Goal: Information Seeking & Learning: Learn about a topic

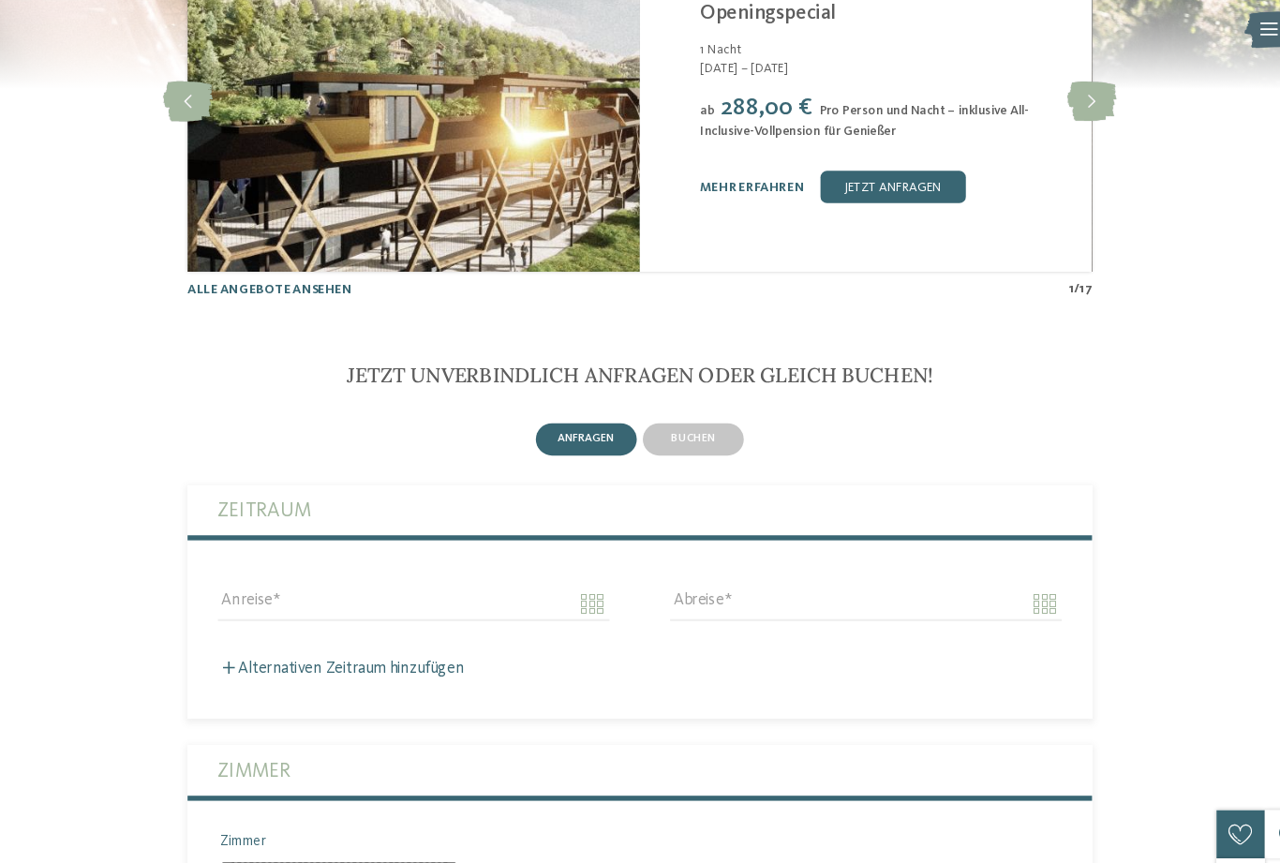
scroll to position [4023, 0]
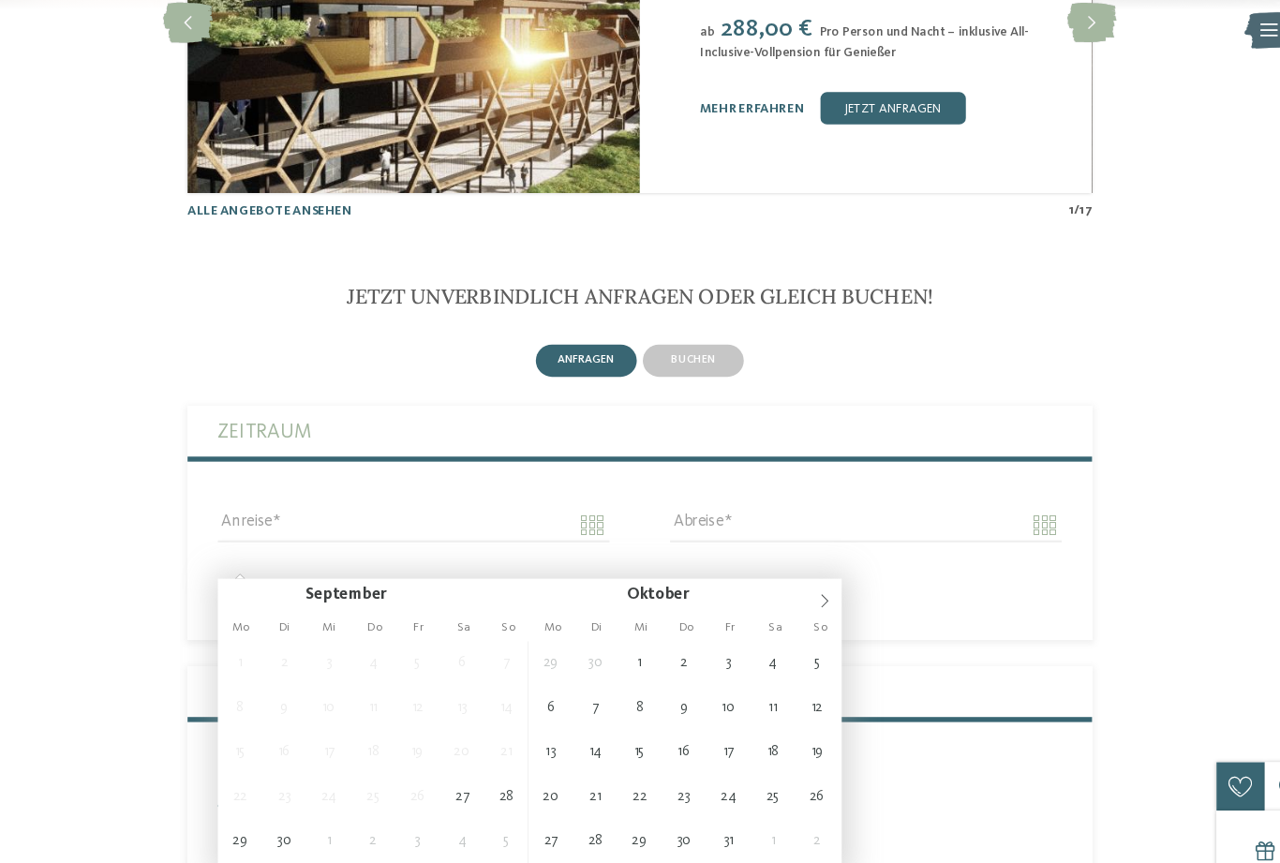
type input "**********"
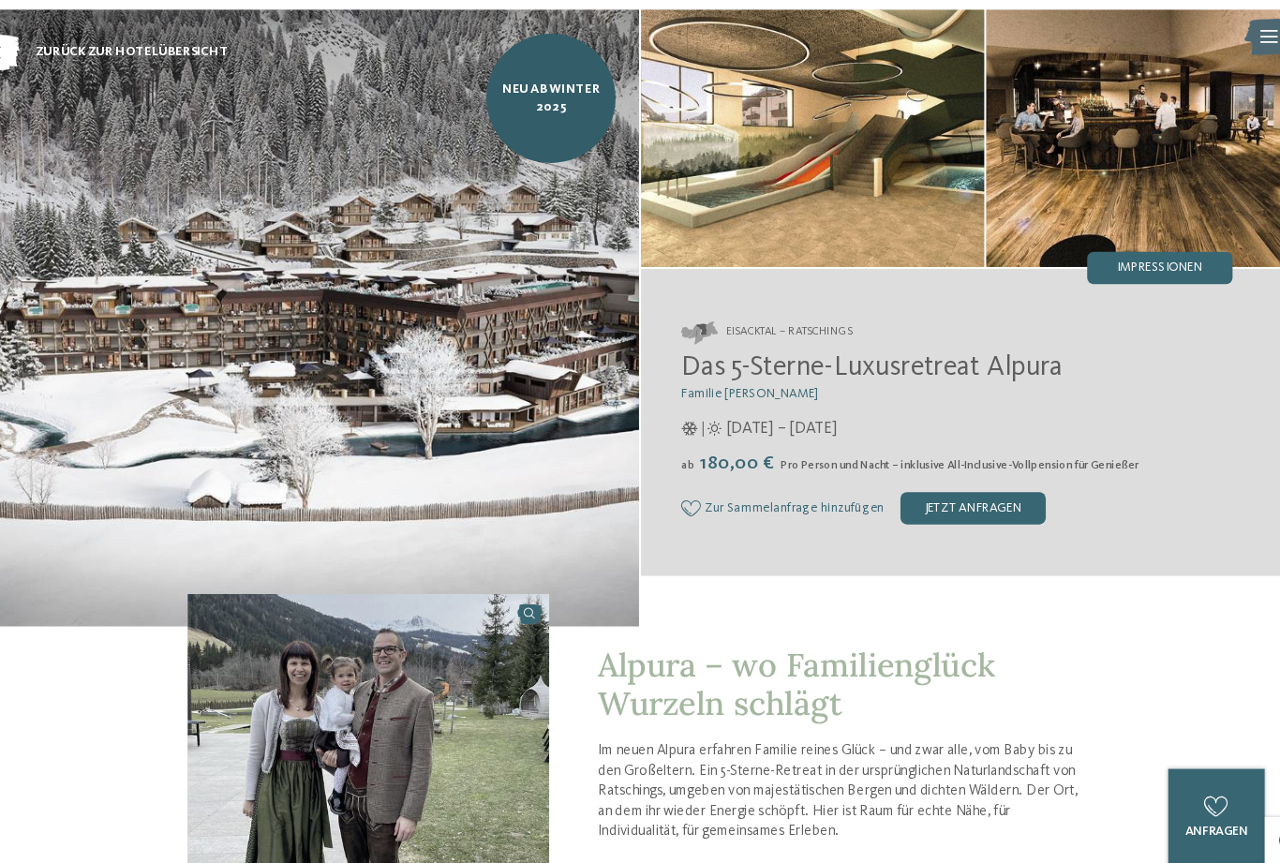
scroll to position [0, 0]
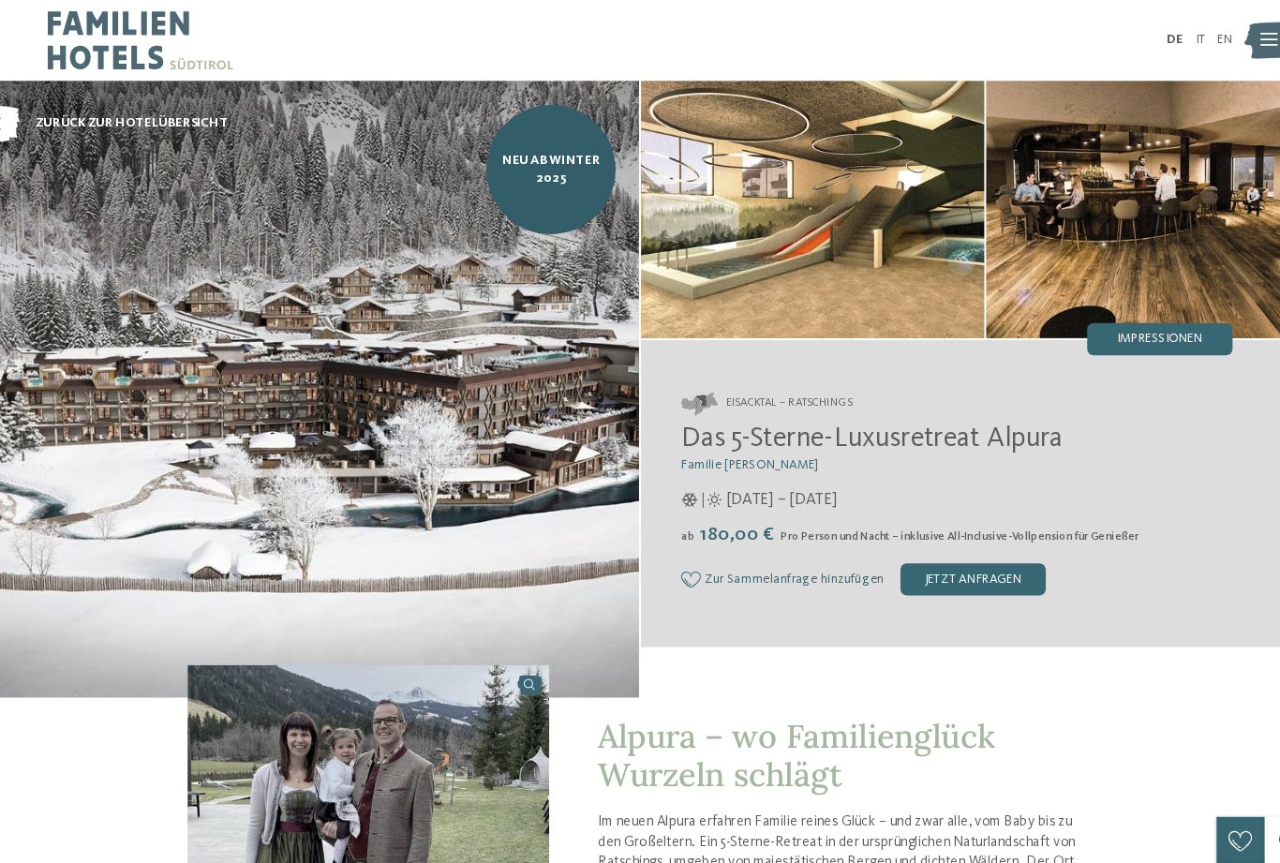
click at [1216, 34] on icon at bounding box center [1224, 38] width 16 height 12
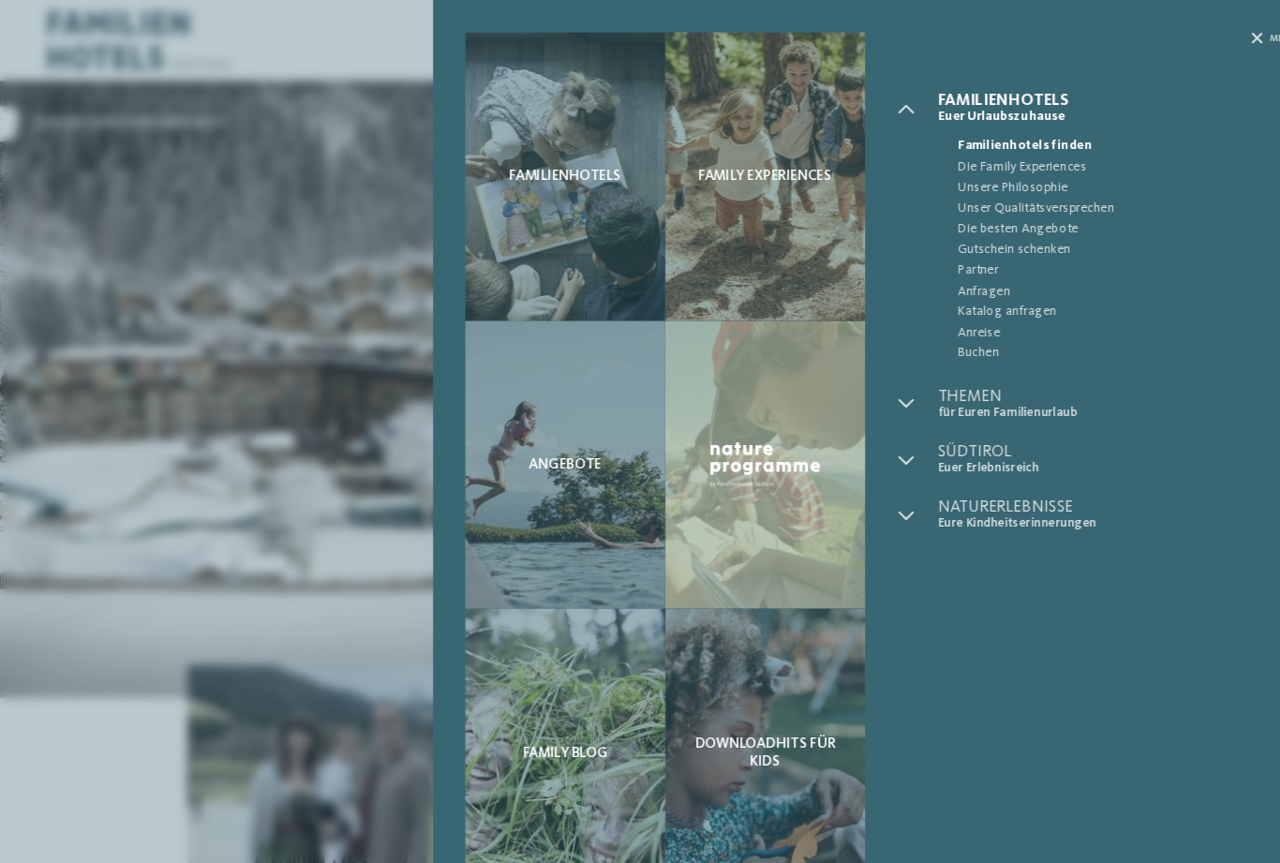
click at [1207, 36] on icon at bounding box center [1212, 36] width 10 height 10
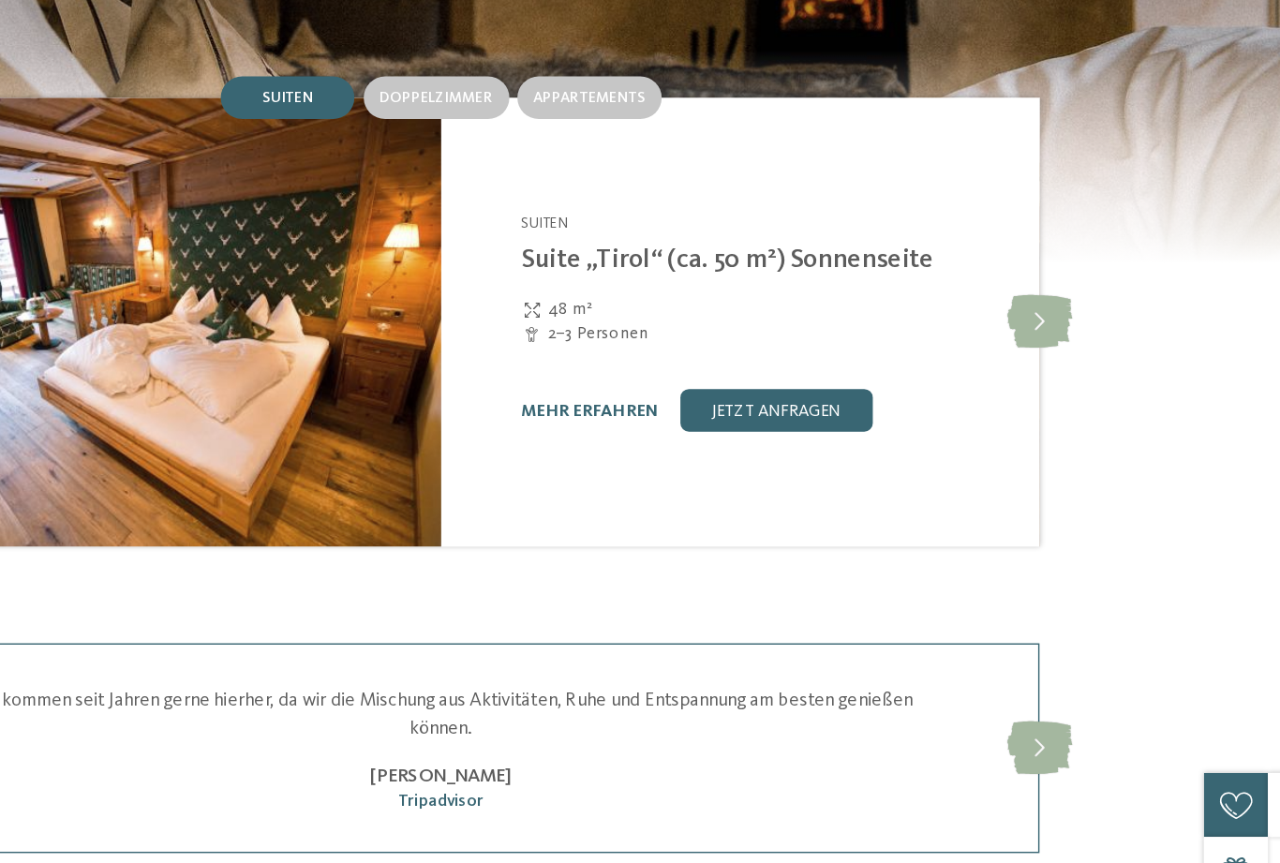
scroll to position [1812, 0]
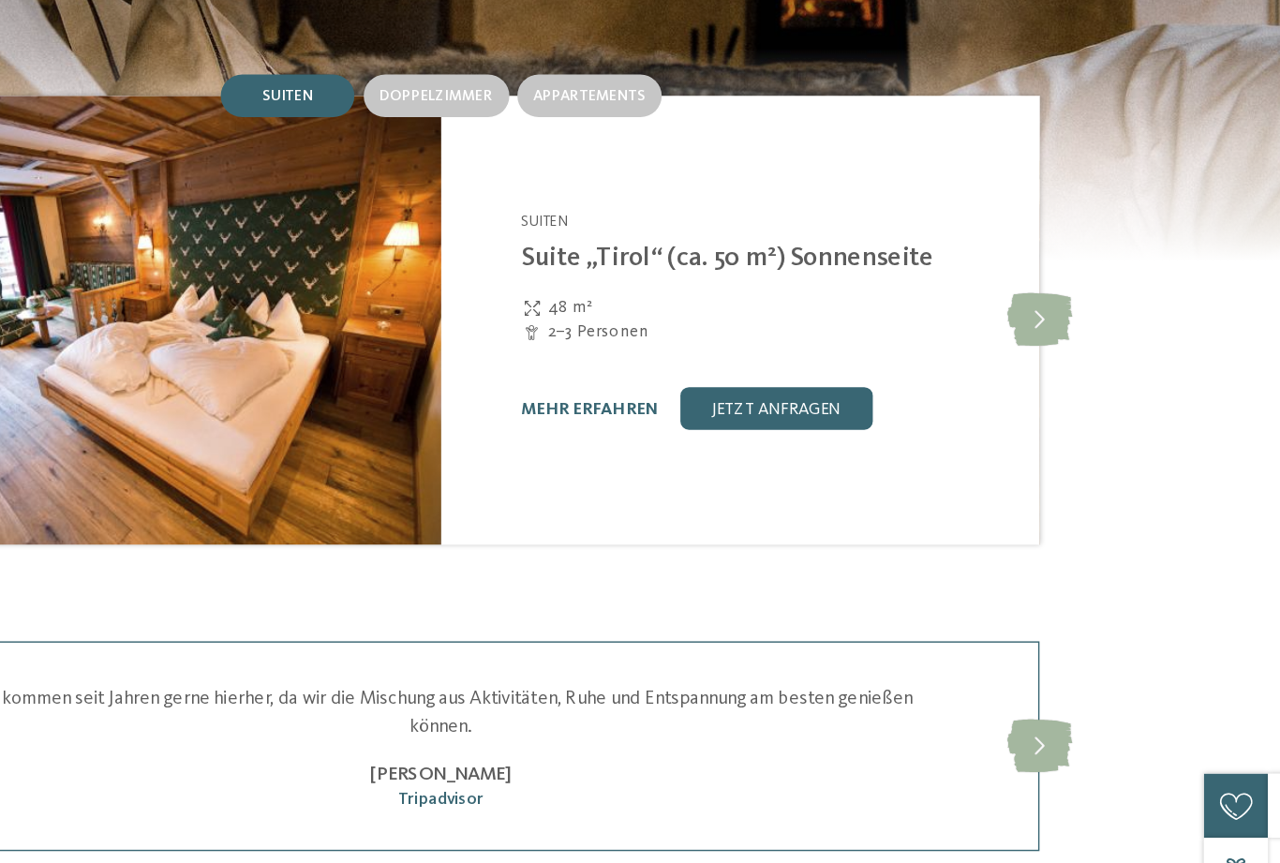
click at [696, 497] on link "mehr erfahren" at bounding box center [744, 503] width 97 height 12
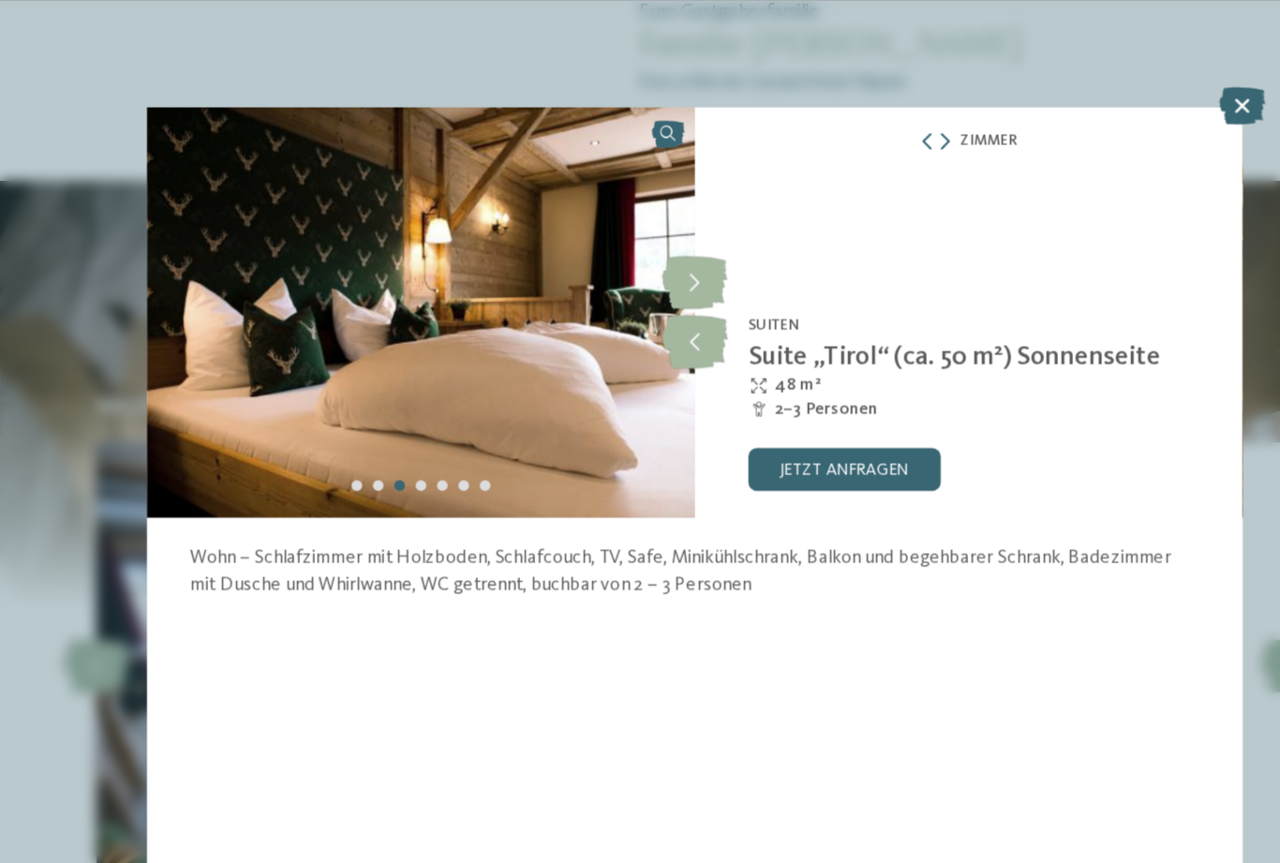
scroll to position [1785, 0]
click at [390, 273] on img at bounding box center [448, 219] width 384 height 288
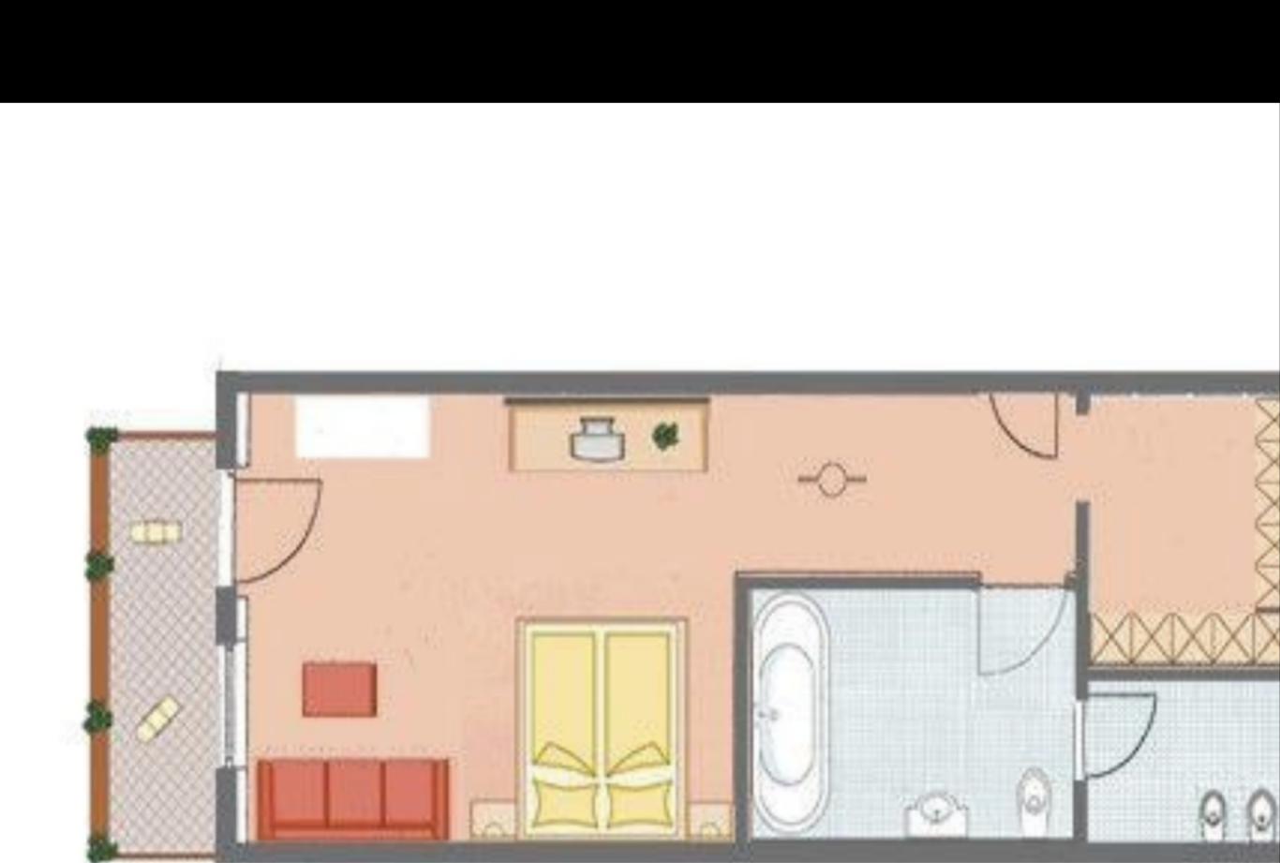
click at [860, 41] on div at bounding box center [640, 22] width 1280 height 44
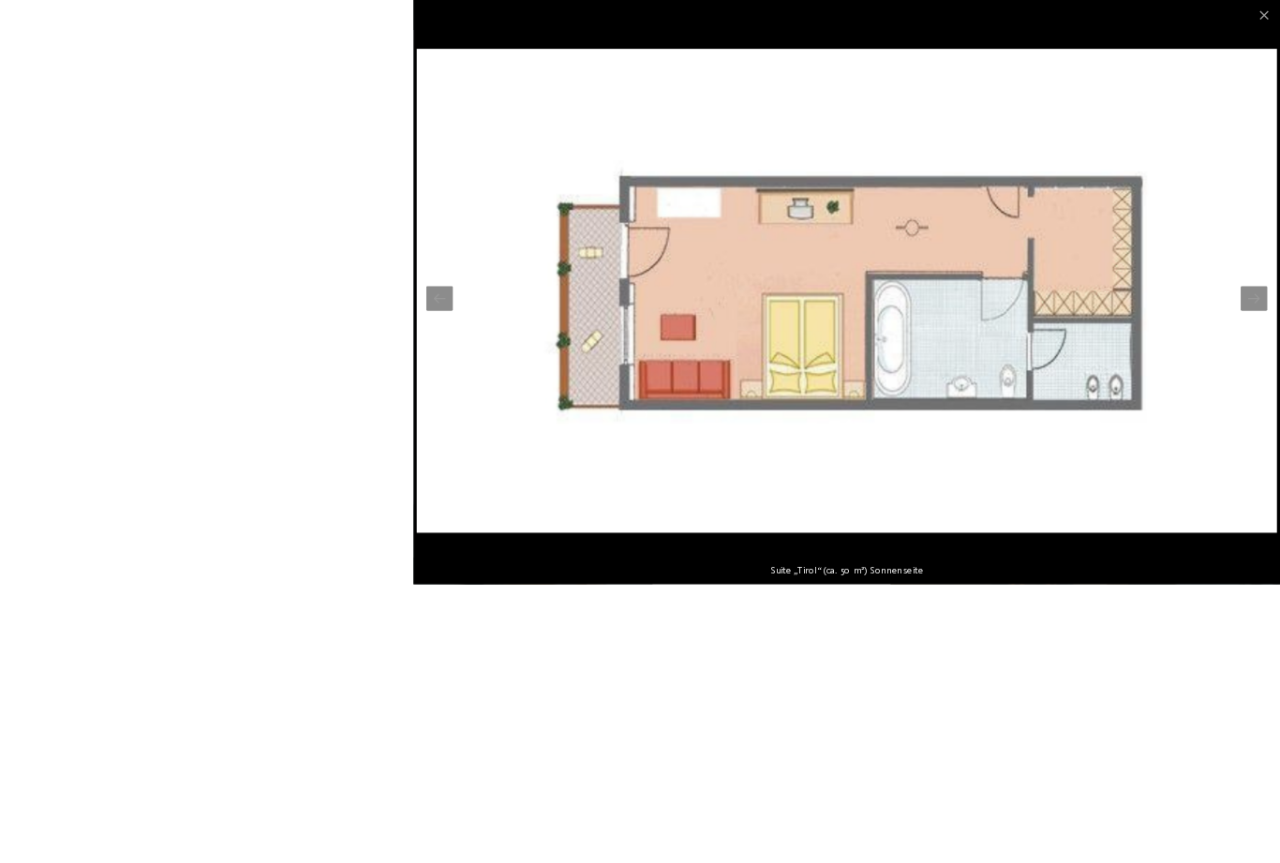
scroll to position [1479, 0]
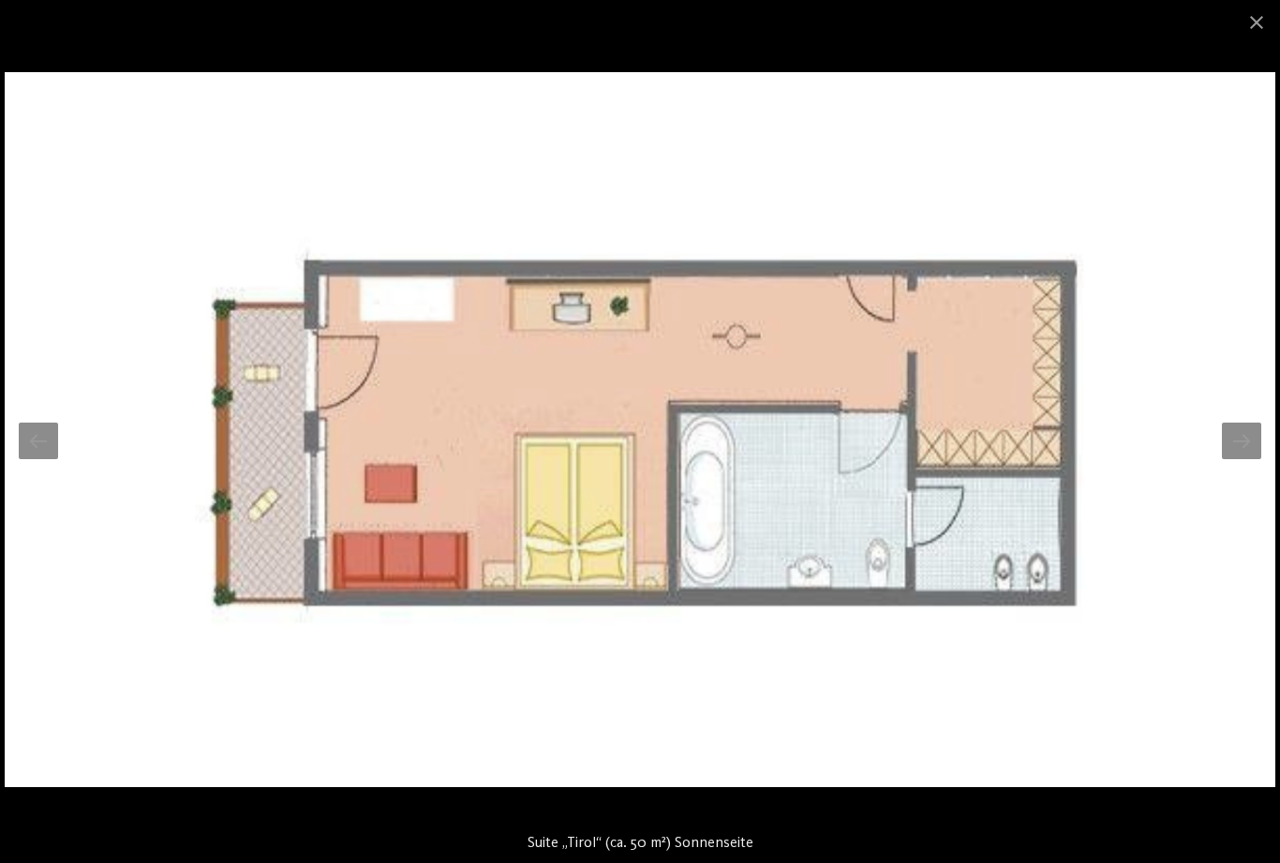
click at [44, 459] on div at bounding box center [38, 441] width 39 height 37
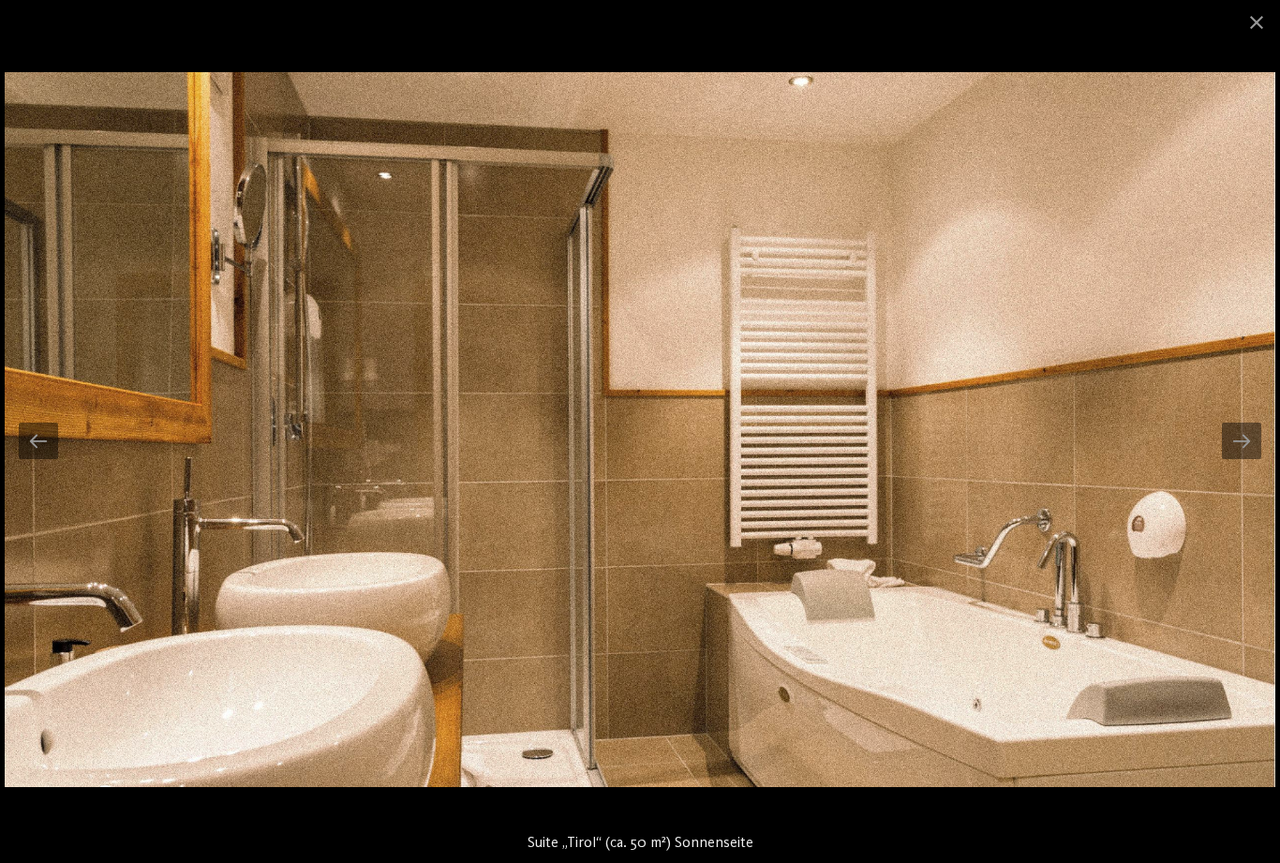
click at [46, 459] on div at bounding box center [38, 441] width 39 height 37
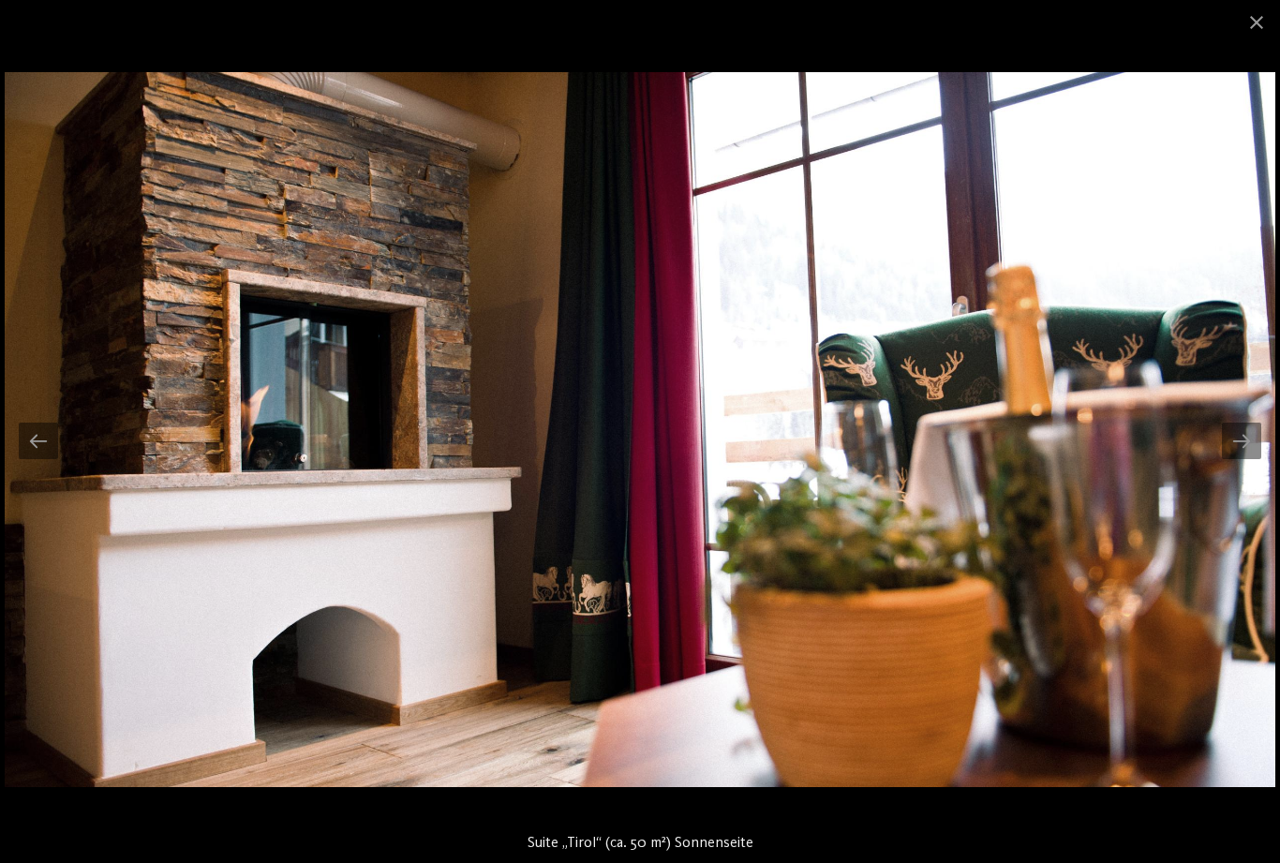
click at [47, 459] on div at bounding box center [38, 441] width 39 height 37
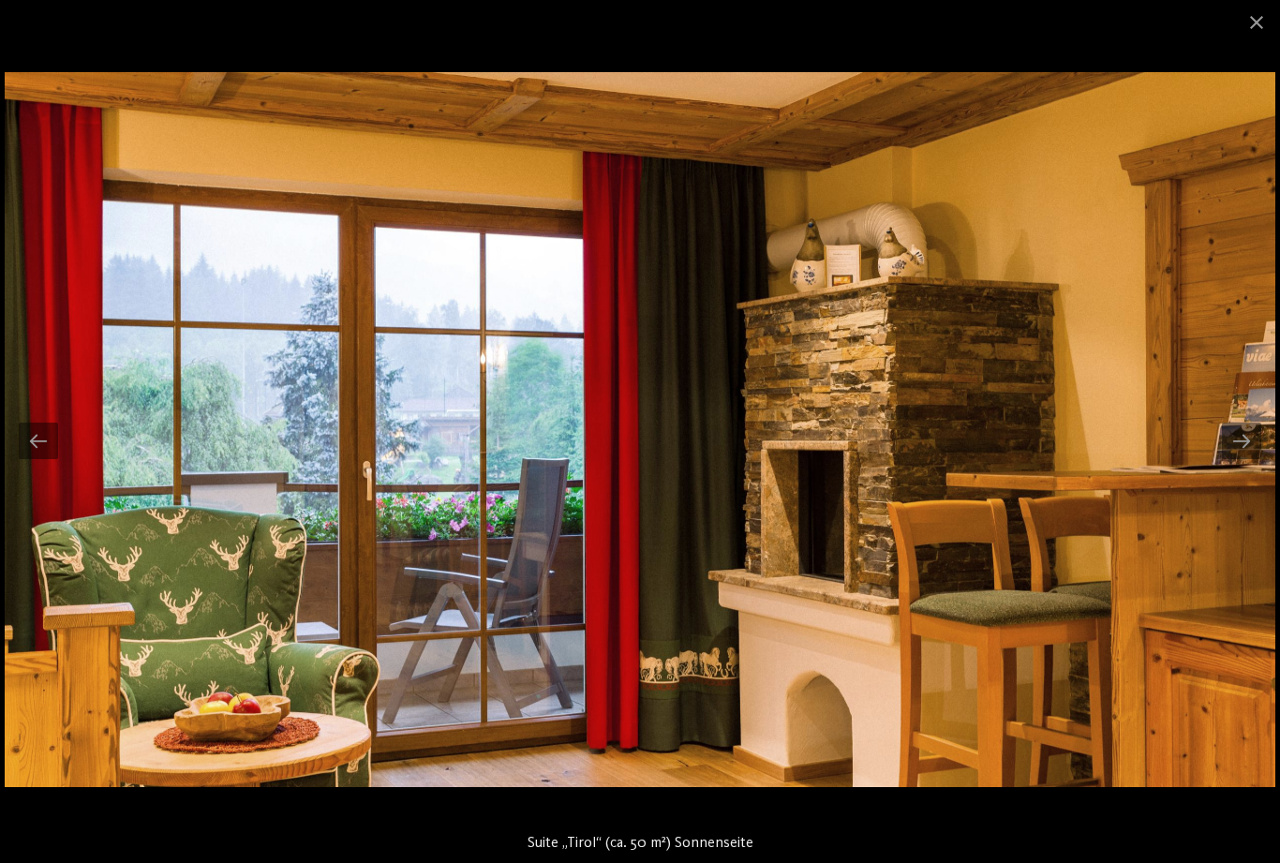
click at [51, 459] on div at bounding box center [38, 441] width 39 height 37
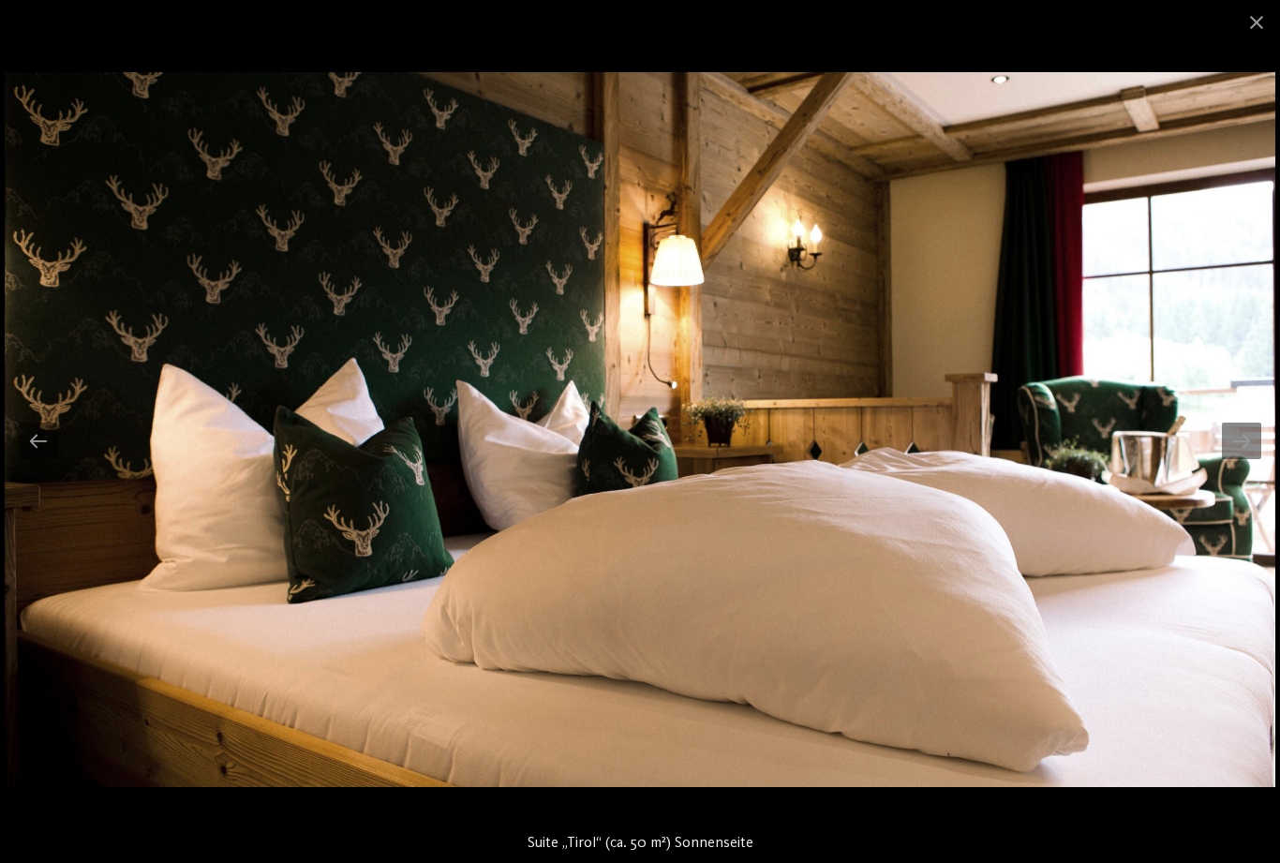
click at [42, 459] on div at bounding box center [38, 441] width 39 height 37
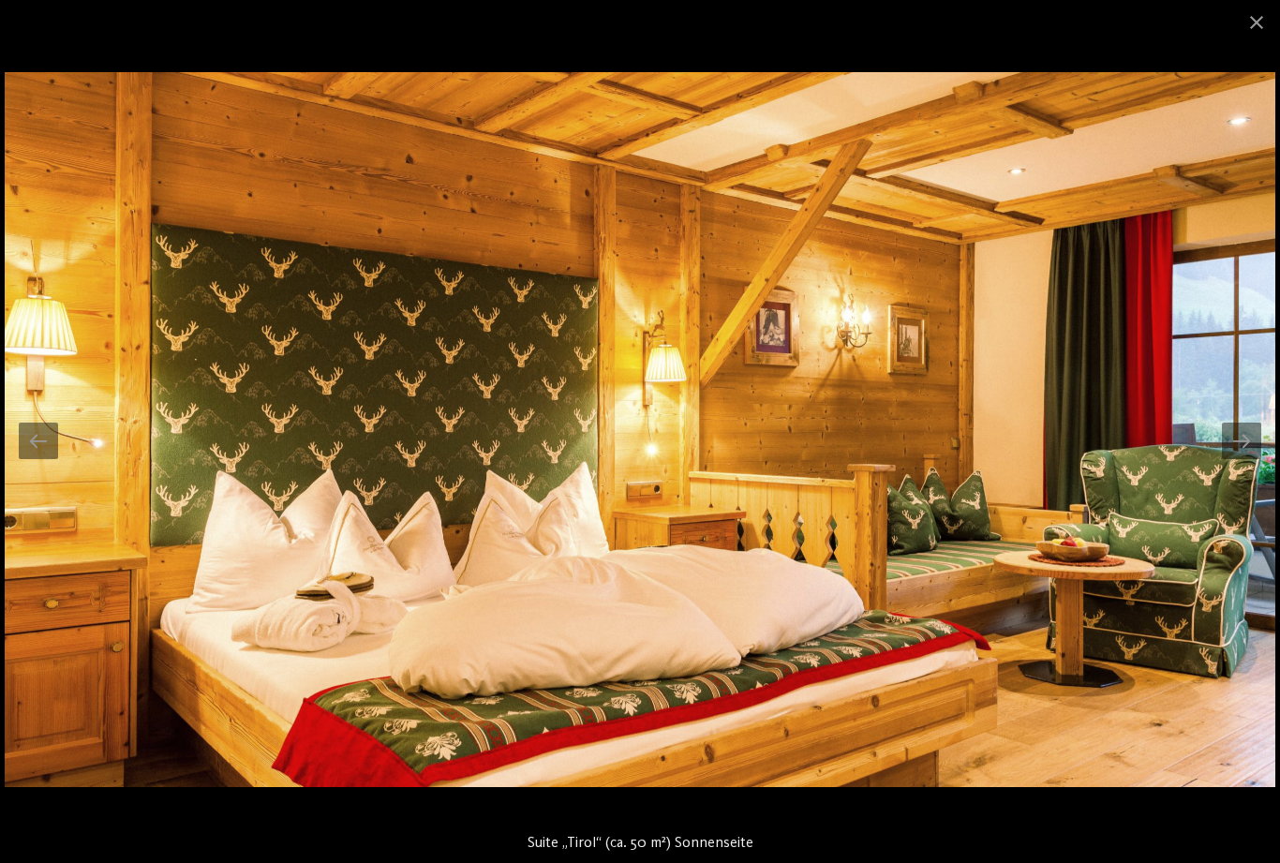
click at [48, 459] on div at bounding box center [38, 441] width 39 height 37
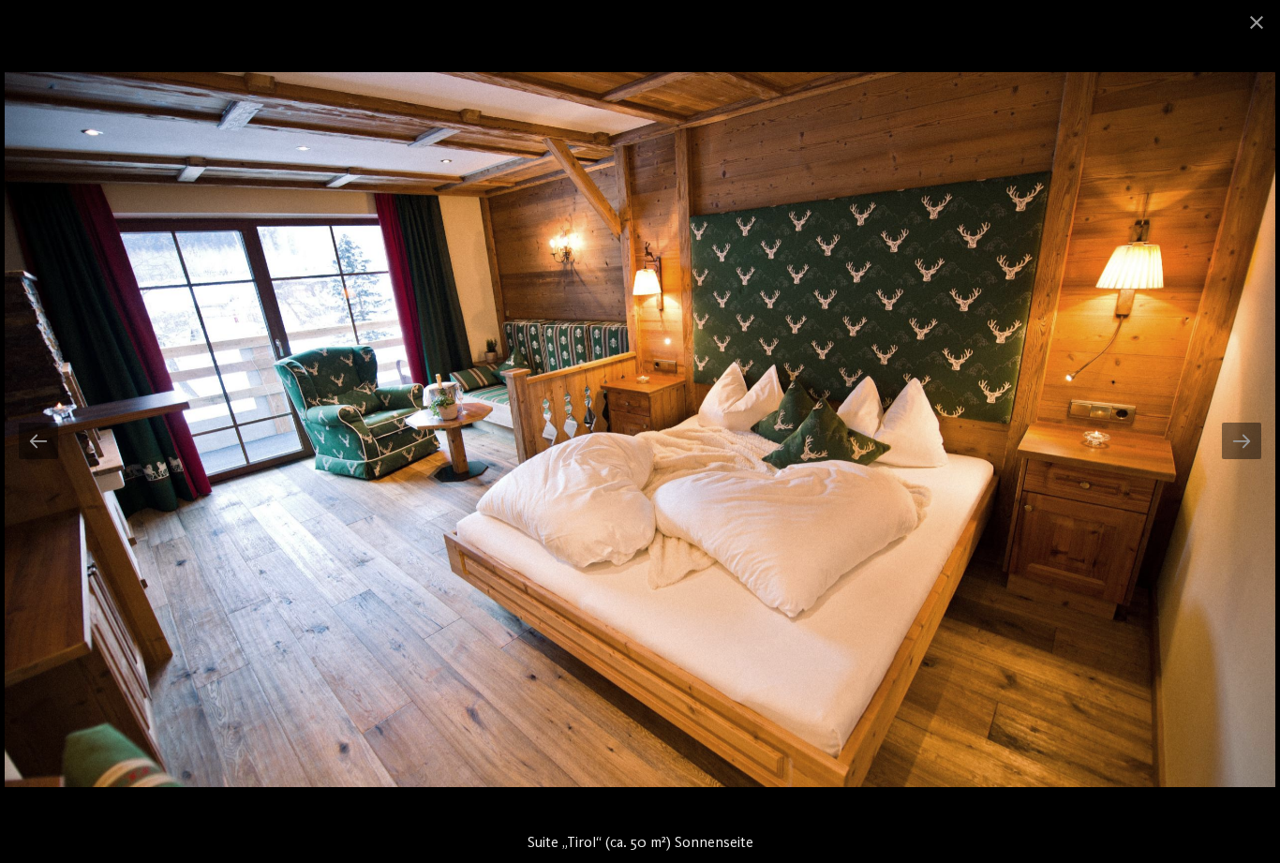
click at [53, 459] on div at bounding box center [38, 441] width 39 height 37
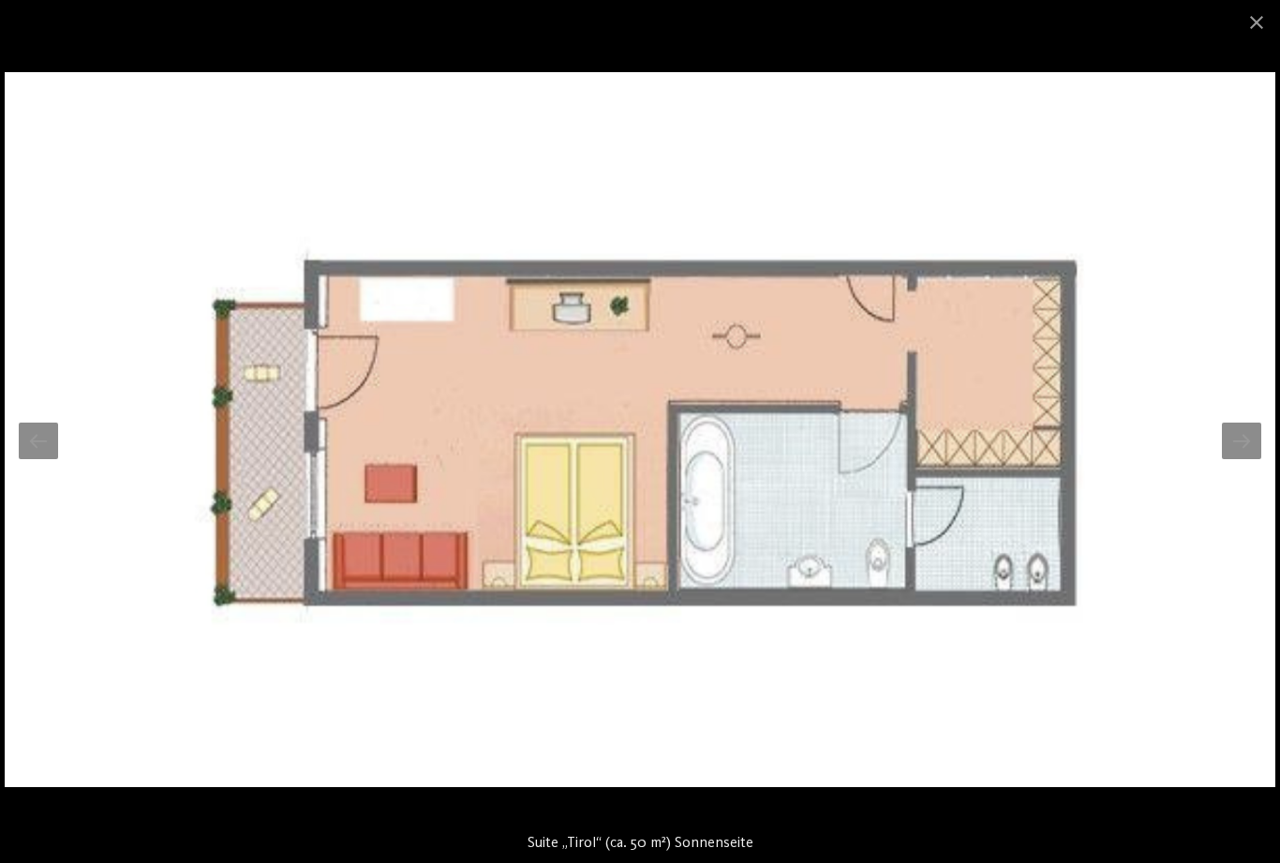
click at [1266, 21] on span at bounding box center [1256, 22] width 47 height 44
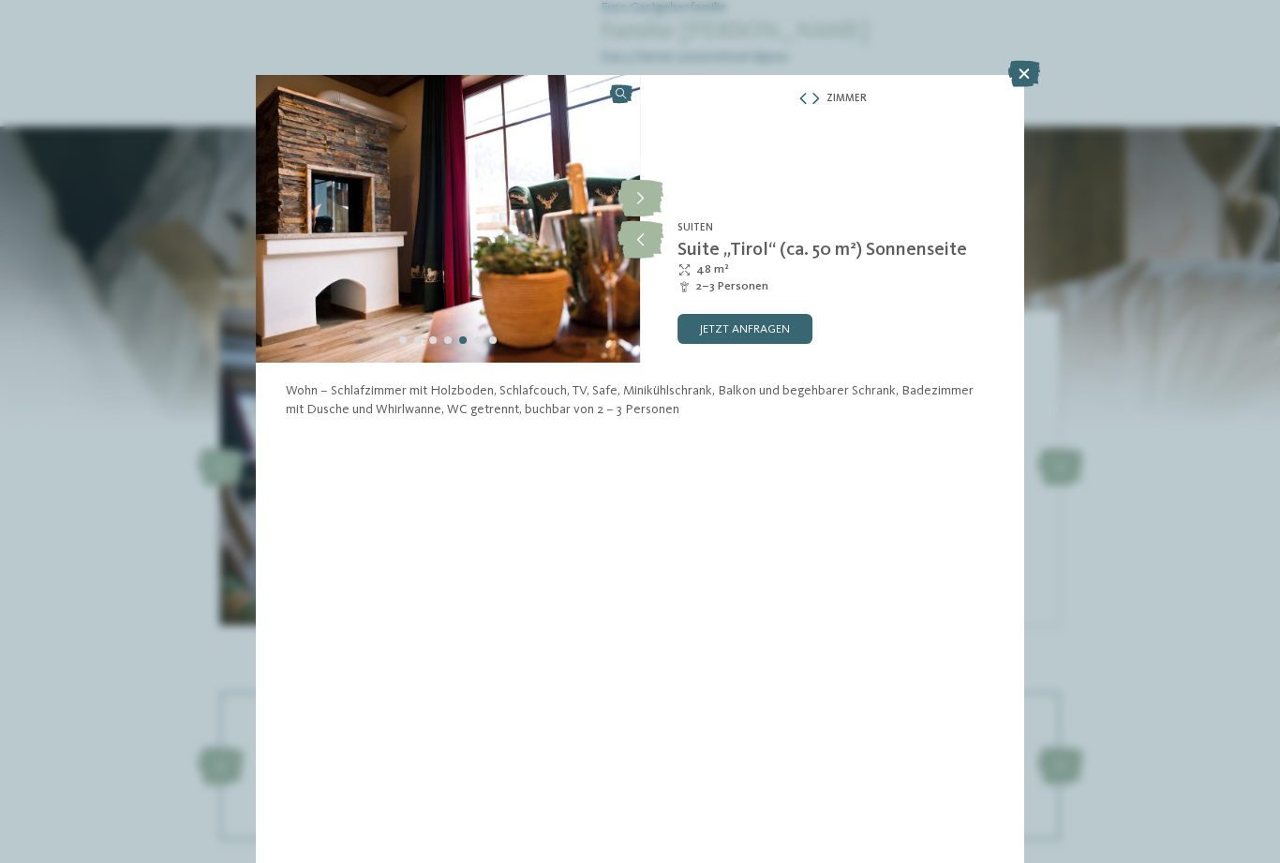
click at [1022, 79] on icon at bounding box center [1024, 74] width 32 height 26
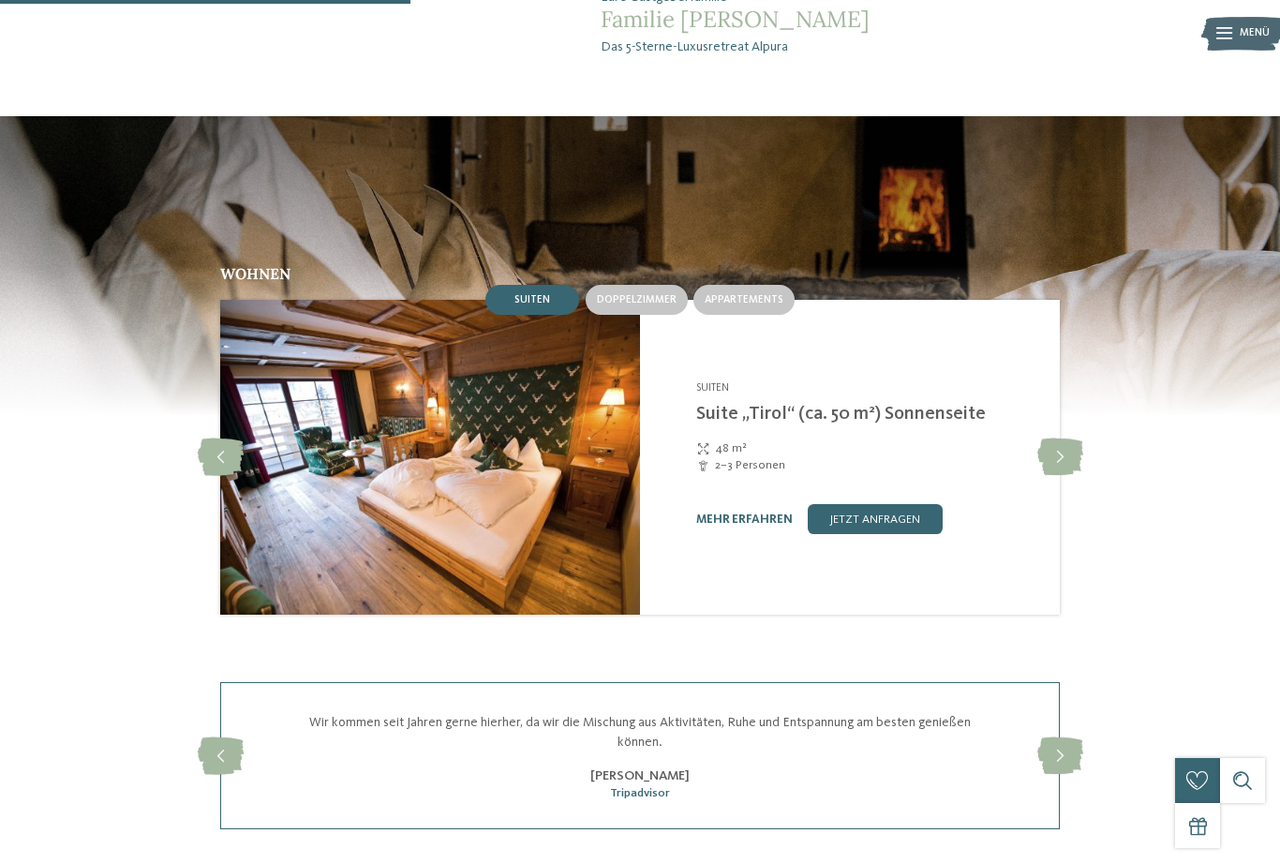
scroll to position [1800, 0]
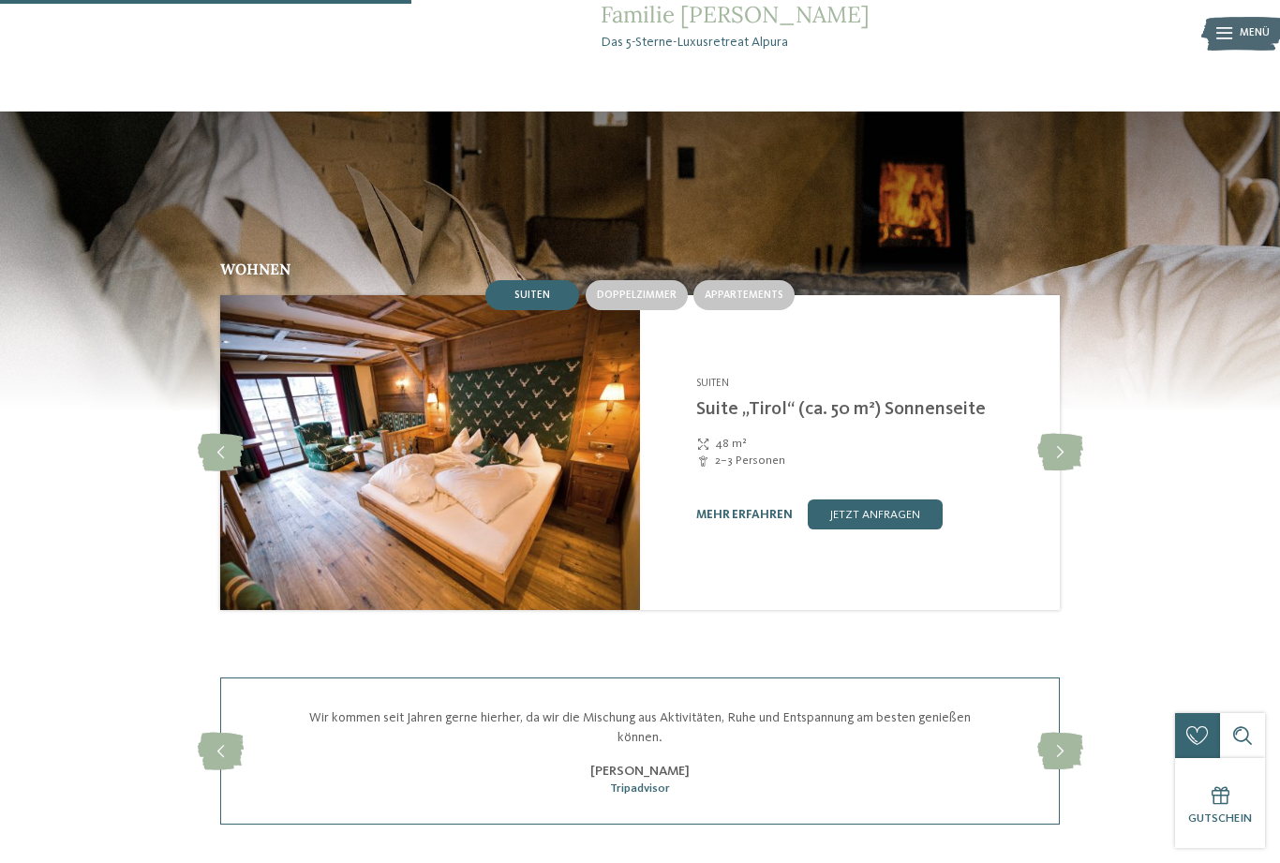
click at [642, 301] on span "Doppelzimmer" at bounding box center [637, 295] width 80 height 11
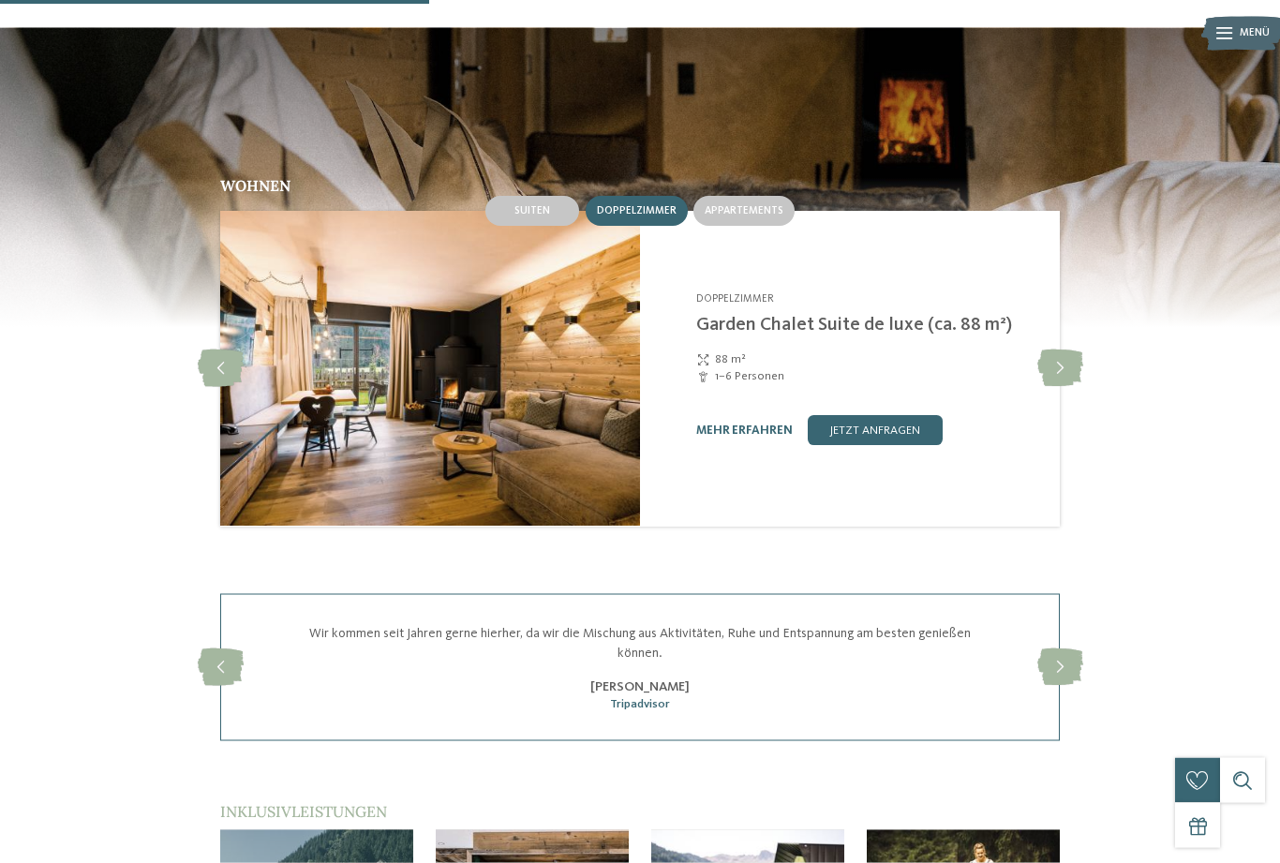
scroll to position [1884, 0]
click at [757, 216] on span "Appartements" at bounding box center [744, 210] width 79 height 11
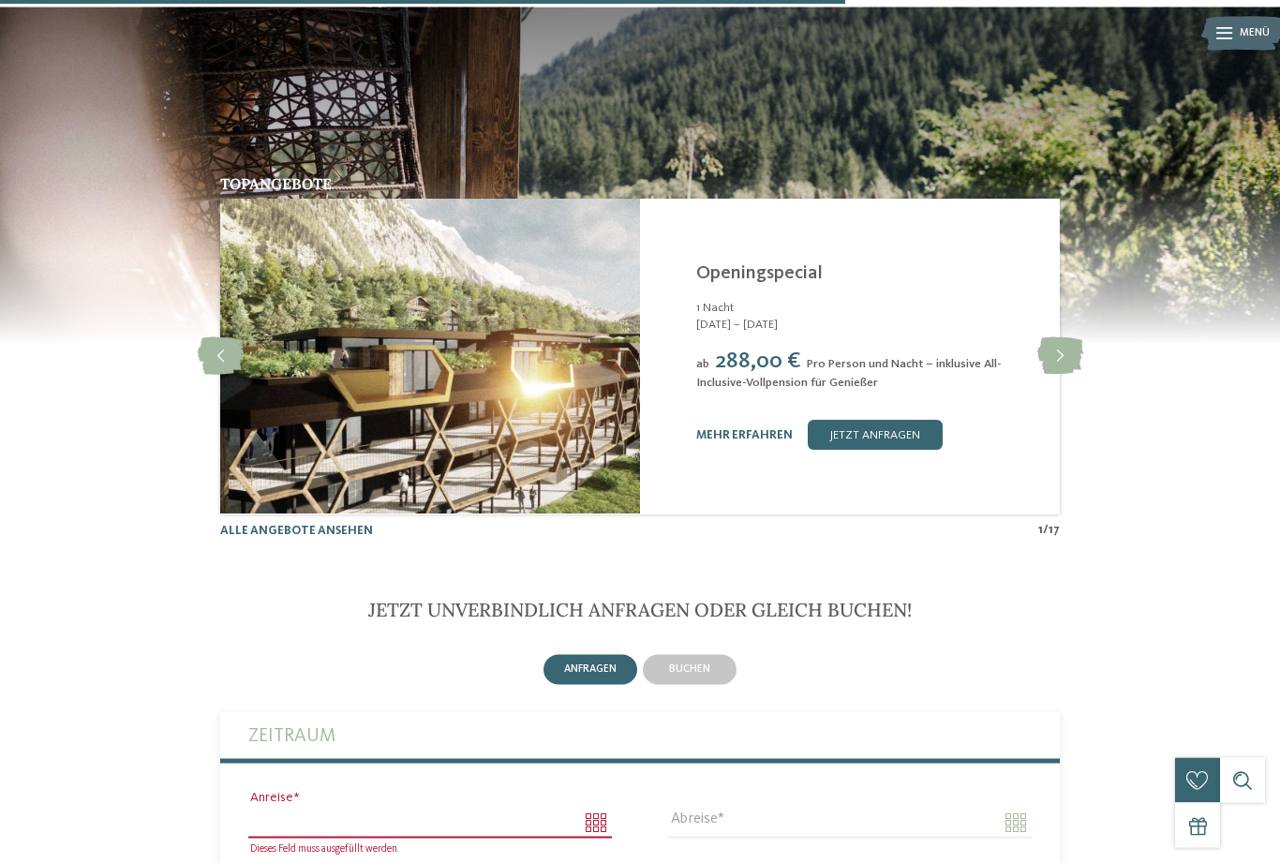
scroll to position [3694, 0]
click at [1070, 375] on icon at bounding box center [1060, 355] width 46 height 37
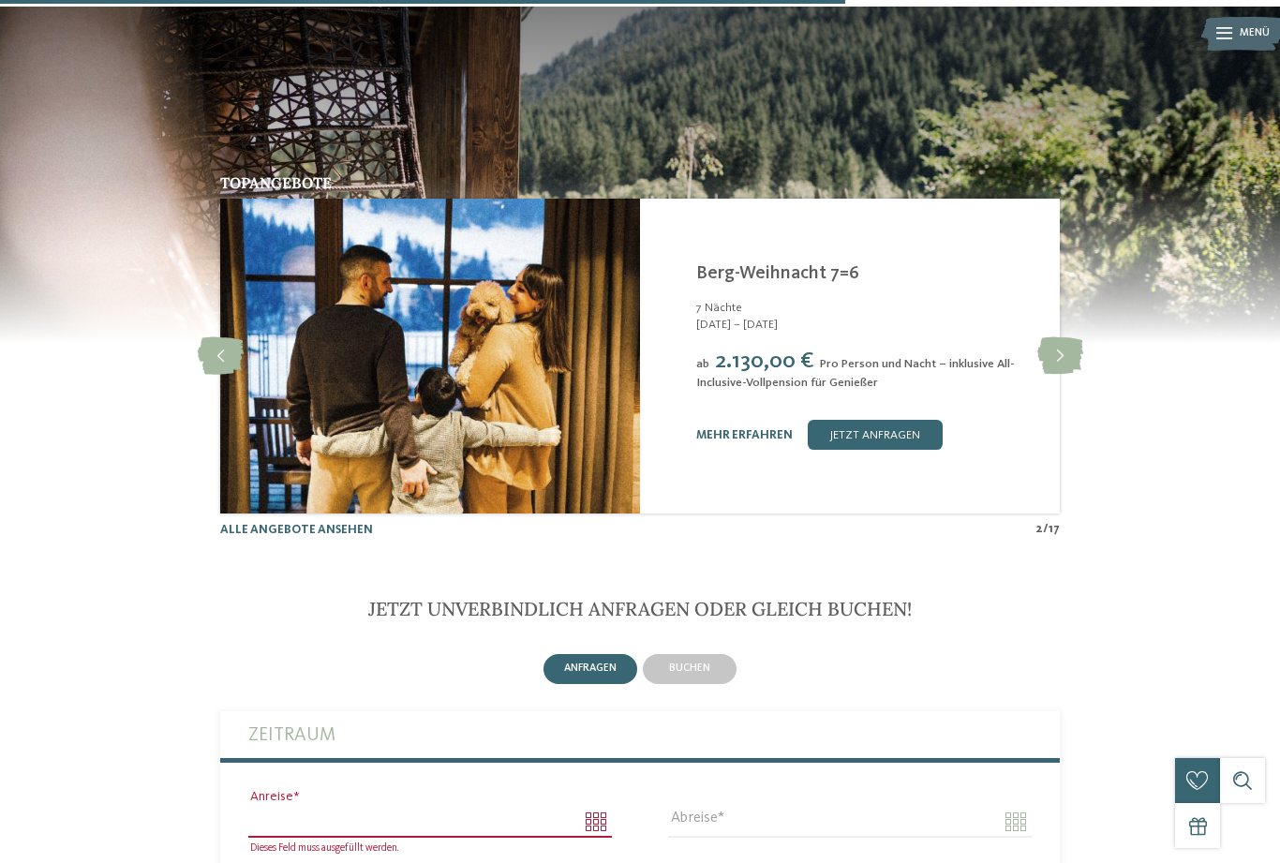
click at [1058, 374] on icon at bounding box center [1060, 355] width 46 height 37
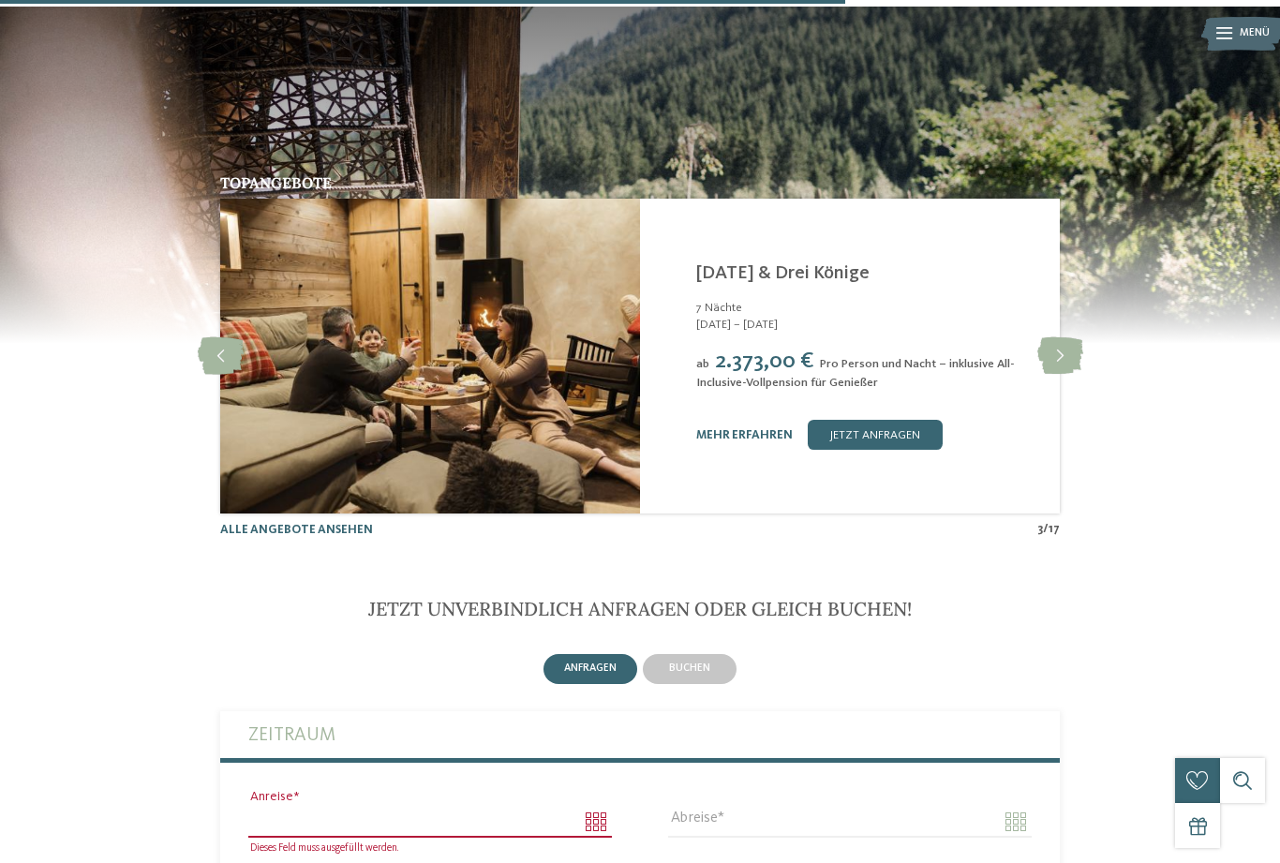
click at [1054, 375] on icon at bounding box center [1060, 355] width 46 height 37
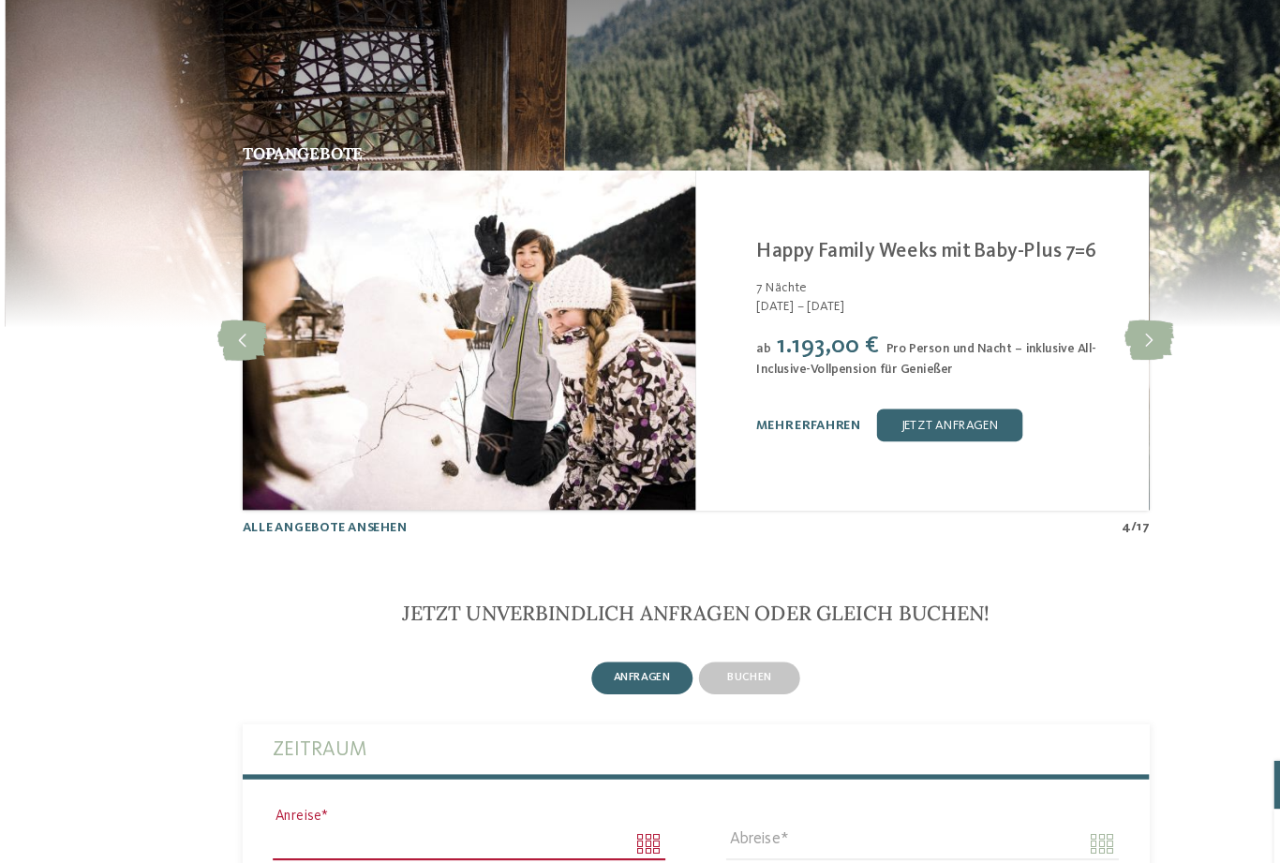
scroll to position [3731, 0]
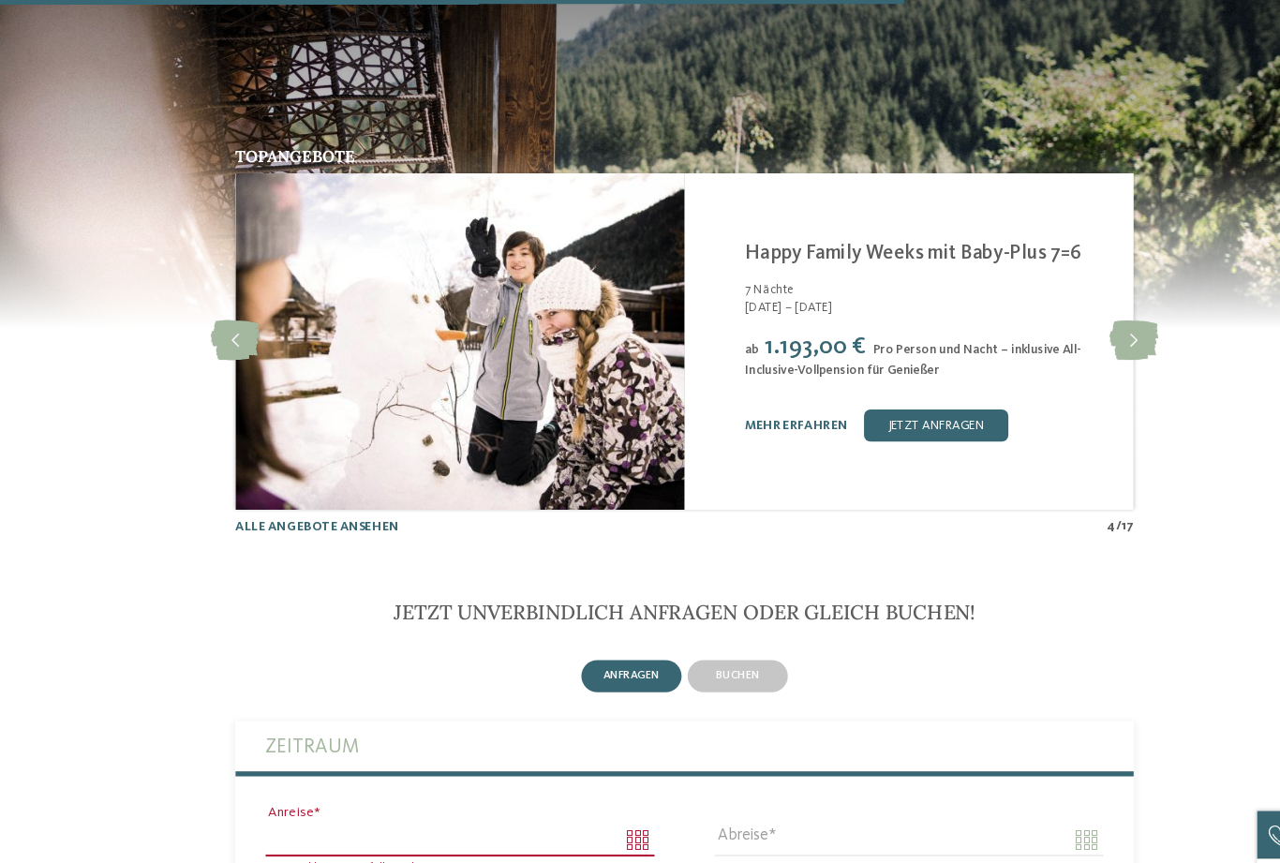
click at [1060, 338] on icon at bounding box center [1060, 319] width 46 height 37
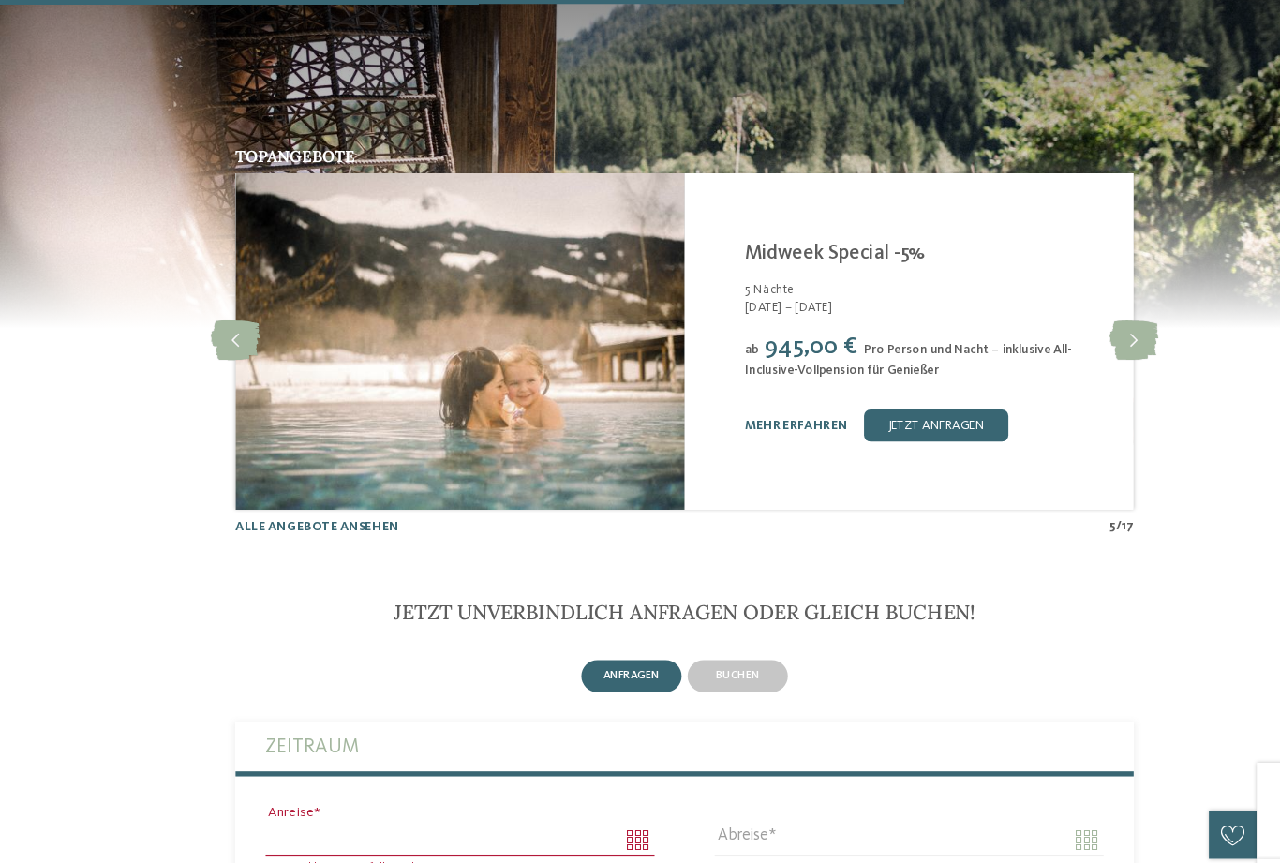
click at [1056, 338] on icon at bounding box center [1060, 319] width 46 height 37
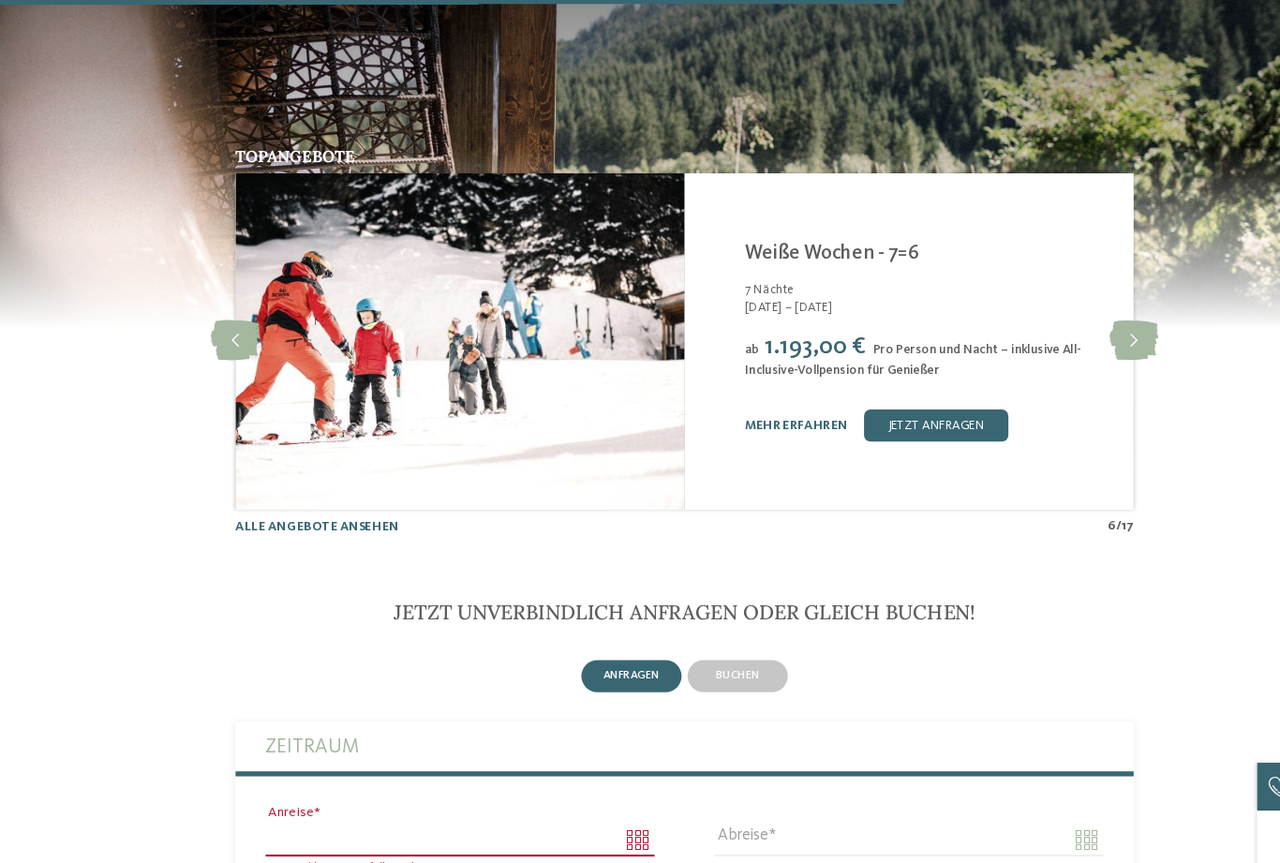
click at [1061, 338] on icon at bounding box center [1060, 319] width 46 height 37
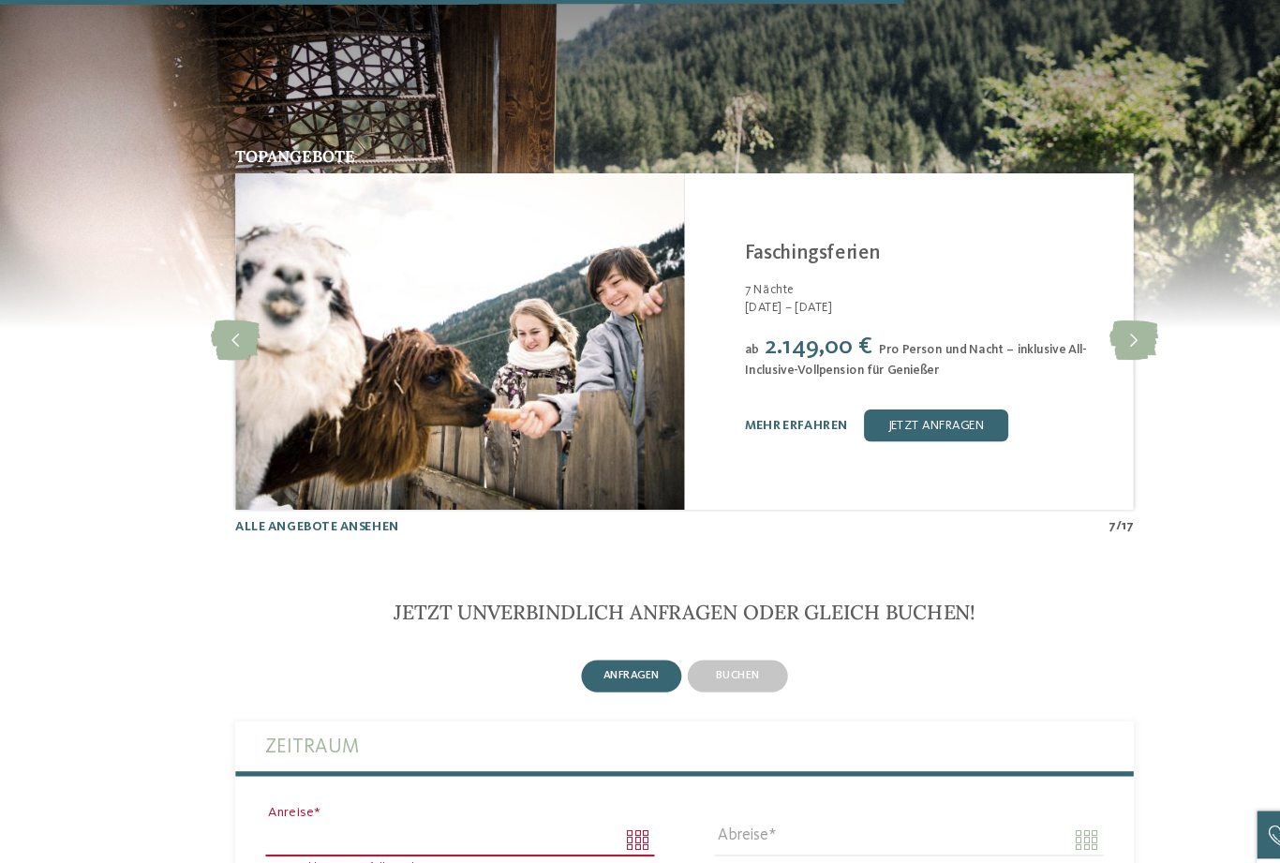
click at [1059, 338] on icon at bounding box center [1060, 319] width 46 height 37
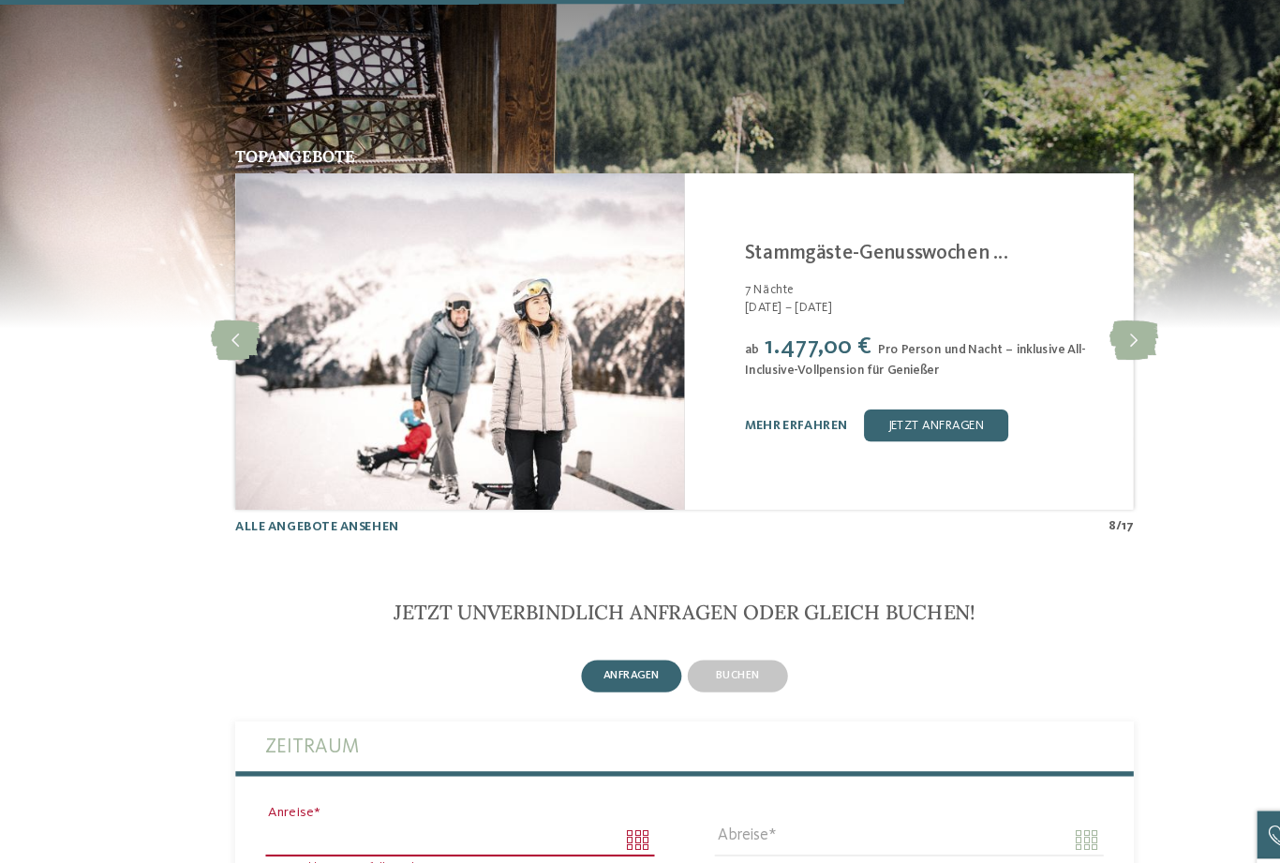
click at [1058, 338] on icon at bounding box center [1060, 319] width 46 height 37
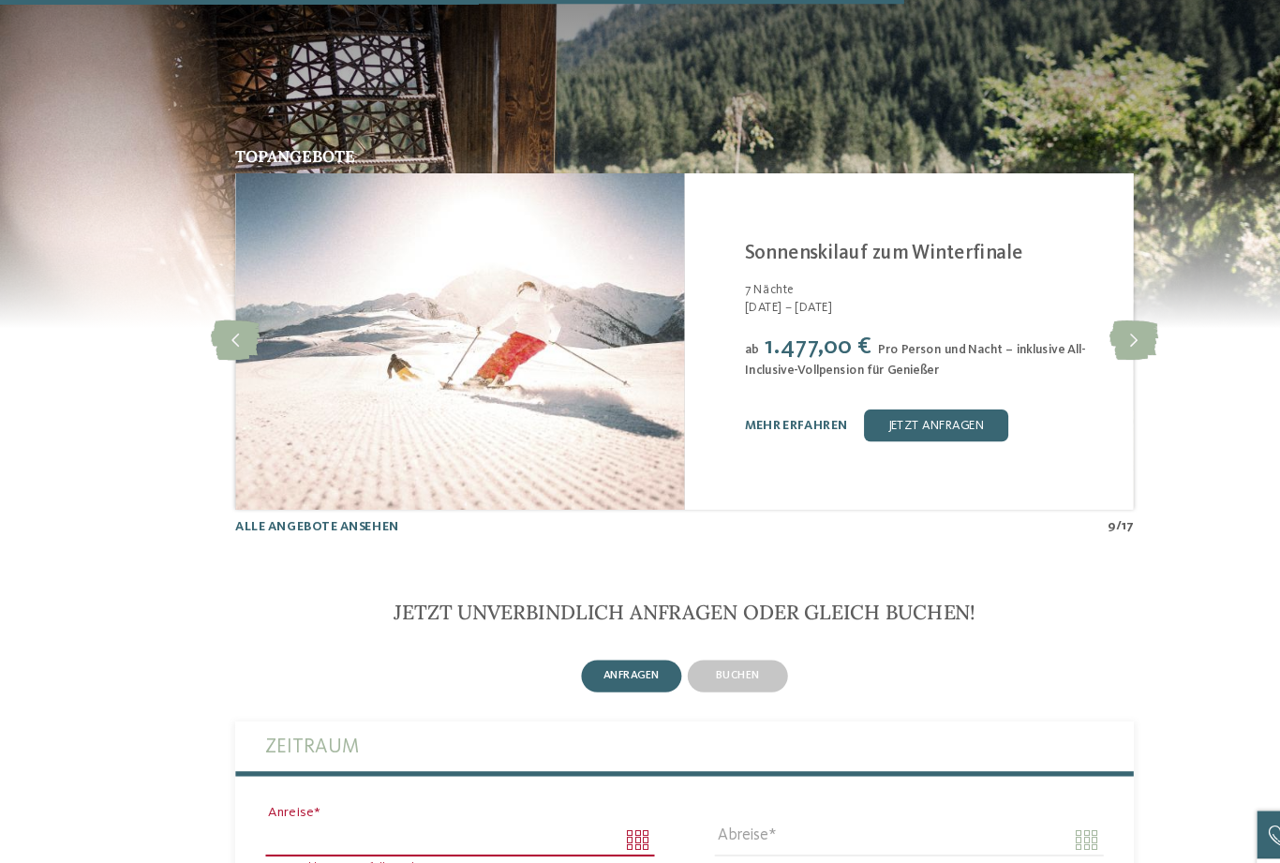
click at [1065, 338] on icon at bounding box center [1060, 319] width 46 height 37
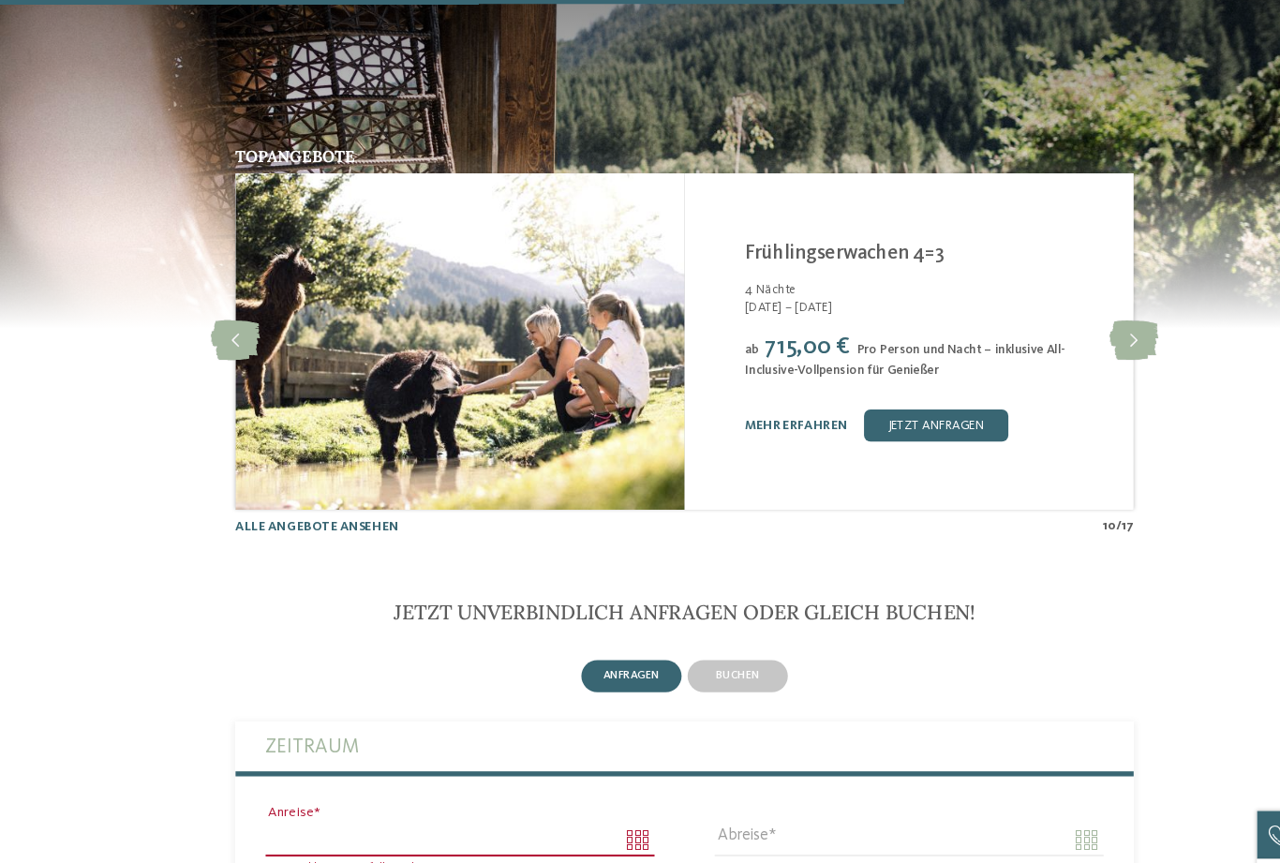
click at [1067, 338] on icon at bounding box center [1060, 319] width 46 height 37
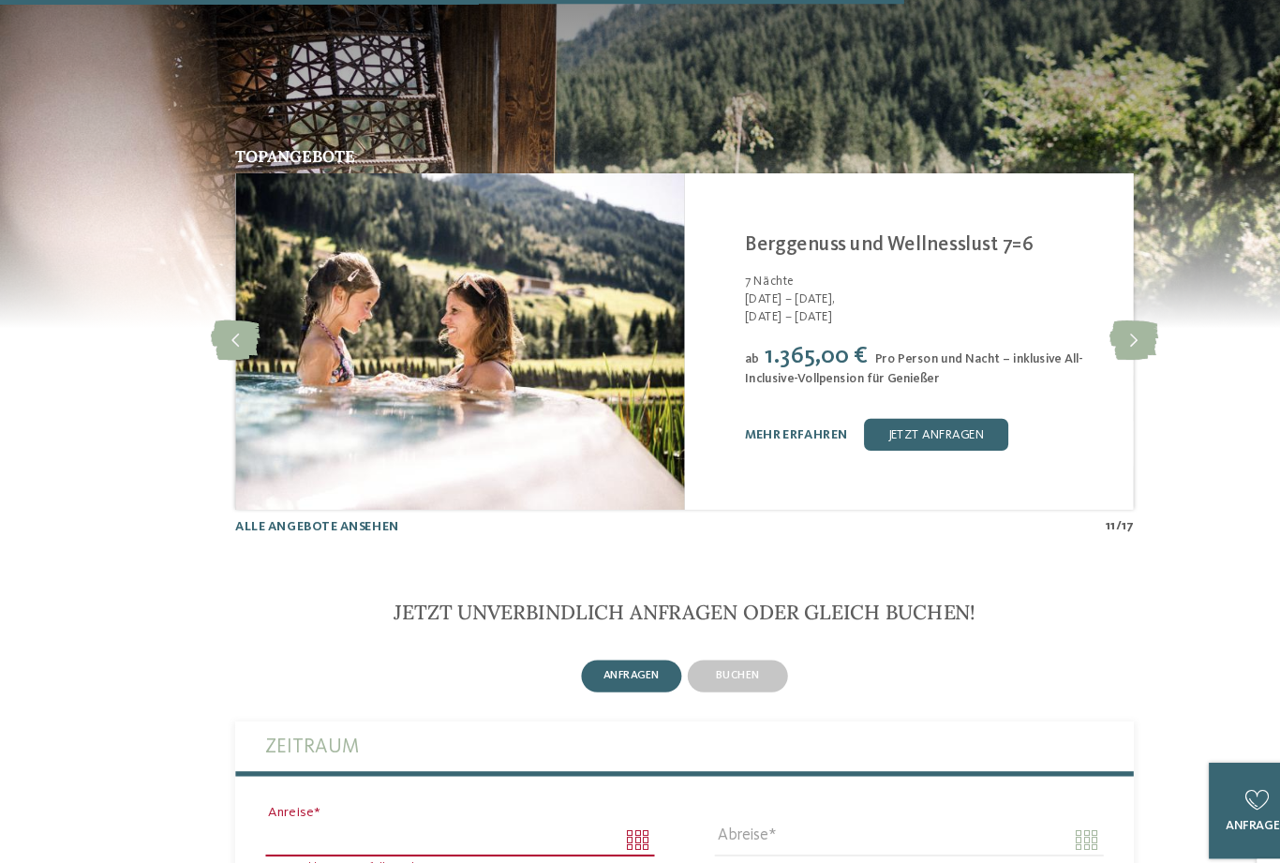
click at [222, 338] on icon at bounding box center [221, 319] width 46 height 37
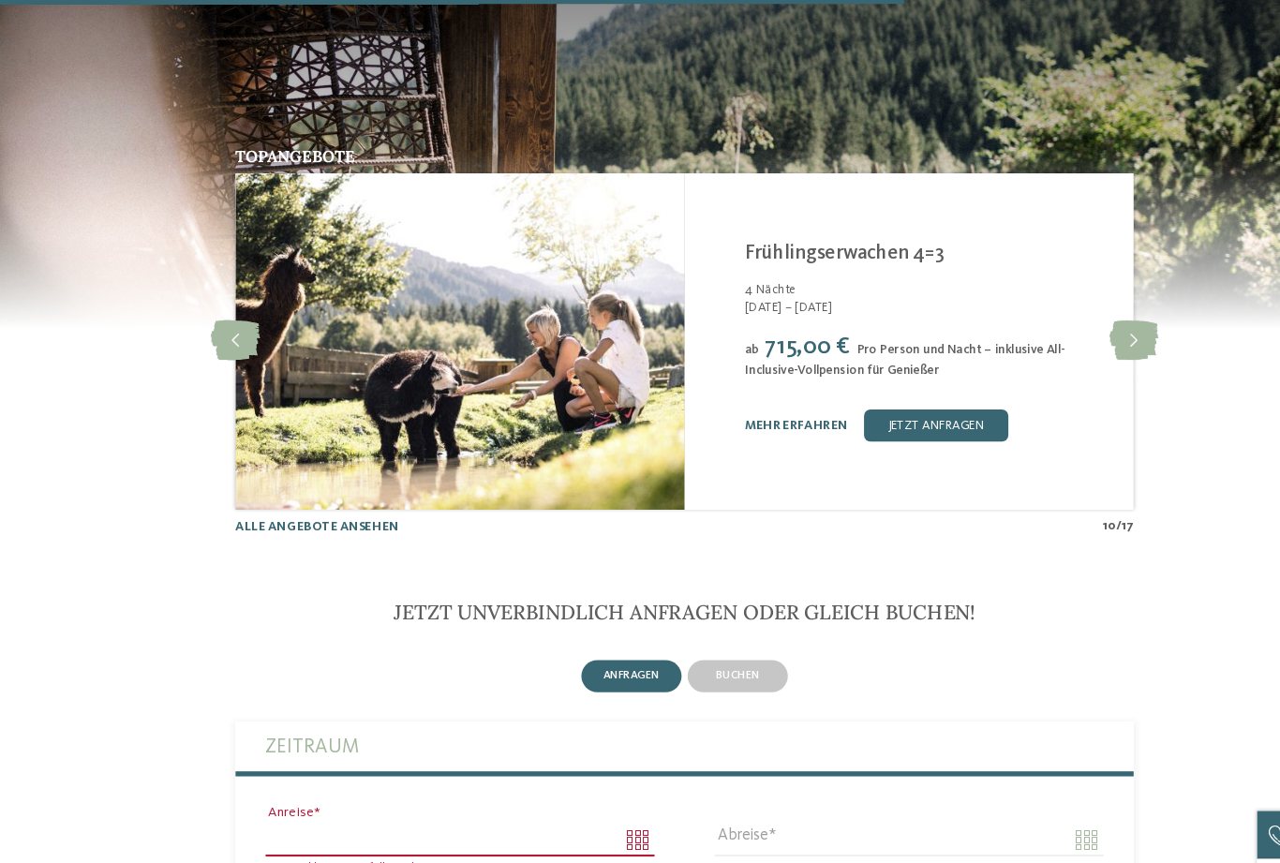
click at [1056, 338] on icon at bounding box center [1060, 319] width 46 height 37
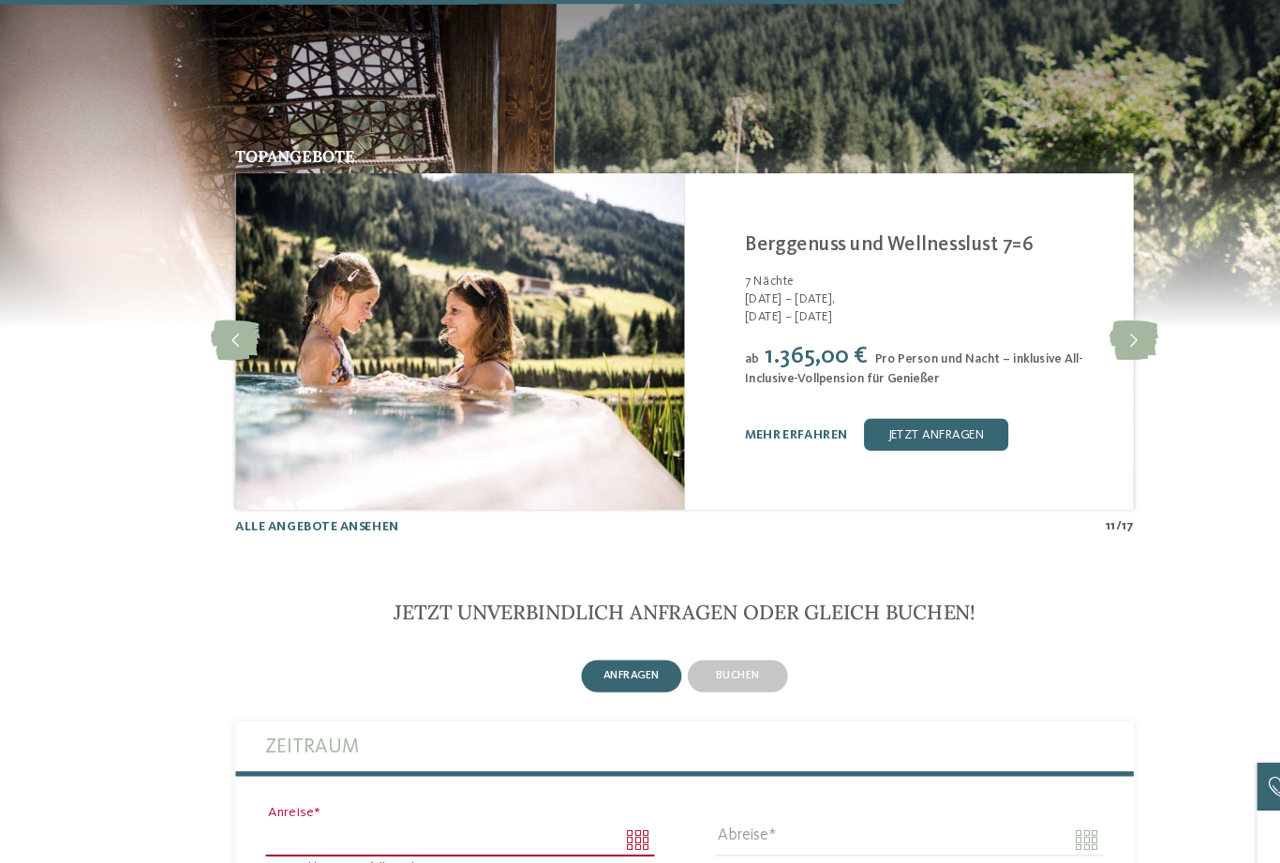
click at [1062, 338] on icon at bounding box center [1060, 319] width 46 height 37
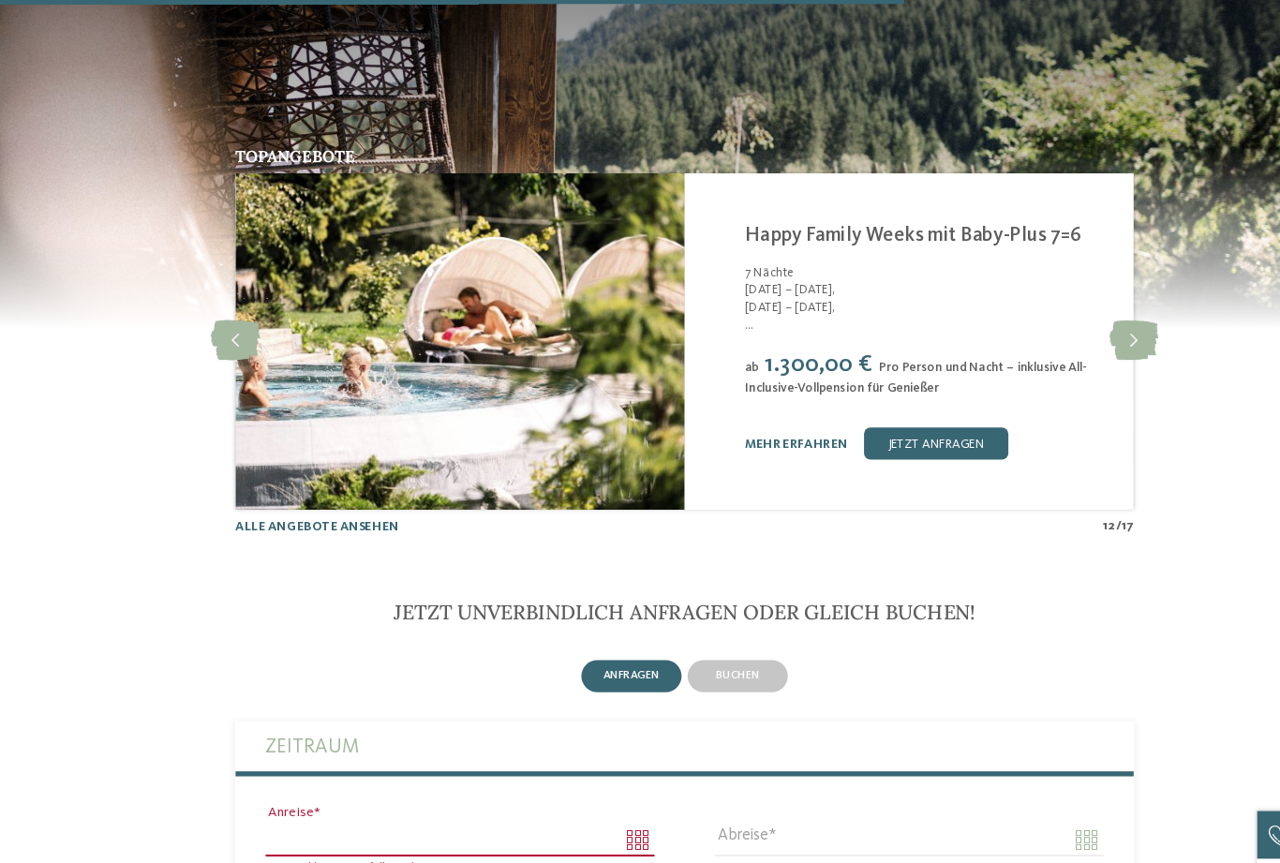
click at [1054, 338] on icon at bounding box center [1060, 319] width 46 height 37
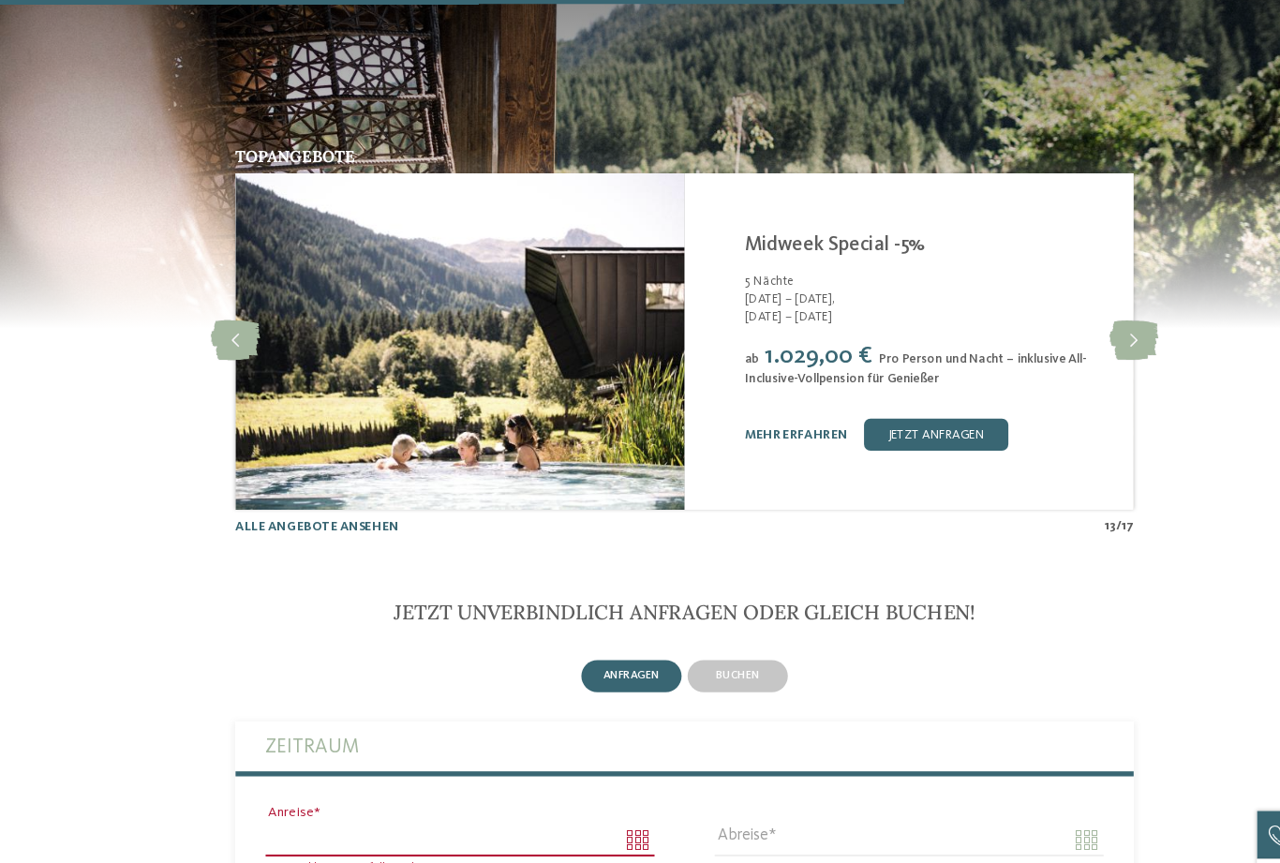
click at [1070, 338] on icon at bounding box center [1060, 319] width 46 height 37
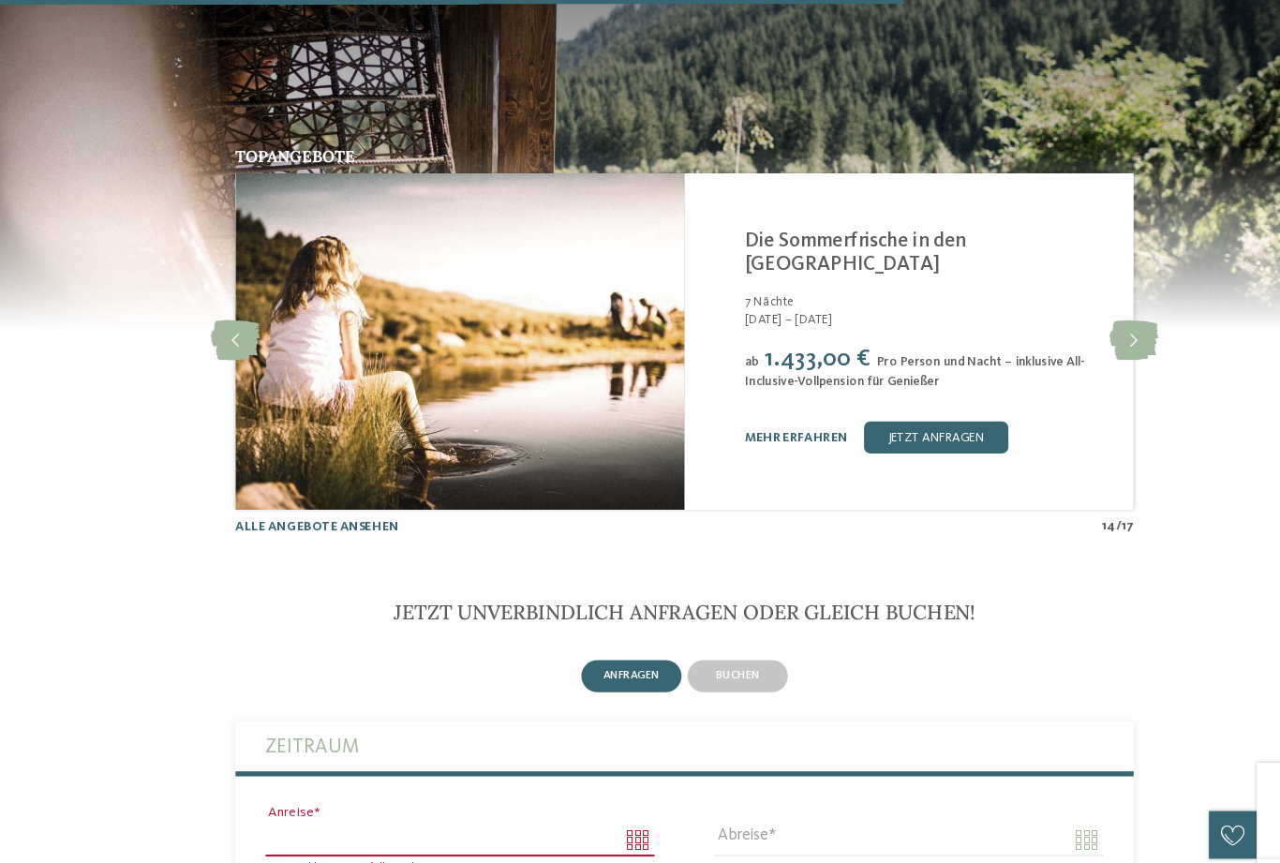
click at [1062, 338] on icon at bounding box center [1060, 319] width 46 height 37
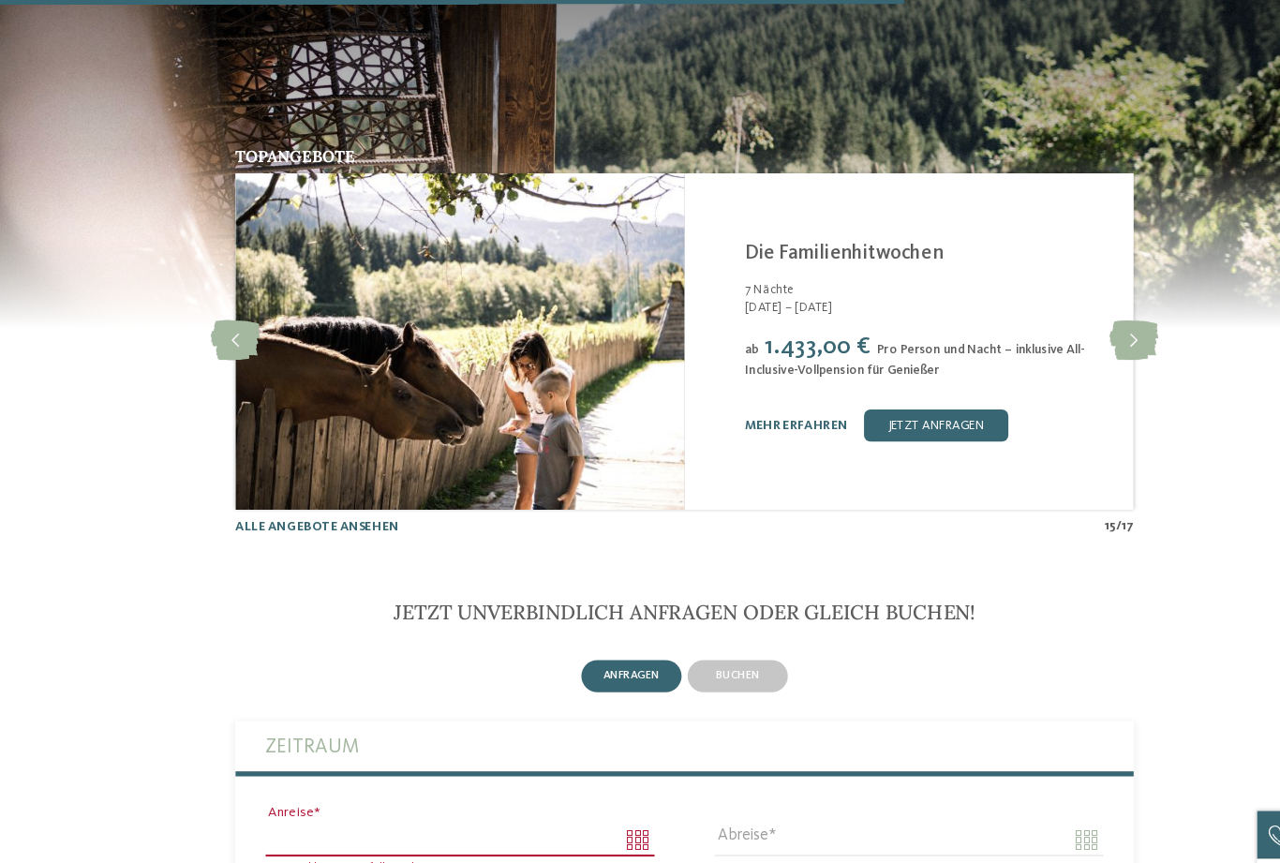
click at [1062, 338] on icon at bounding box center [1060, 319] width 46 height 37
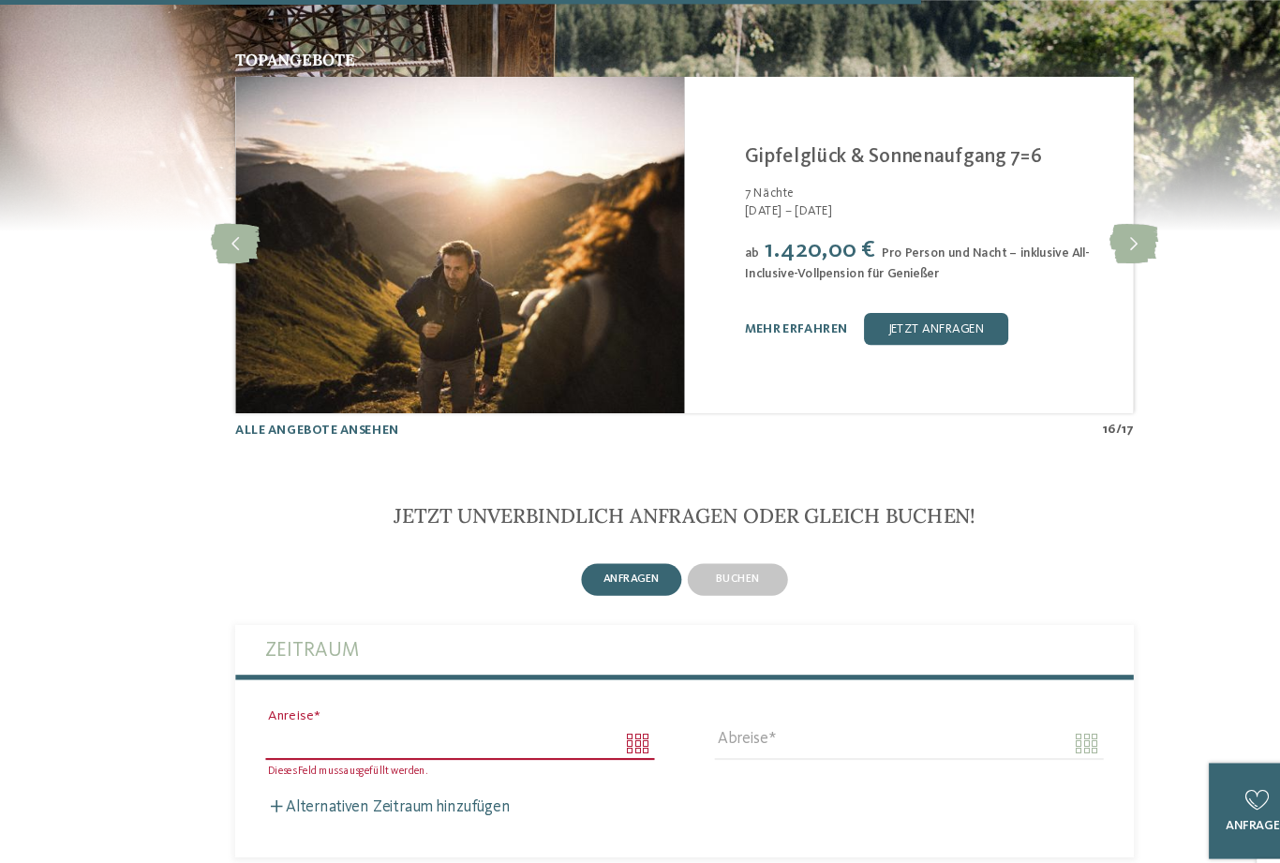
scroll to position [3751, 0]
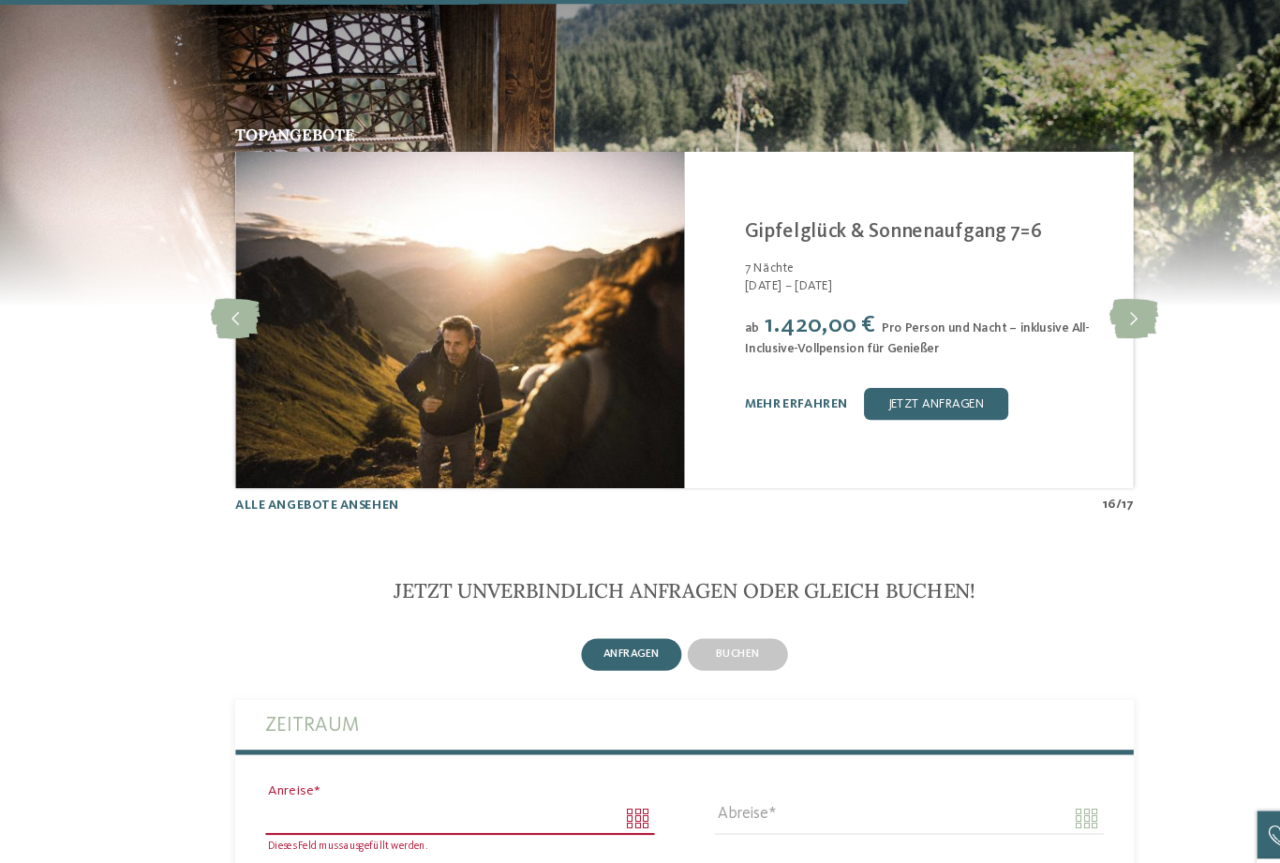
click at [1062, 318] on icon at bounding box center [1060, 298] width 46 height 37
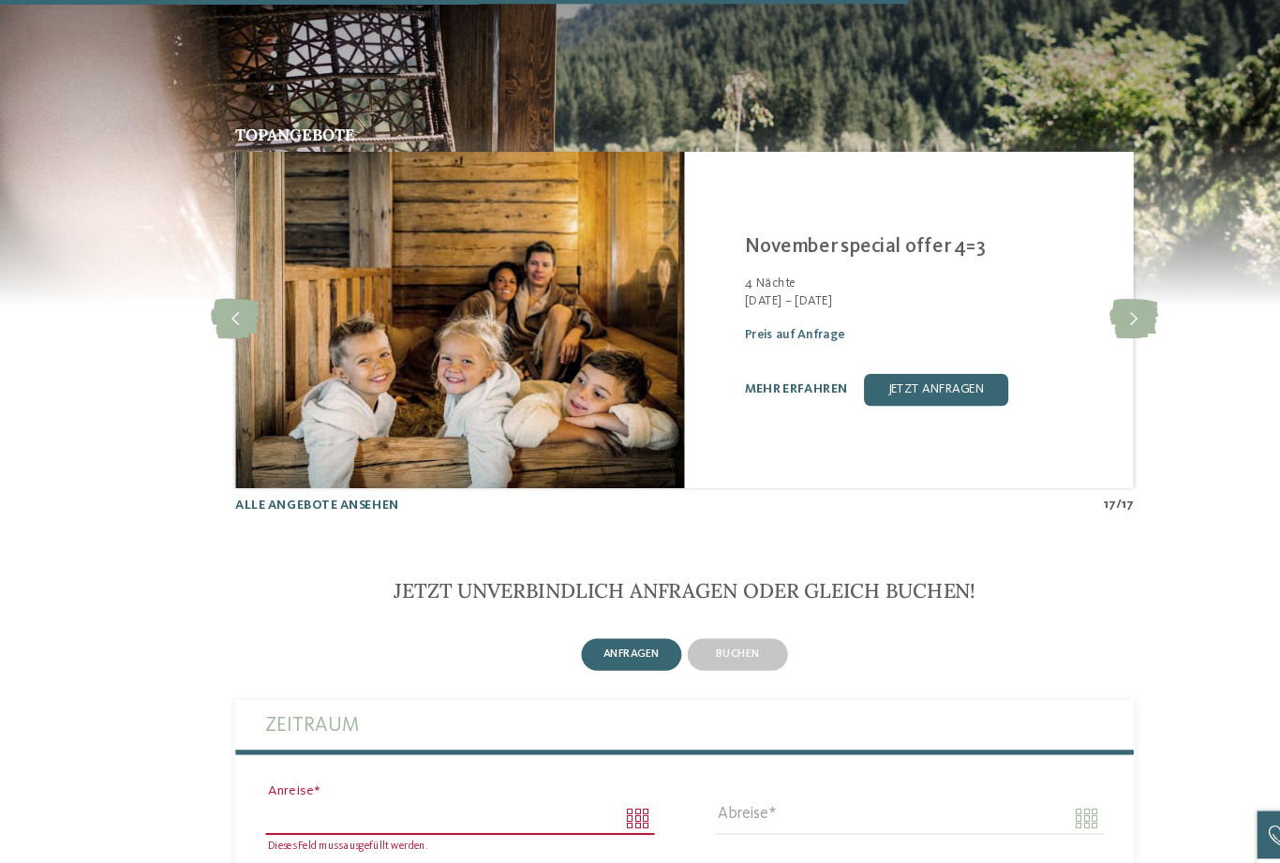
click at [1059, 318] on icon at bounding box center [1060, 298] width 46 height 37
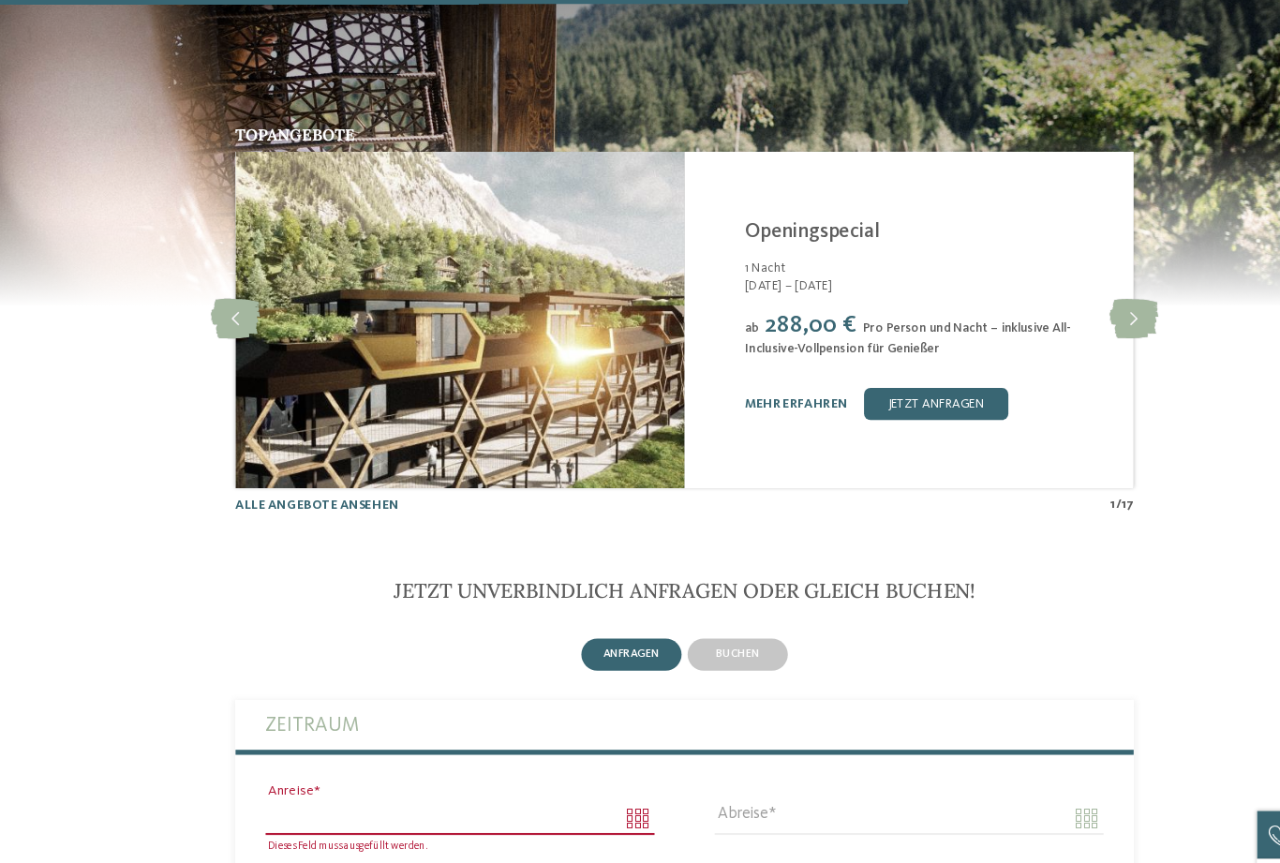
click at [750, 384] on link "mehr erfahren" at bounding box center [744, 378] width 97 height 12
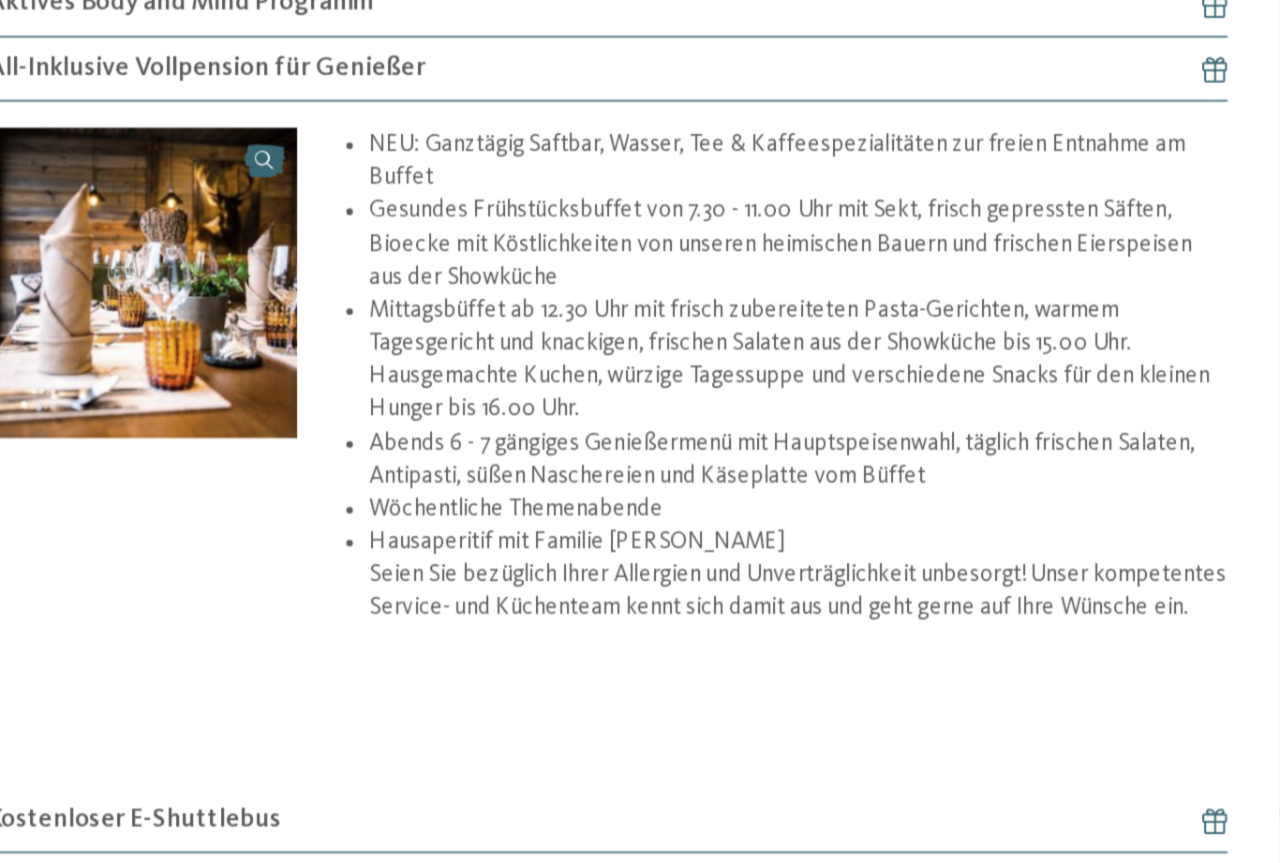
scroll to position [939, 0]
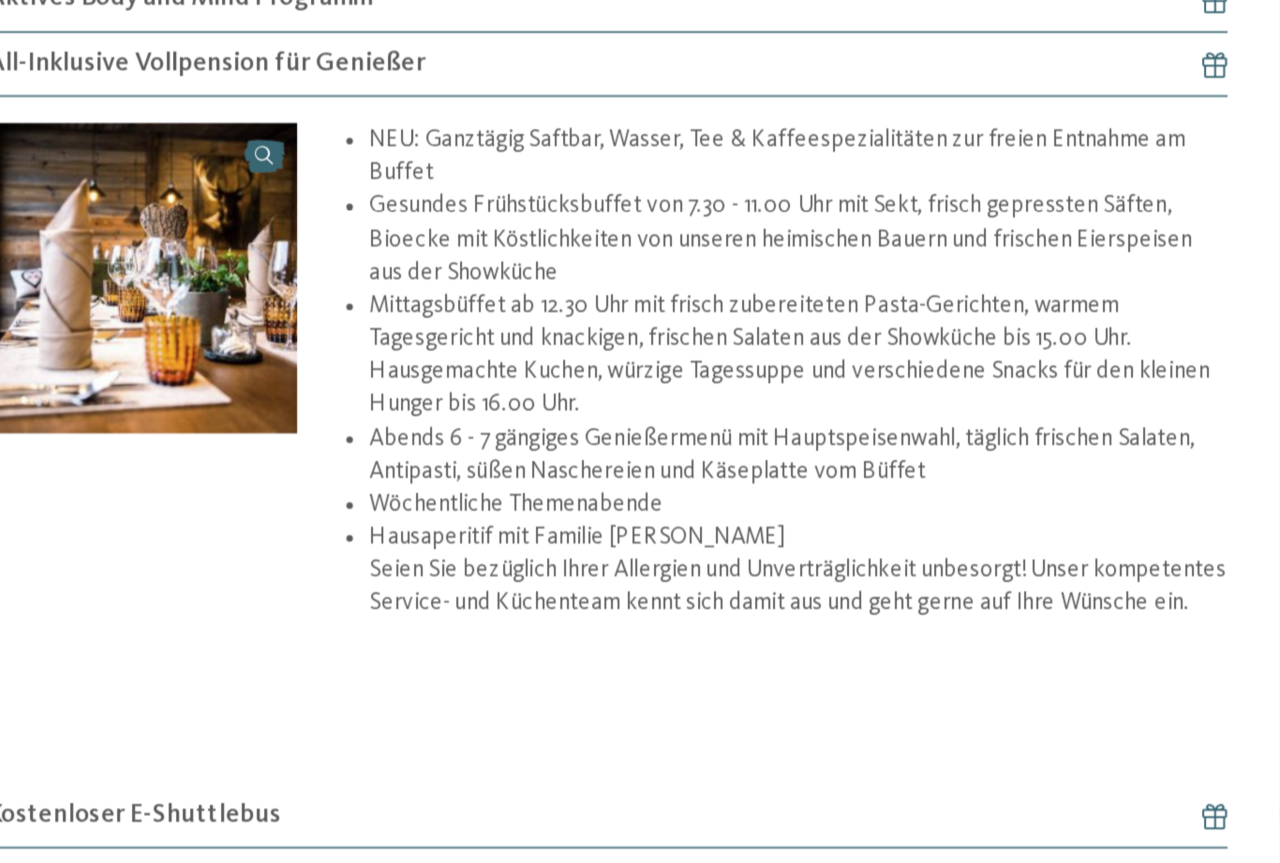
click at [513, 654] on p at bounding box center [743, 663] width 500 height 19
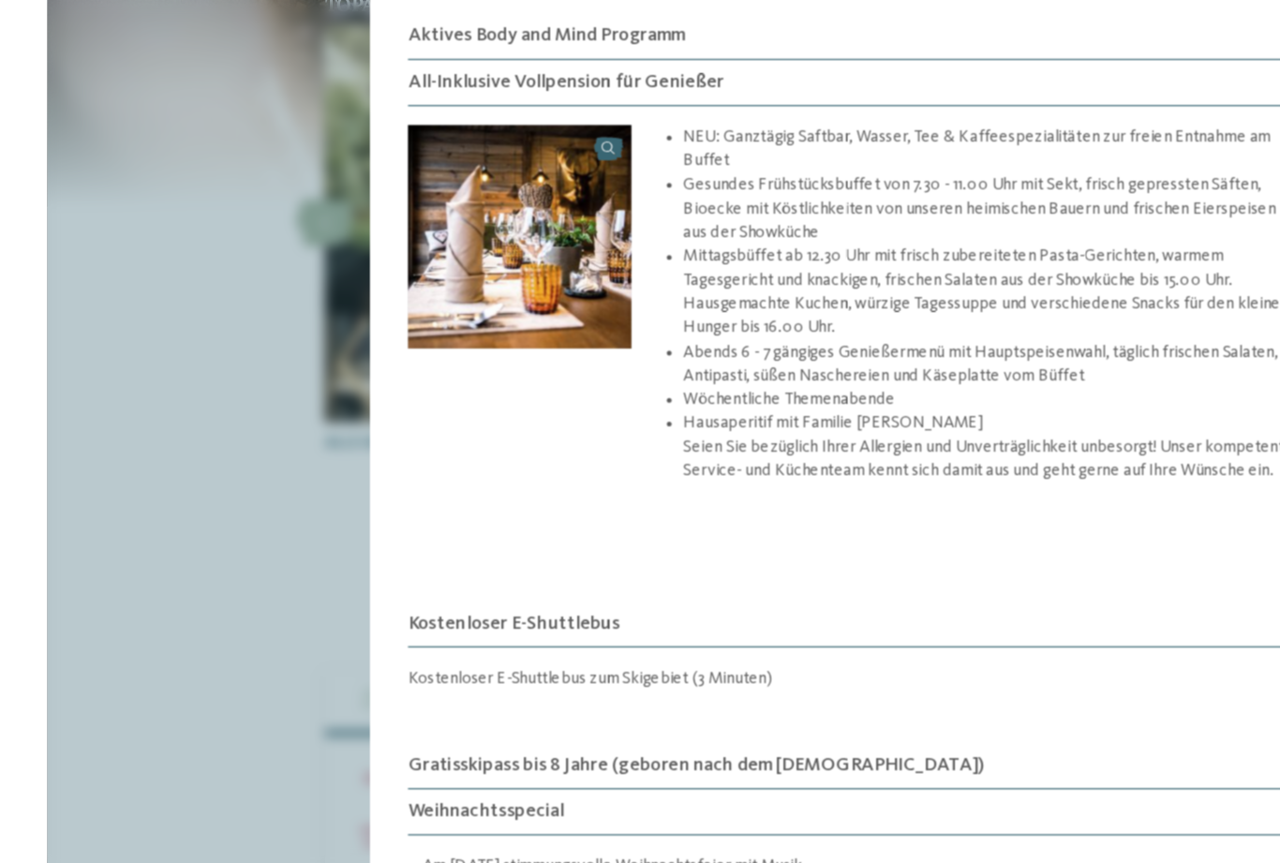
scroll to position [3764, 0]
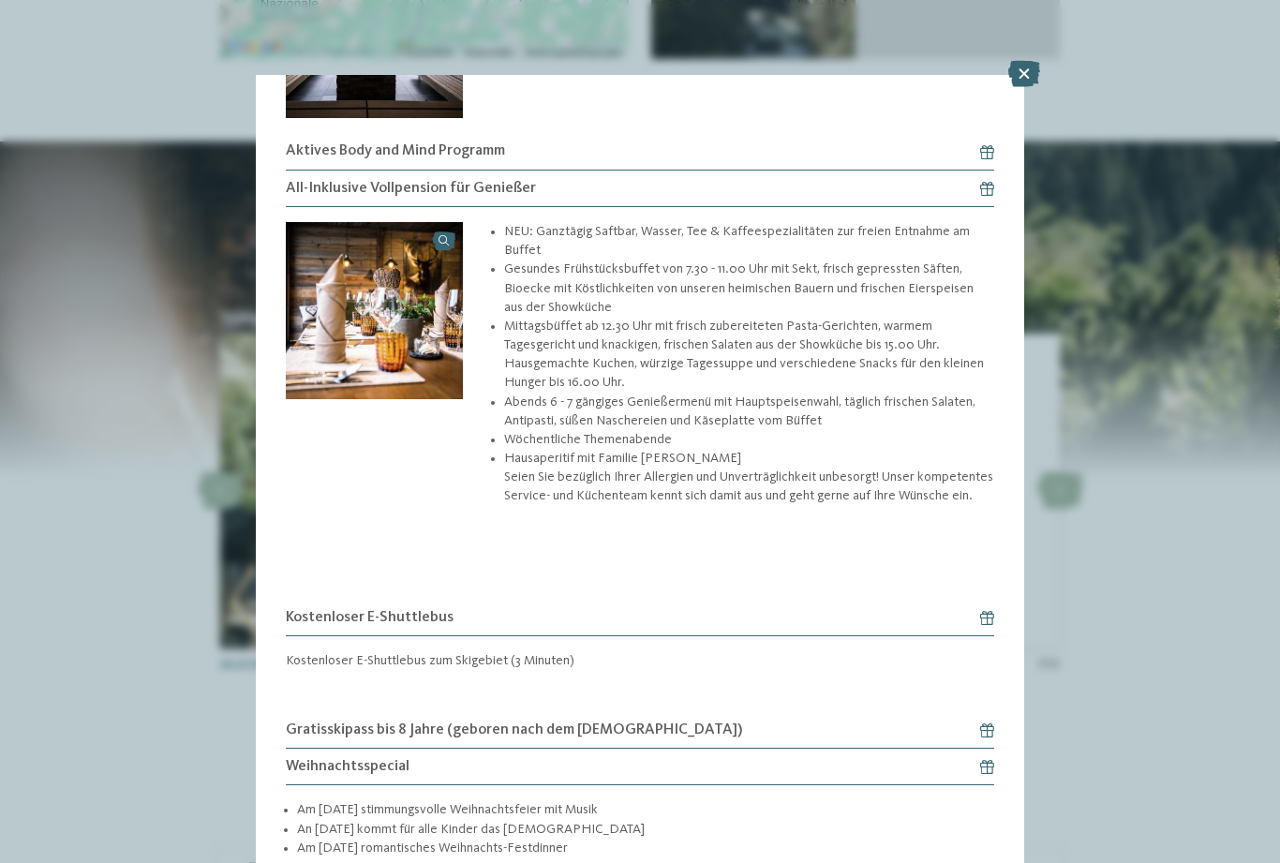
click at [1020, 70] on icon at bounding box center [1024, 74] width 32 height 26
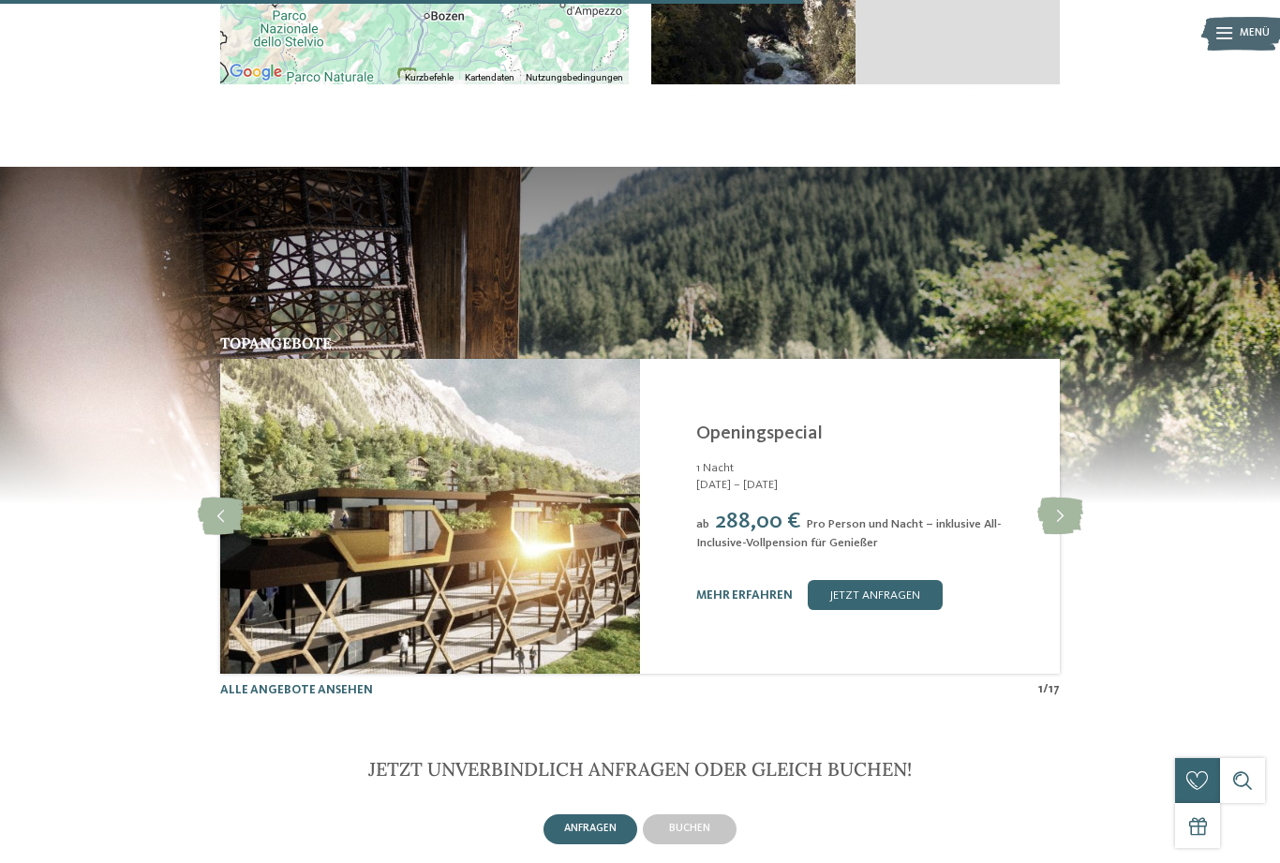
click at [1035, 82] on div "Ratschings [GEOGRAPHIC_DATA] bei [GEOGRAPHIC_DATA]" at bounding box center [957, 9] width 204 height 150
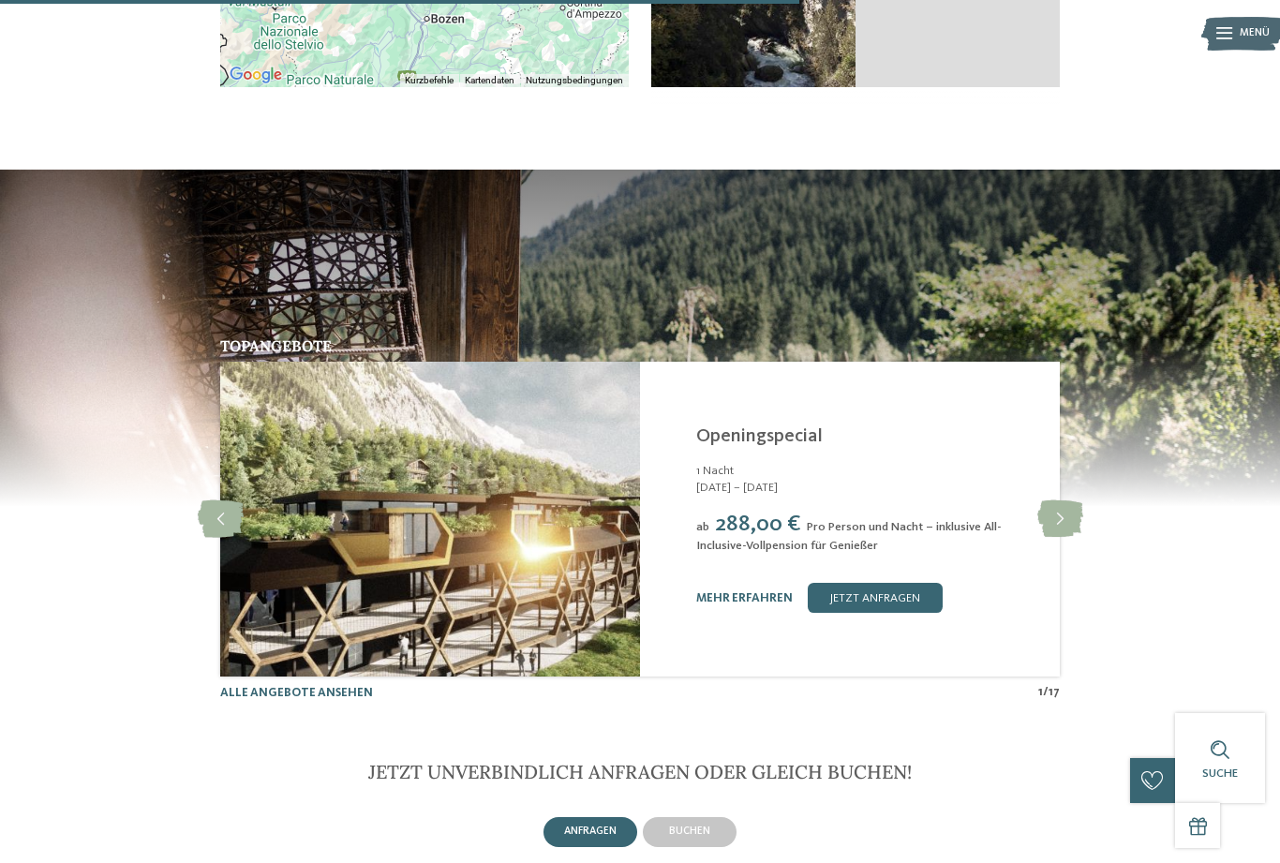
click at [1064, 533] on icon at bounding box center [1060, 518] width 46 height 37
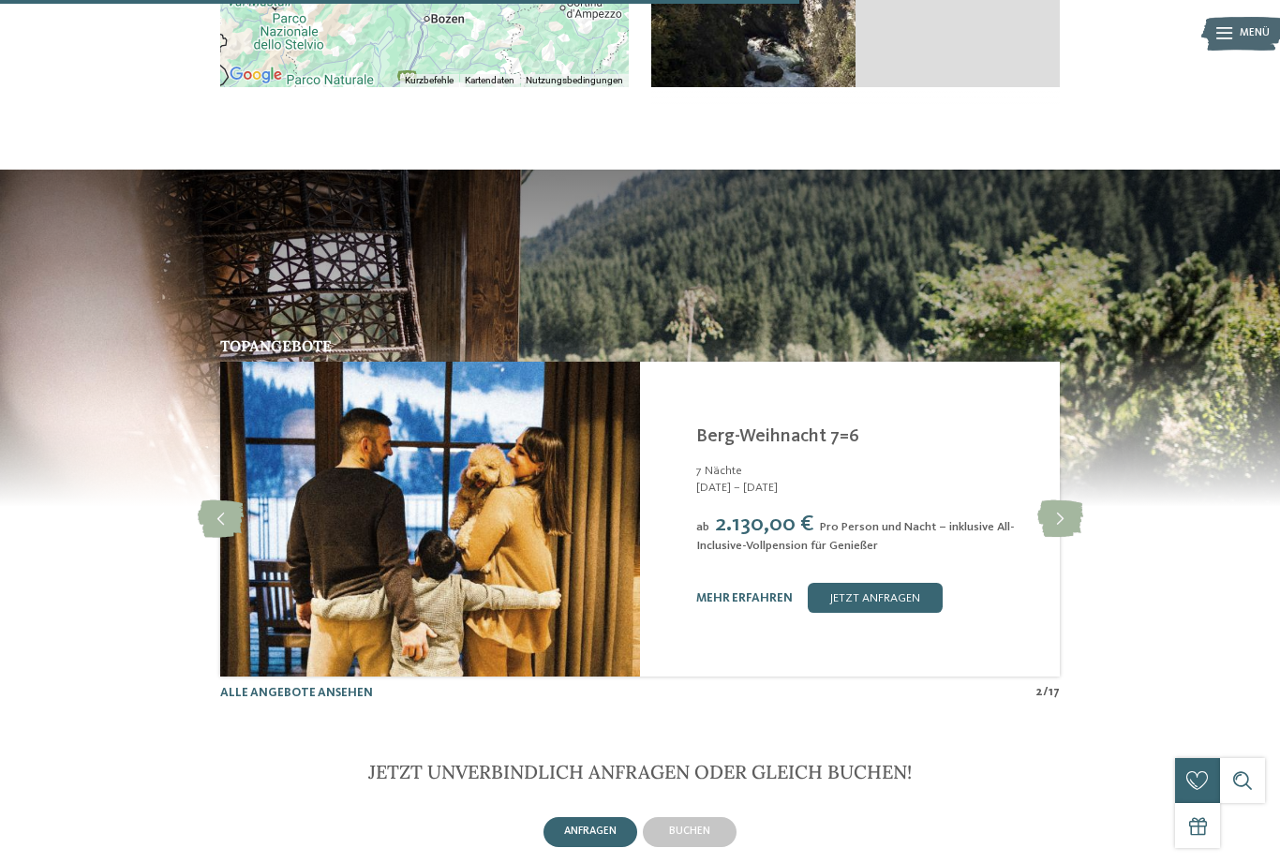
click at [1068, 530] on icon at bounding box center [1060, 518] width 46 height 37
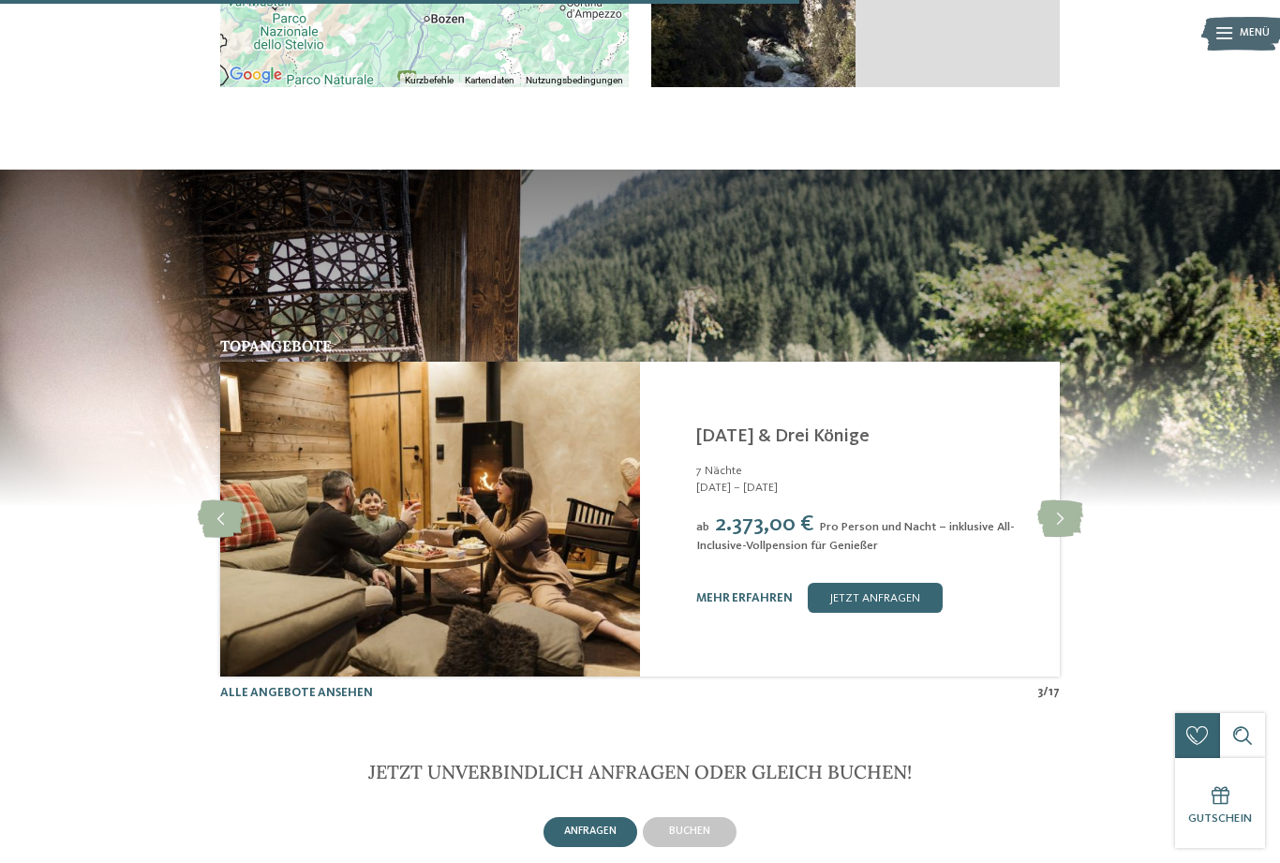
click at [1059, 538] on icon at bounding box center [1060, 518] width 46 height 37
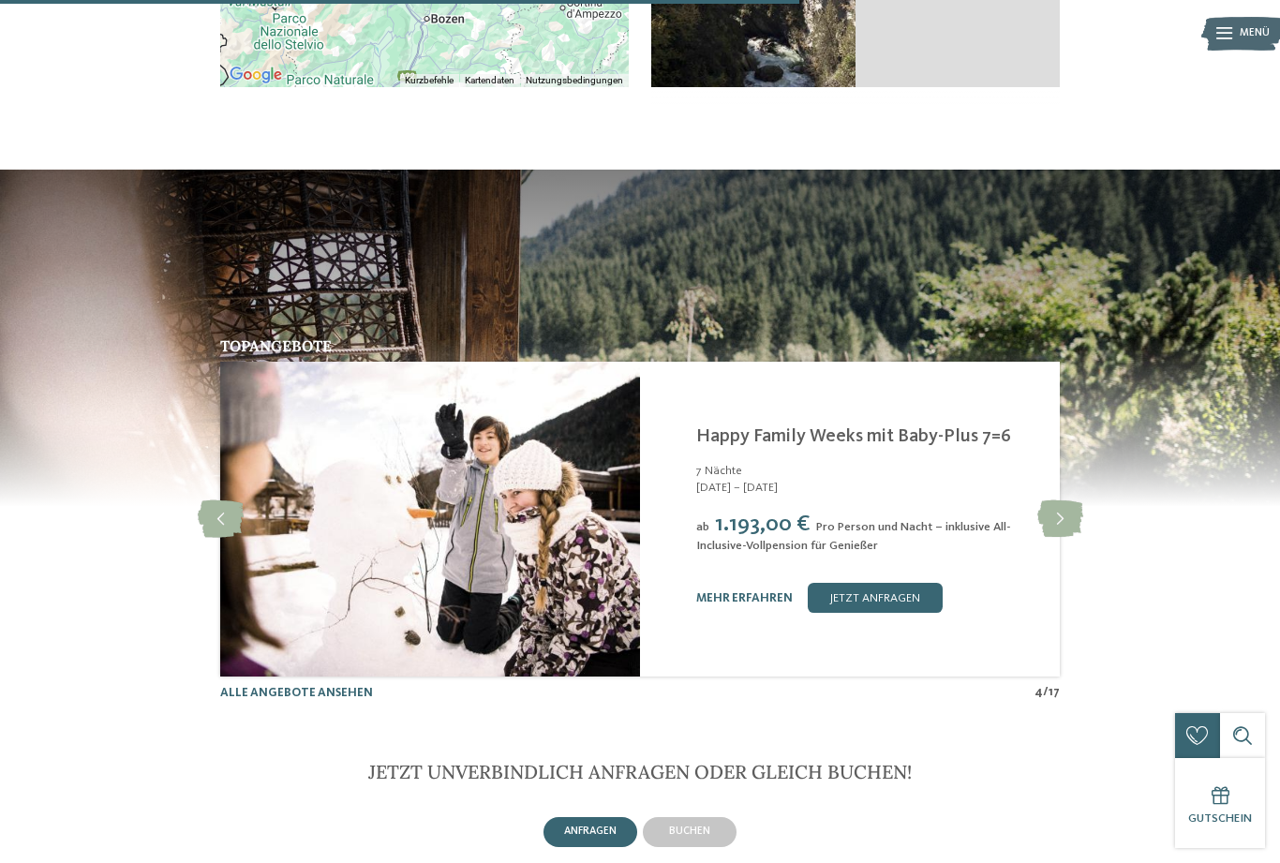
click at [1058, 538] on icon at bounding box center [1060, 518] width 46 height 37
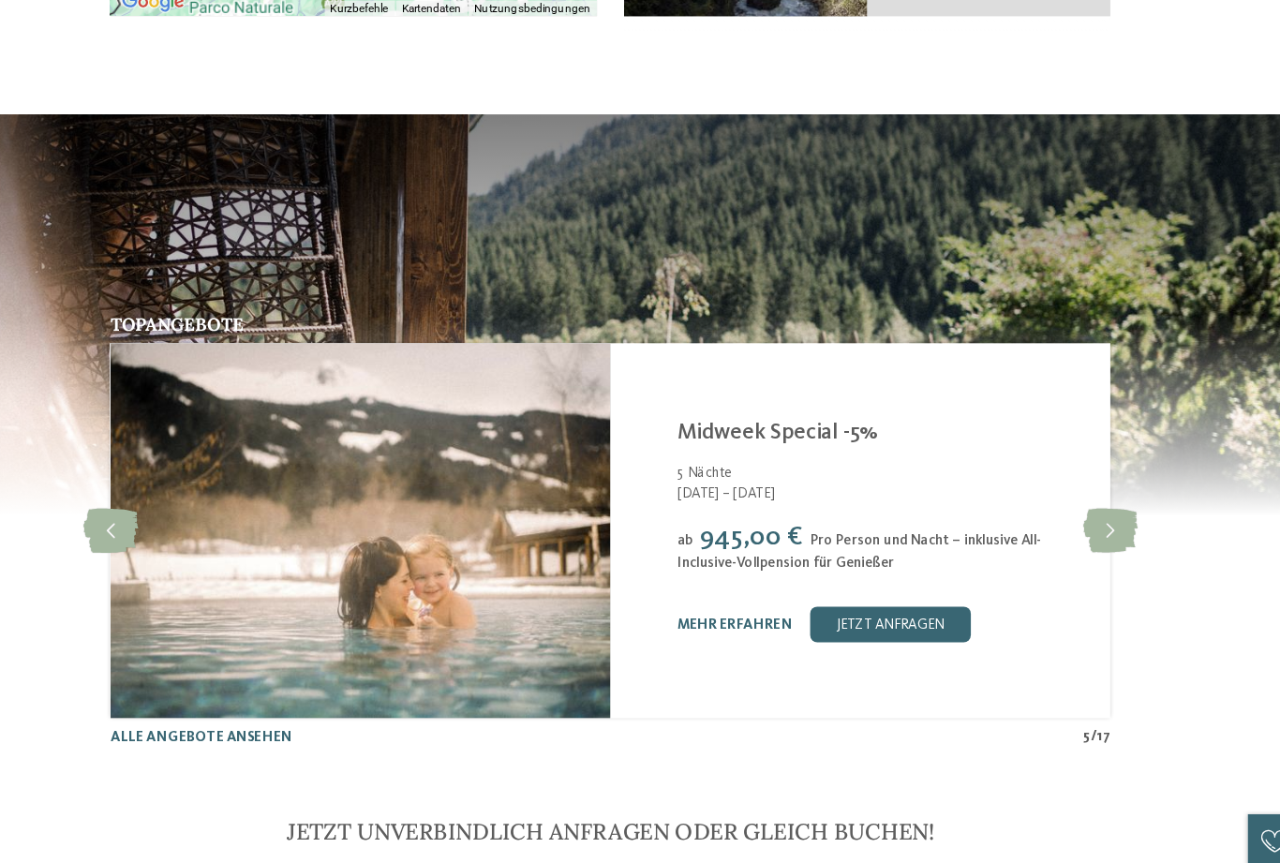
scroll to position [3509, 0]
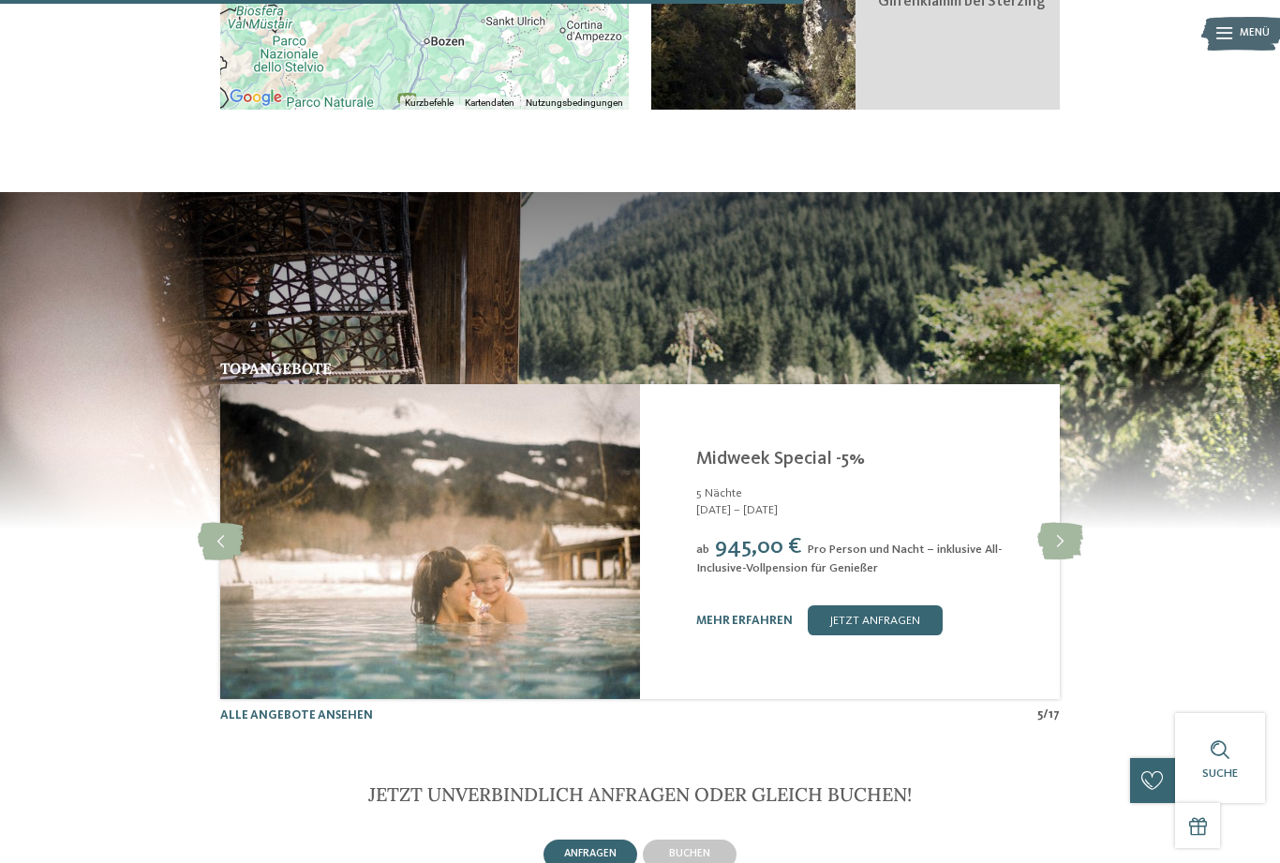
click at [1057, 560] on icon at bounding box center [1060, 541] width 46 height 37
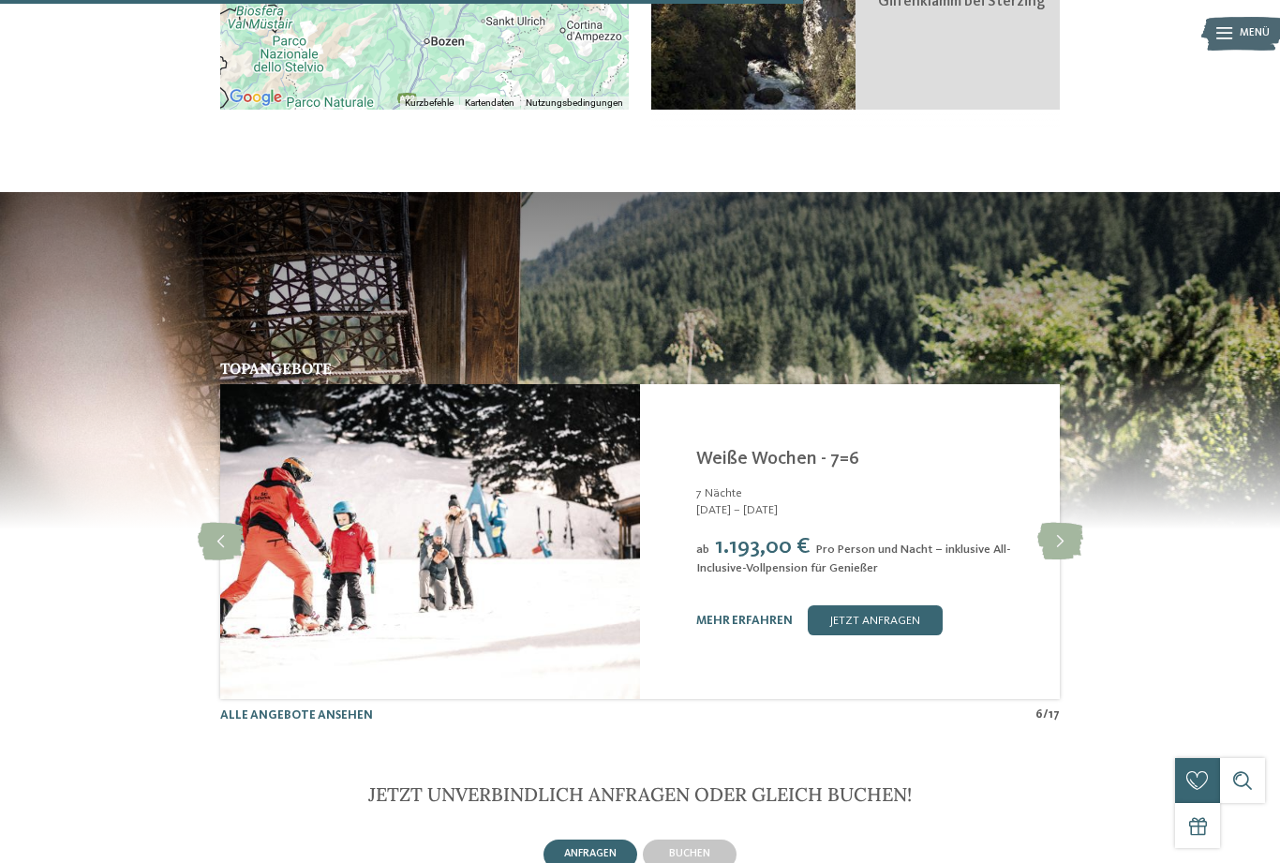
click at [1047, 560] on icon at bounding box center [1060, 541] width 46 height 37
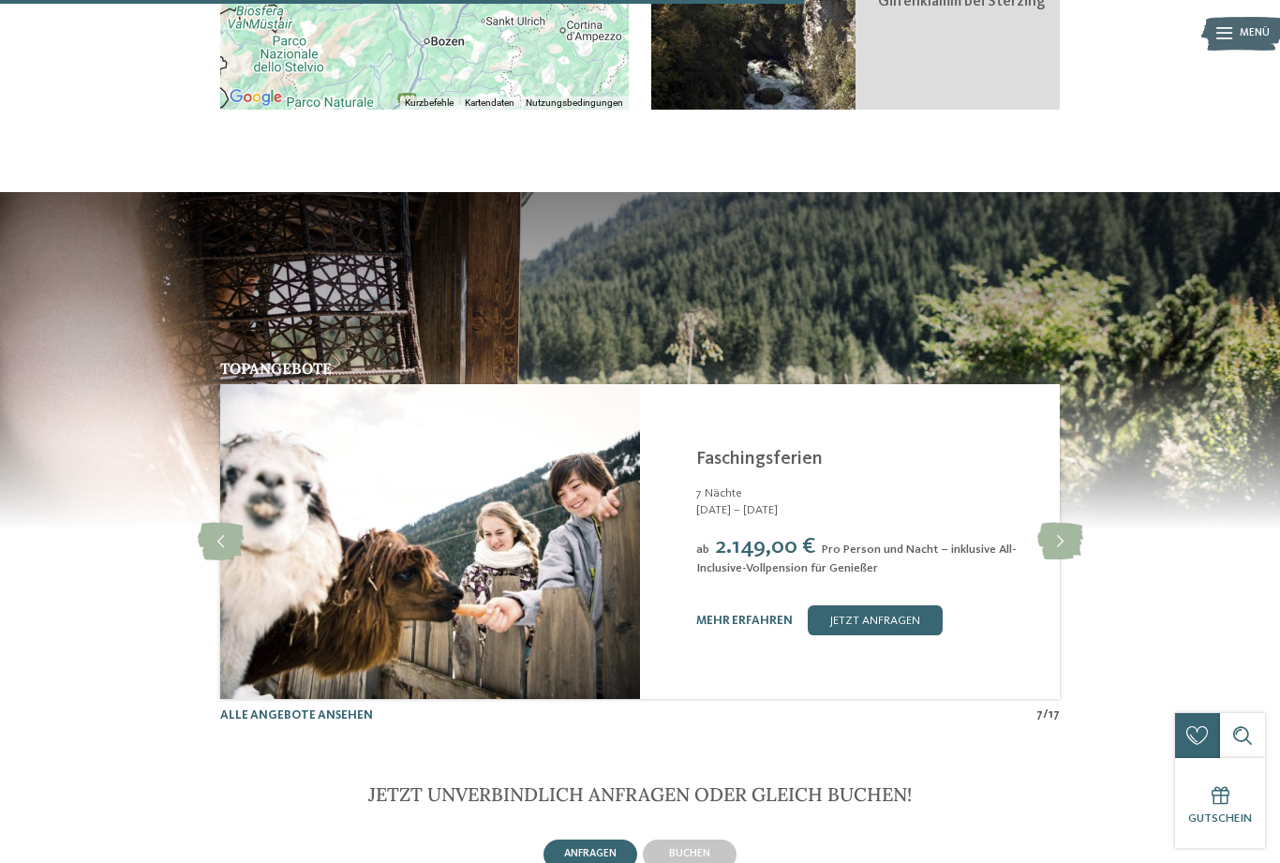
click at [1060, 560] on icon at bounding box center [1060, 541] width 46 height 37
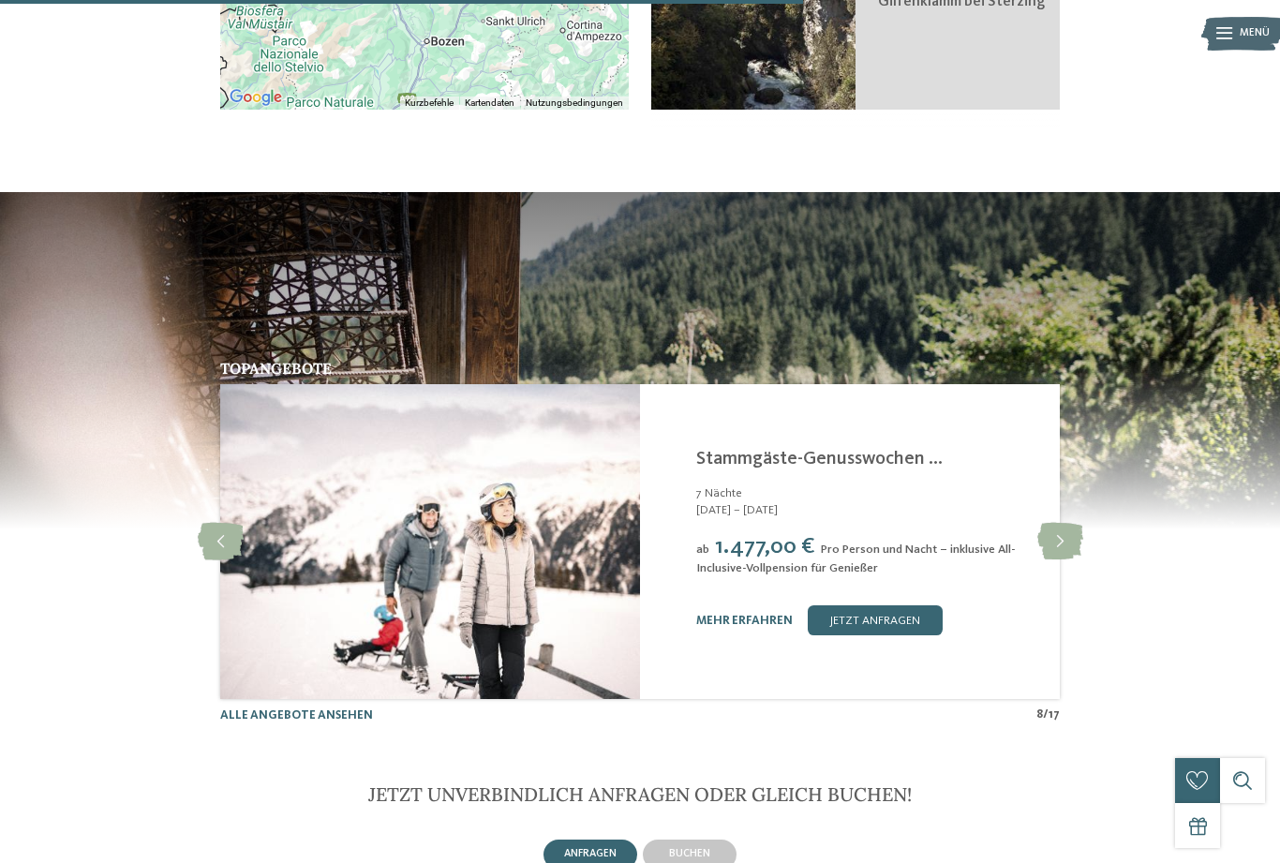
click at [1070, 560] on icon at bounding box center [1060, 541] width 46 height 37
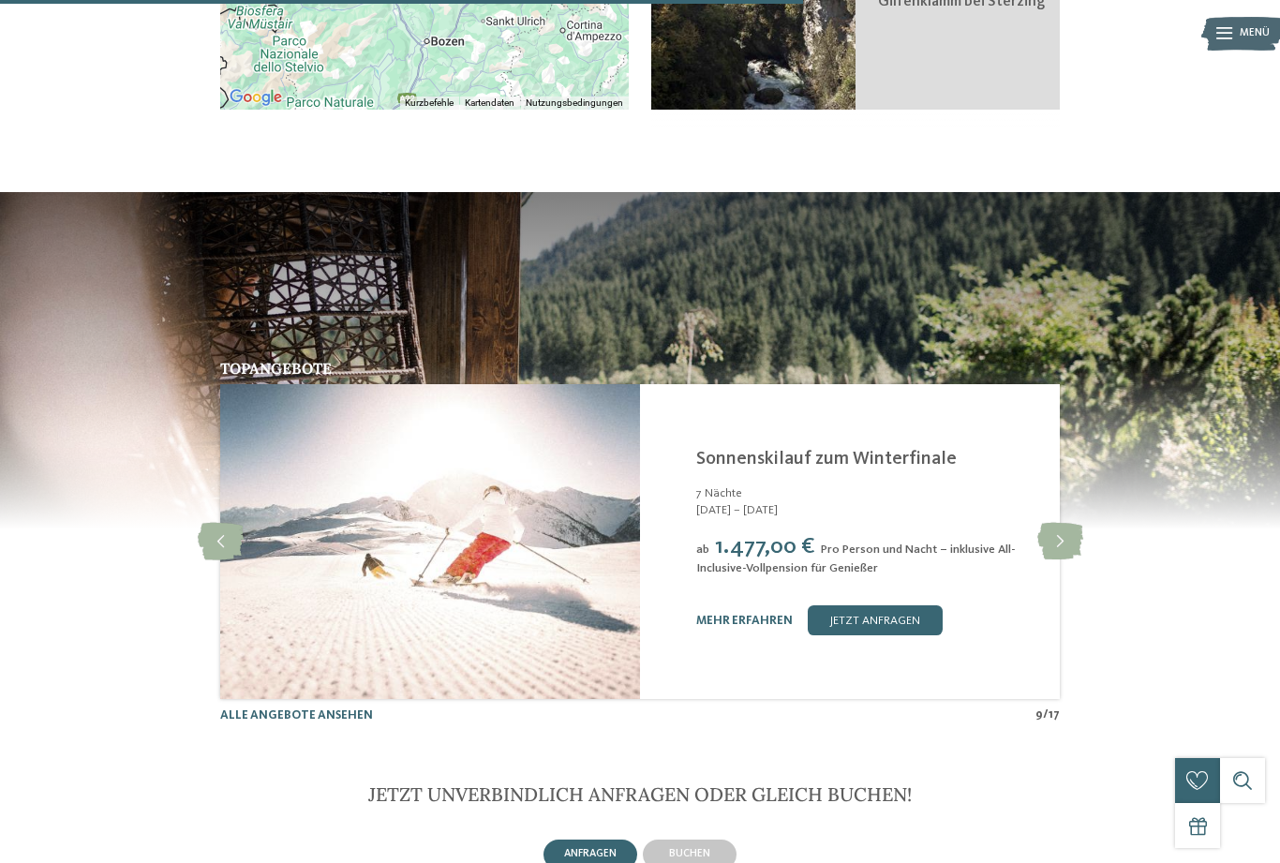
click at [1060, 560] on icon at bounding box center [1060, 541] width 46 height 37
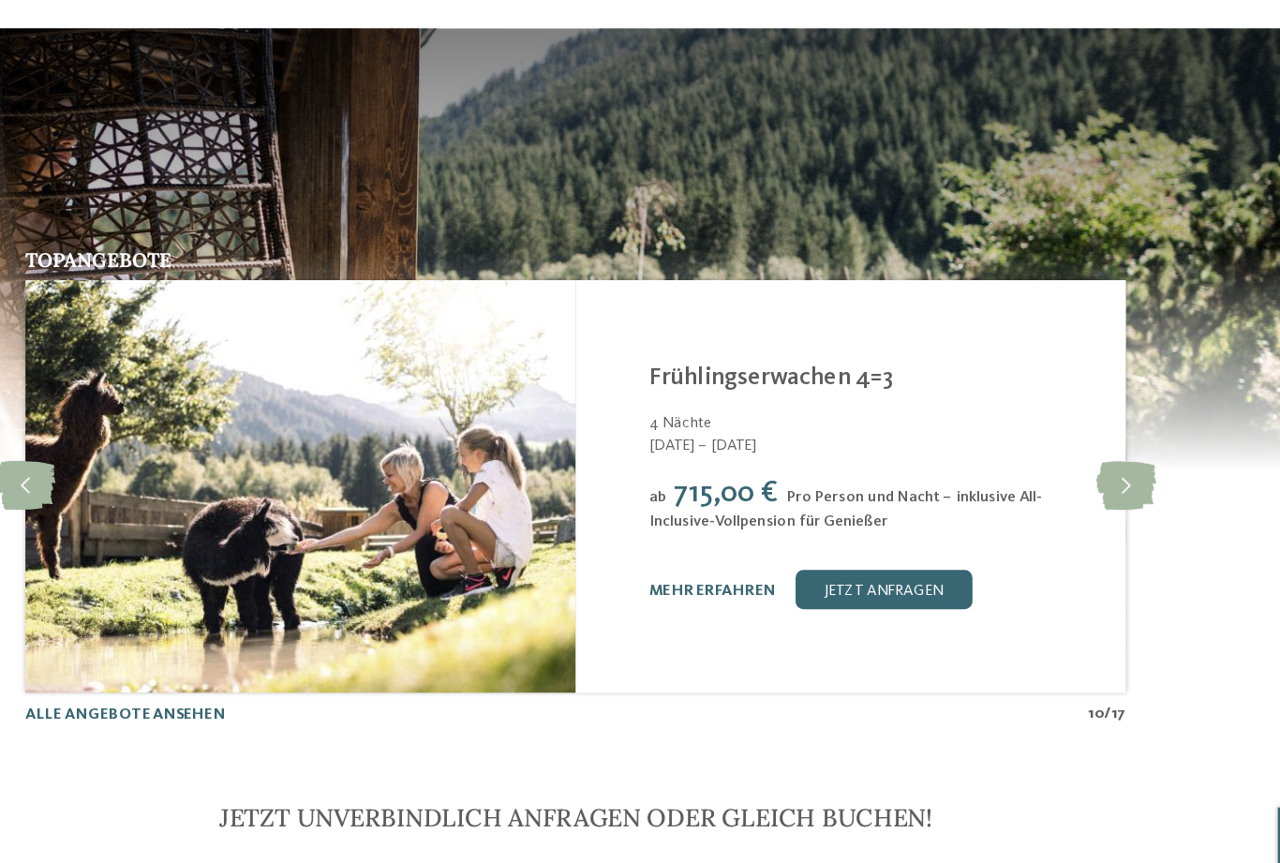
scroll to position [3572, 0]
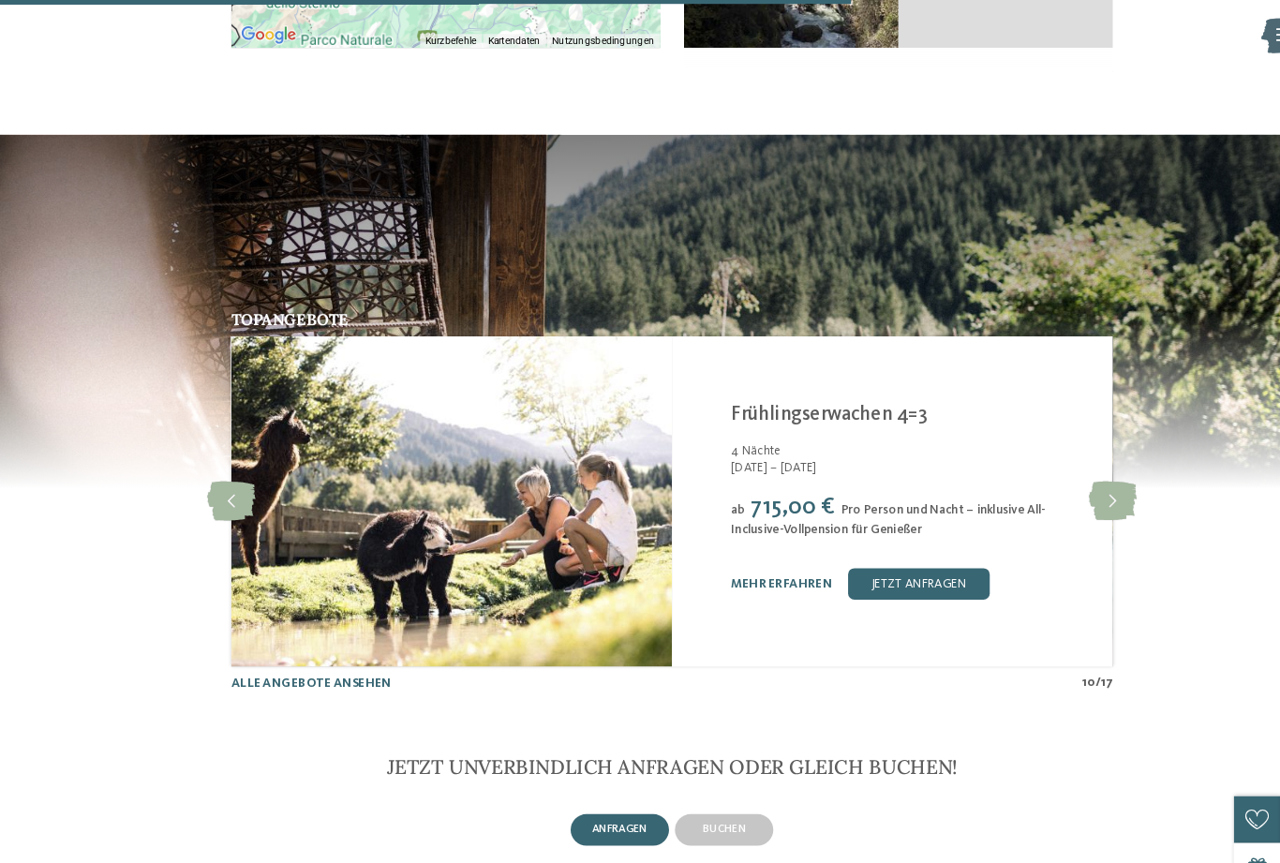
click at [743, 563] on link "mehr erfahren" at bounding box center [744, 557] width 97 height 12
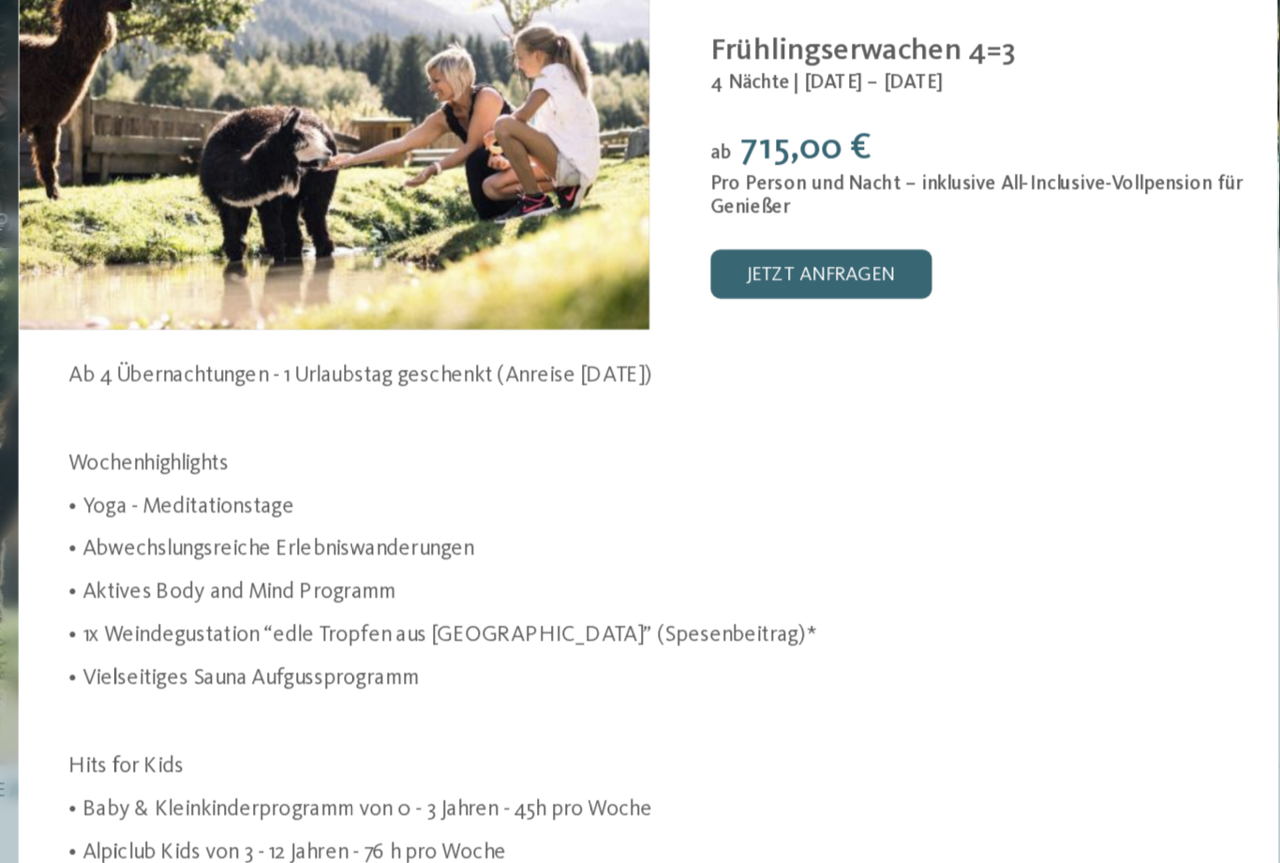
scroll to position [3548, 0]
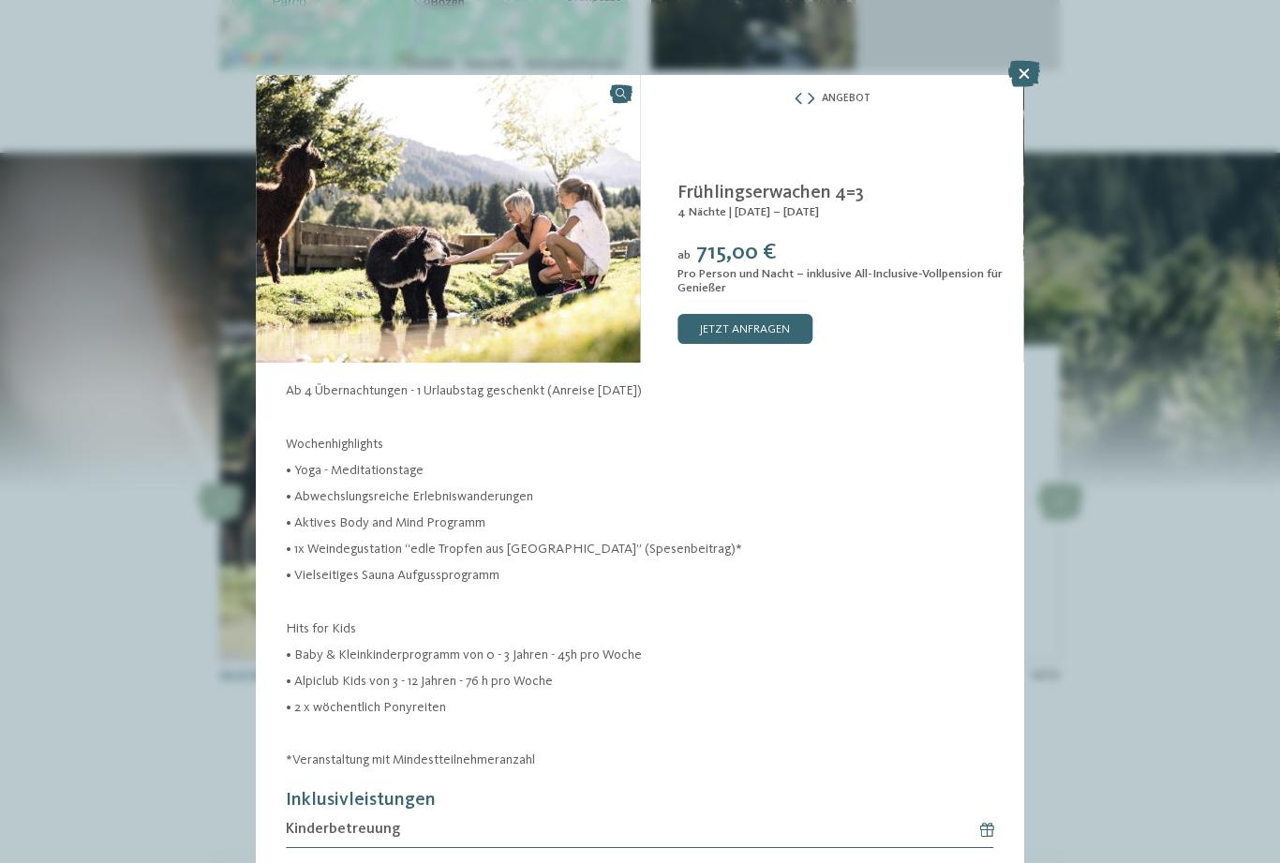
click at [1028, 62] on icon at bounding box center [1024, 74] width 32 height 26
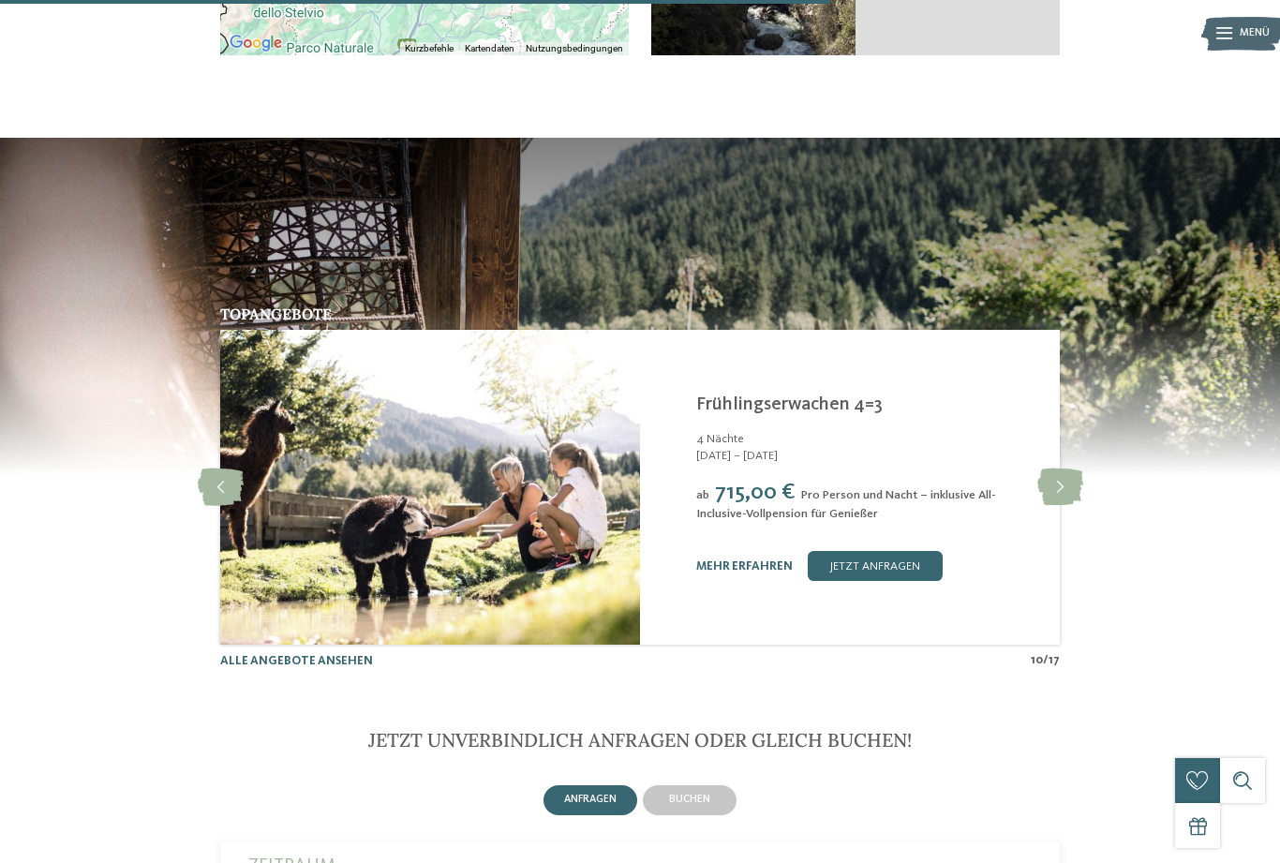
scroll to position [3751, 0]
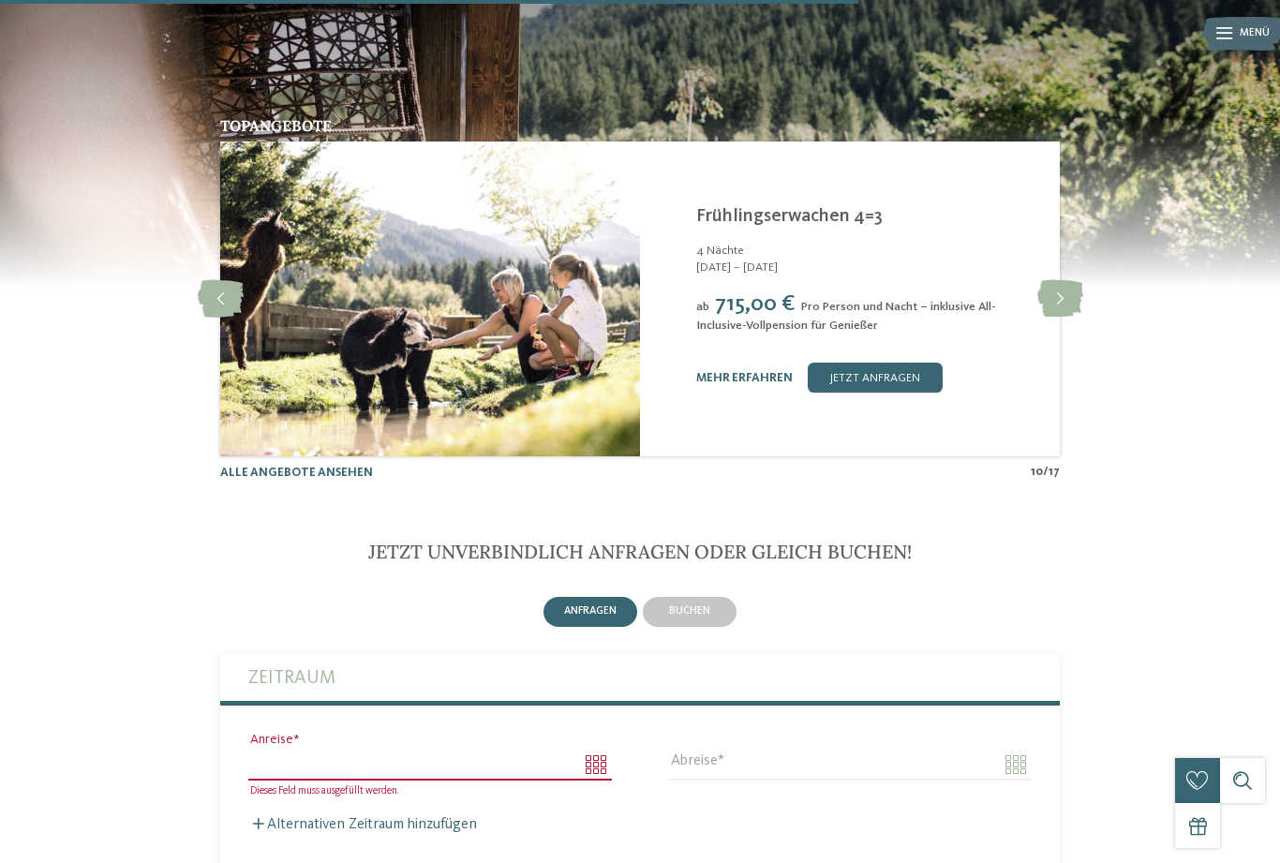
click at [1062, 318] on icon at bounding box center [1060, 298] width 46 height 37
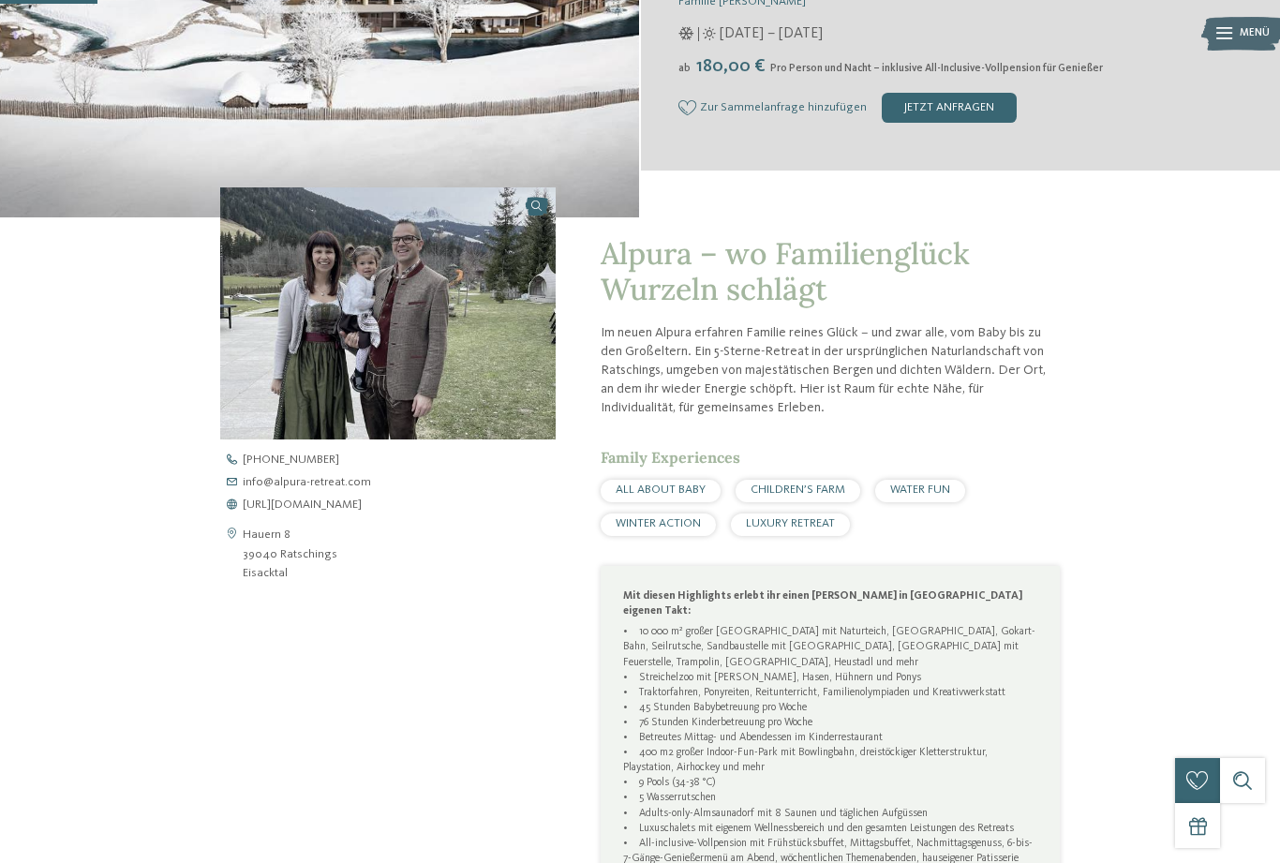
scroll to position [468, 0]
